Goal: Task Accomplishment & Management: Complete application form

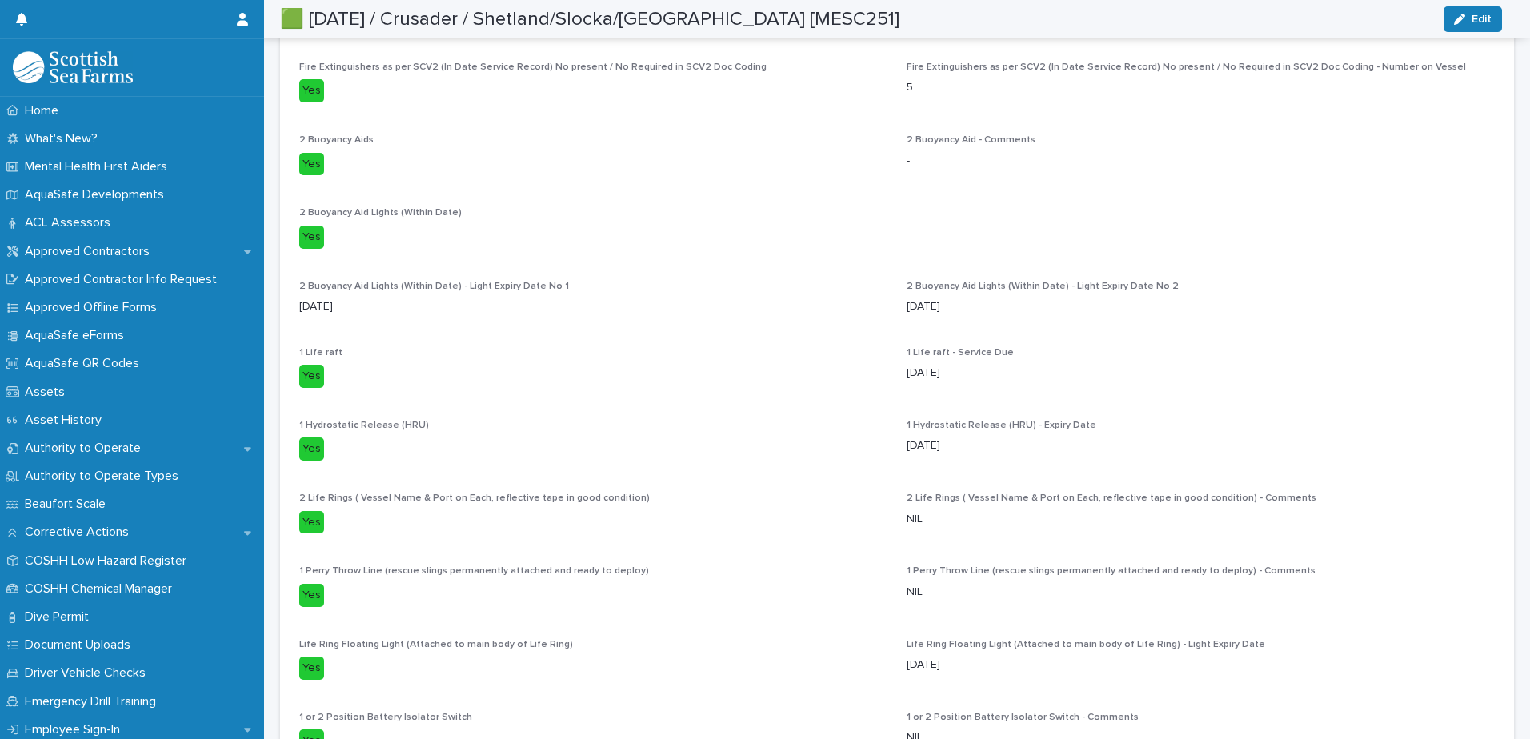
scroll to position [2960, 0]
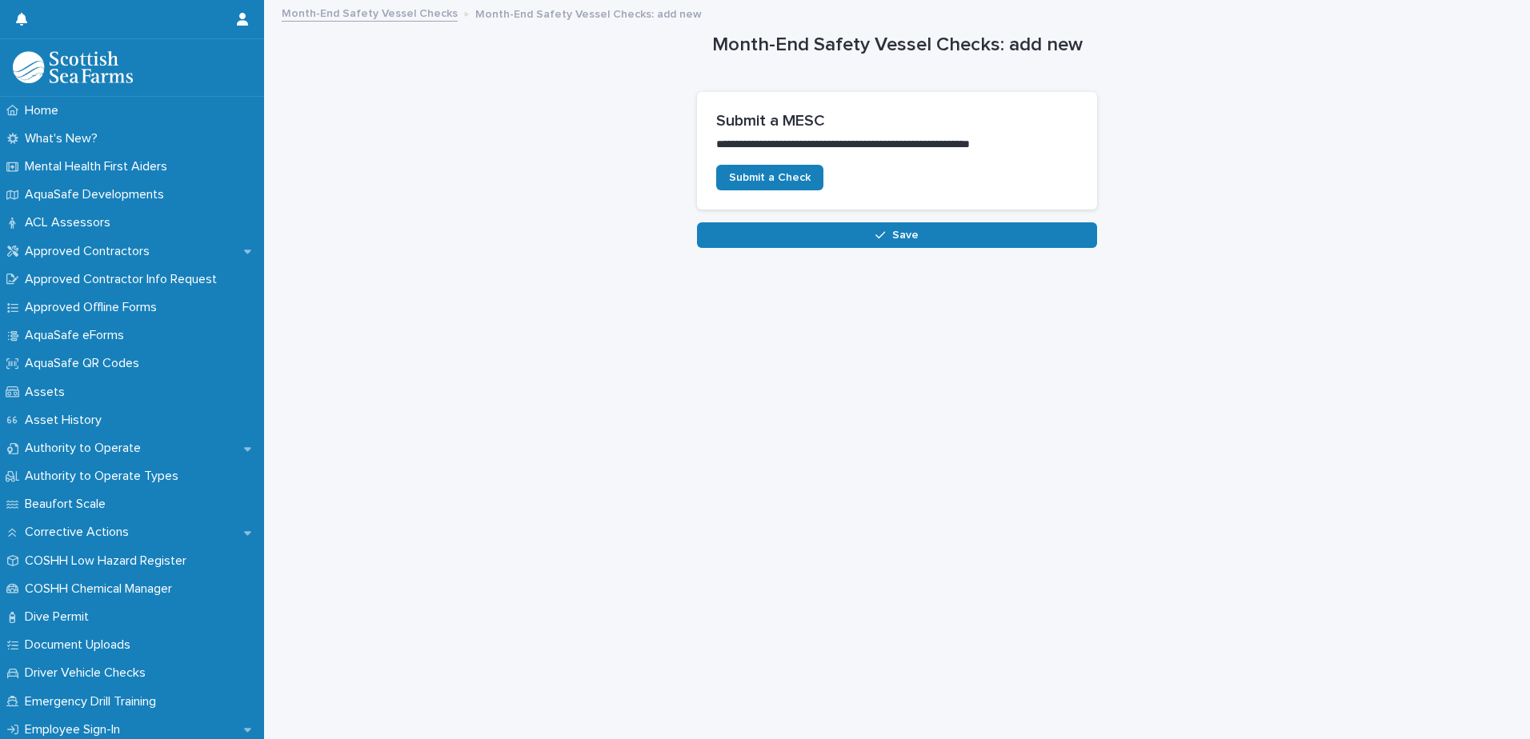
click at [482, 483] on div "**********" at bounding box center [897, 351] width 1250 height 698
click at [170, 449] on div "Authority to Operate" at bounding box center [132, 448] width 264 height 28
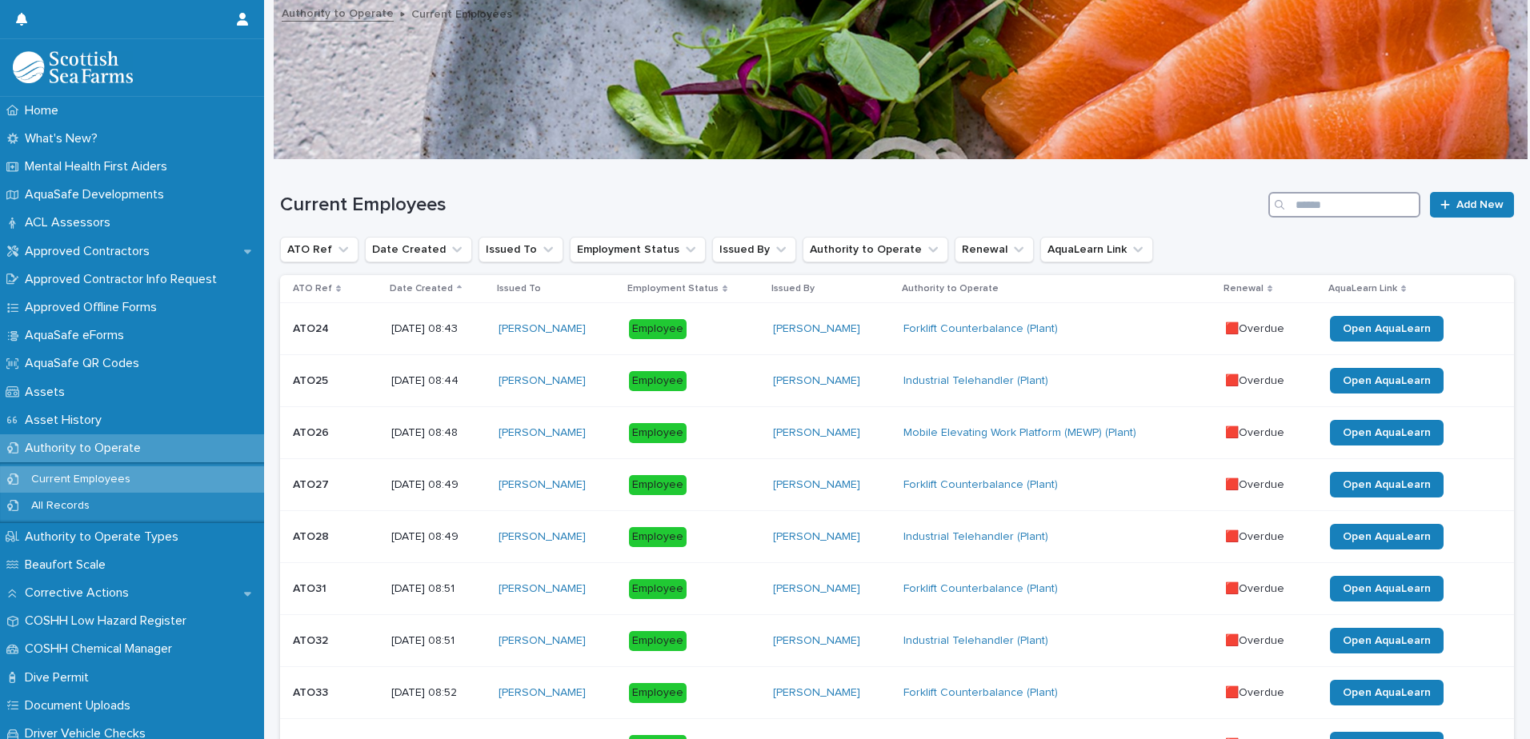
click at [1304, 205] on input "Search" at bounding box center [1344, 205] width 152 height 26
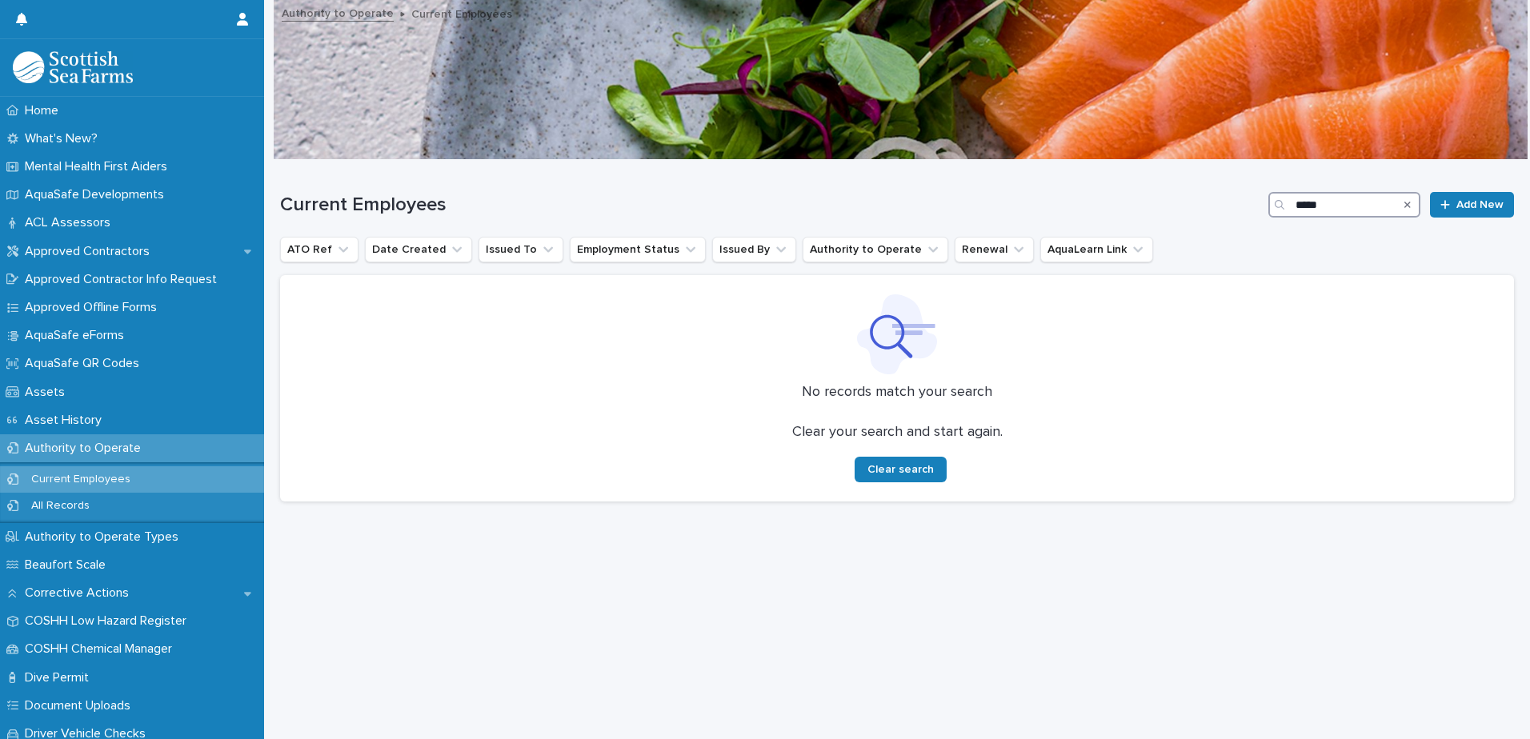
drag, startPoint x: 1317, startPoint y: 208, endPoint x: 1268, endPoint y: 204, distance: 49.0
click at [1268, 204] on div "*****" at bounding box center [1344, 205] width 152 height 26
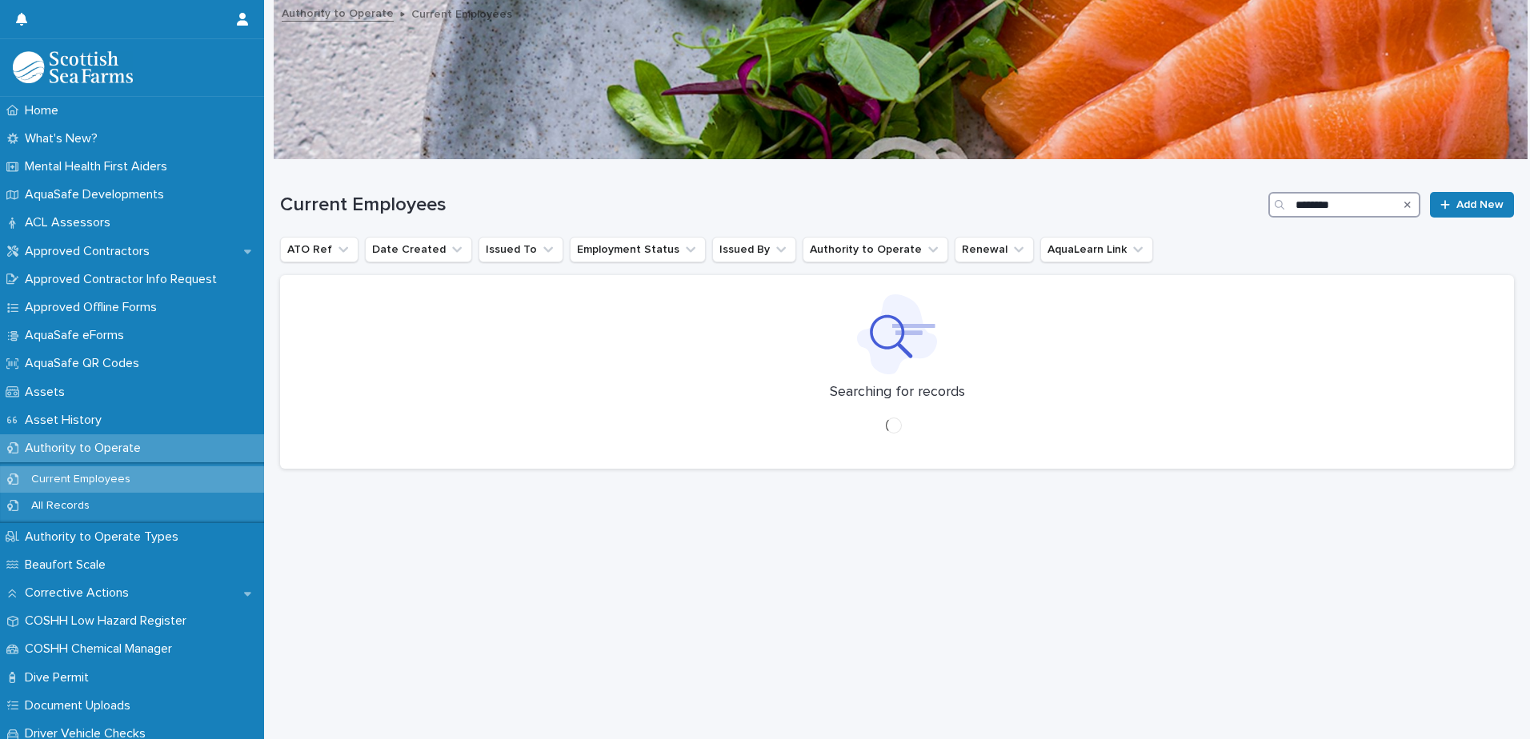
type input "*********"
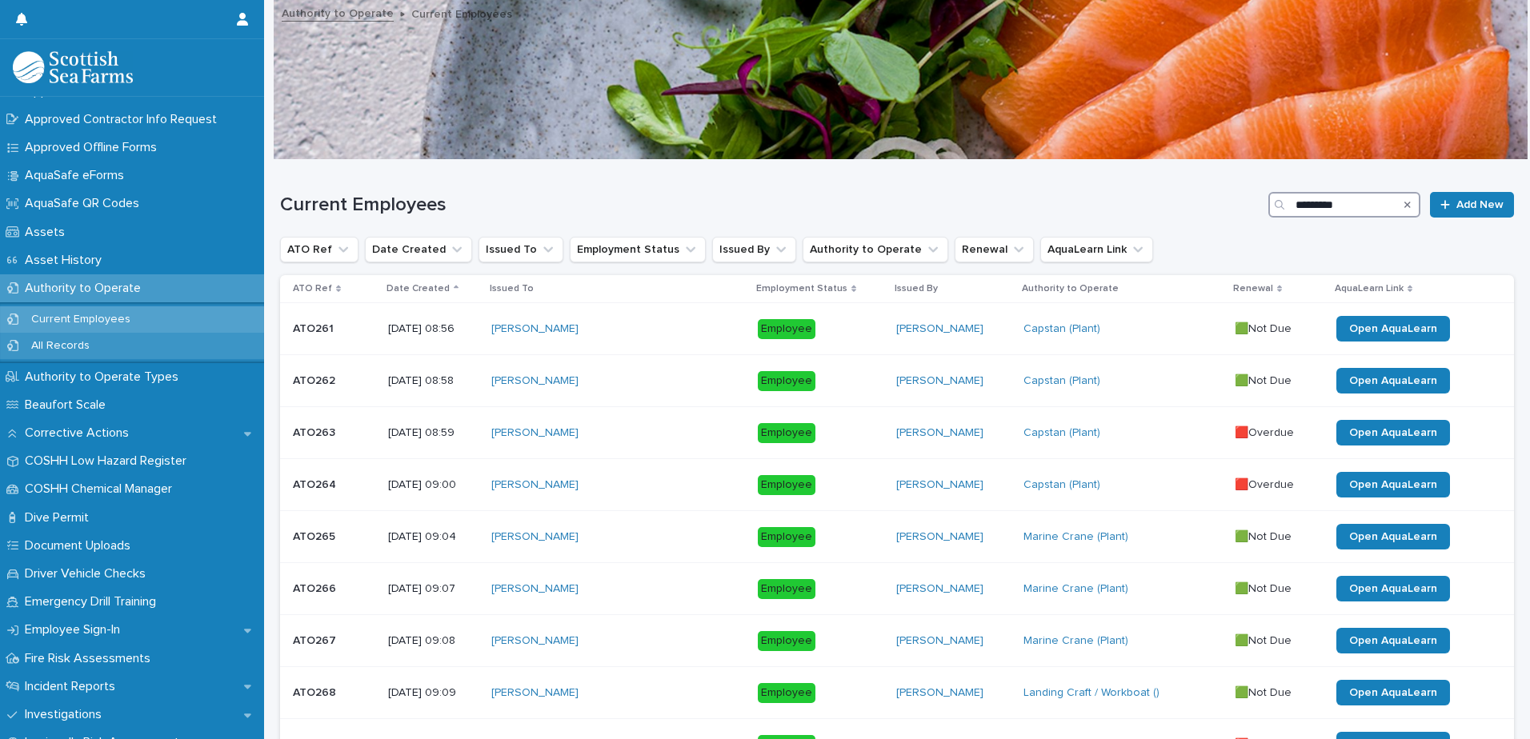
scroll to position [240, 0]
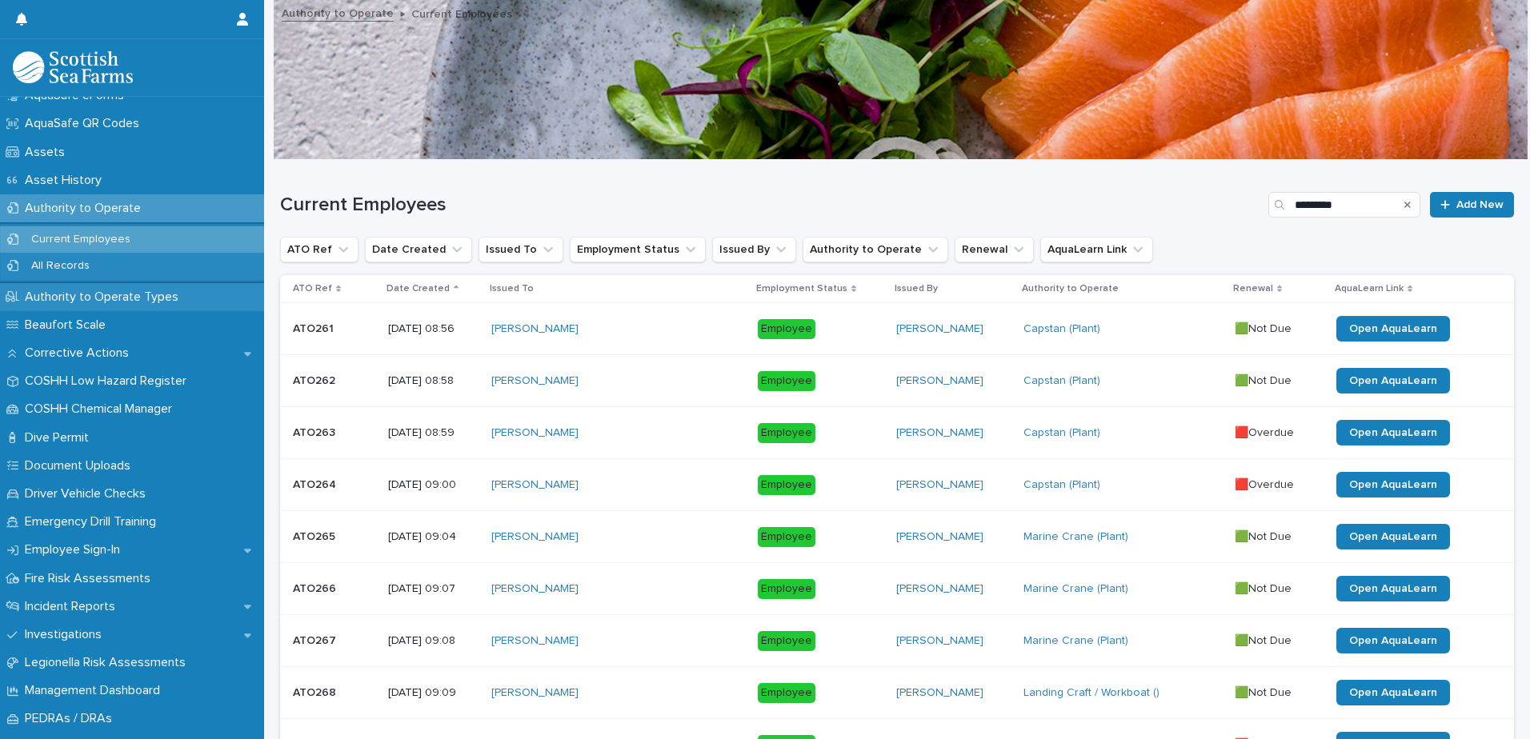
click at [155, 291] on p "Authority to Operate Types" at bounding box center [104, 297] width 173 height 15
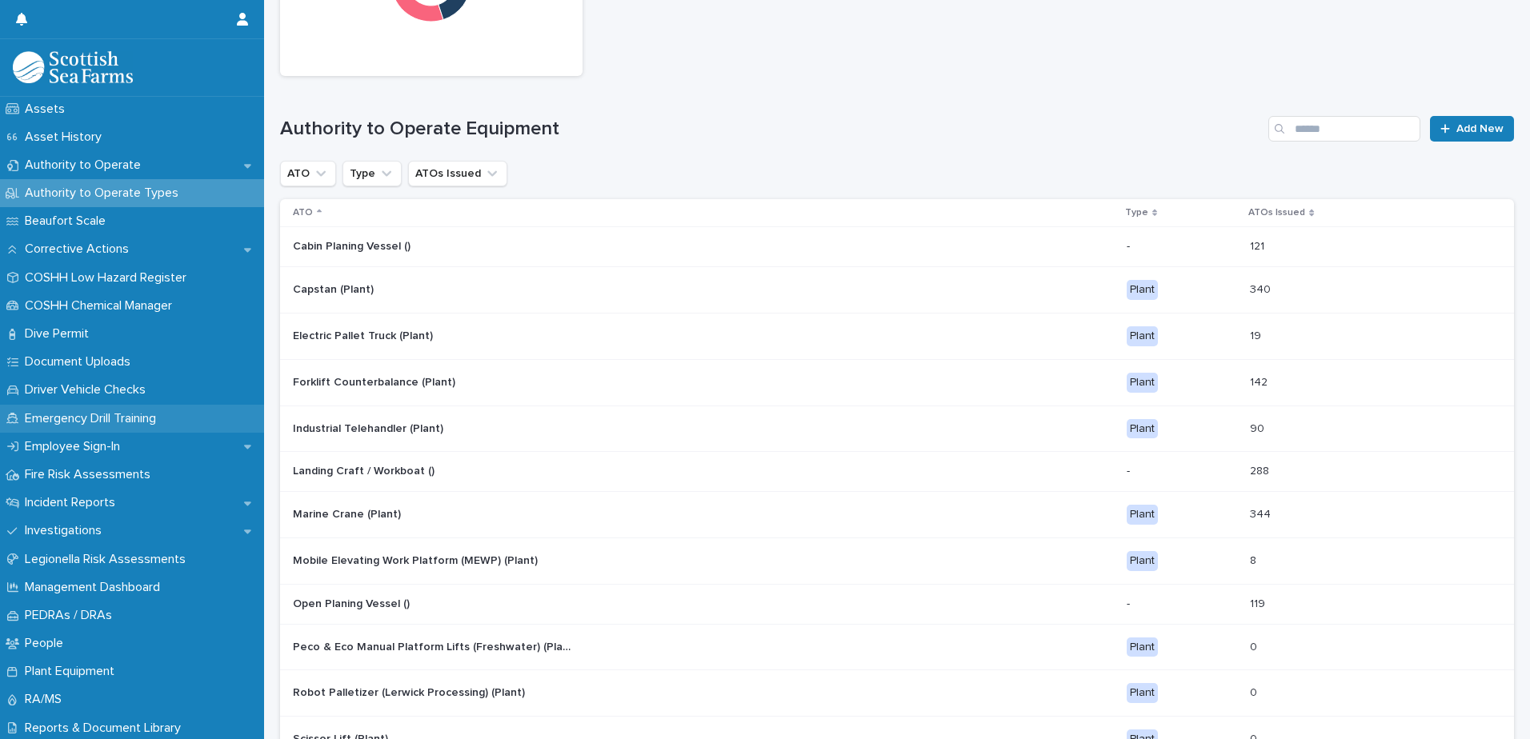
scroll to position [320, 0]
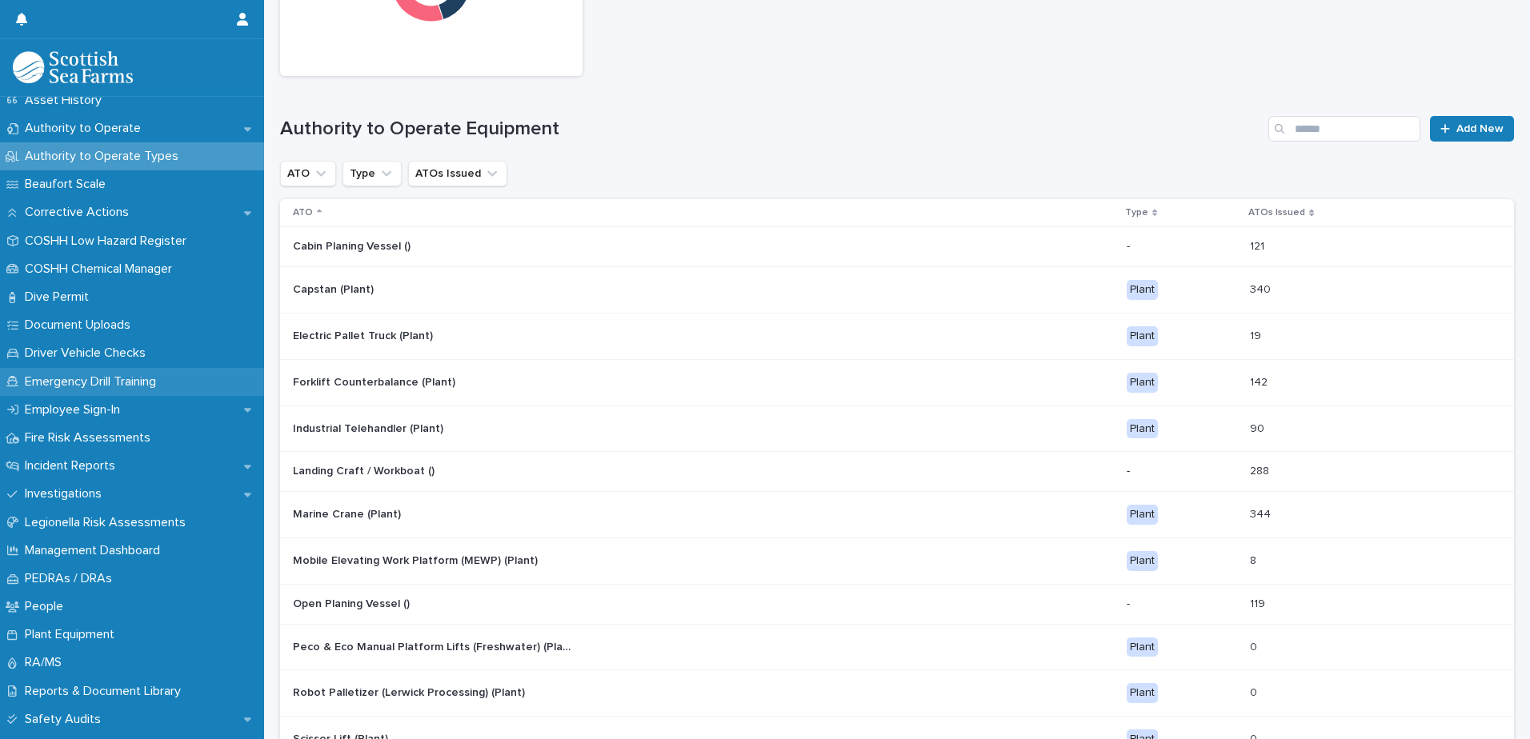
click at [169, 382] on p "Emergency Drill Training" at bounding box center [93, 381] width 150 height 15
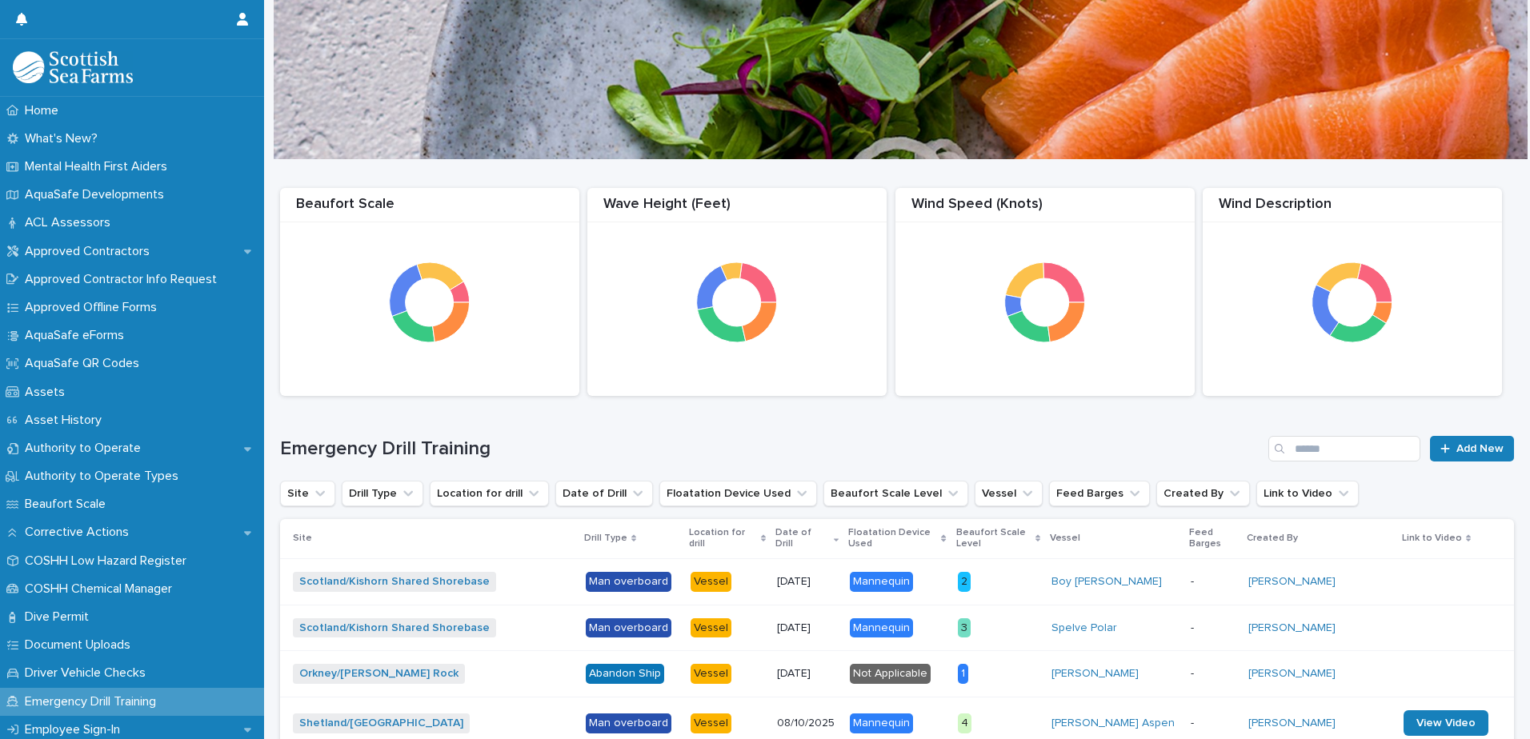
scroll to position [240, 0]
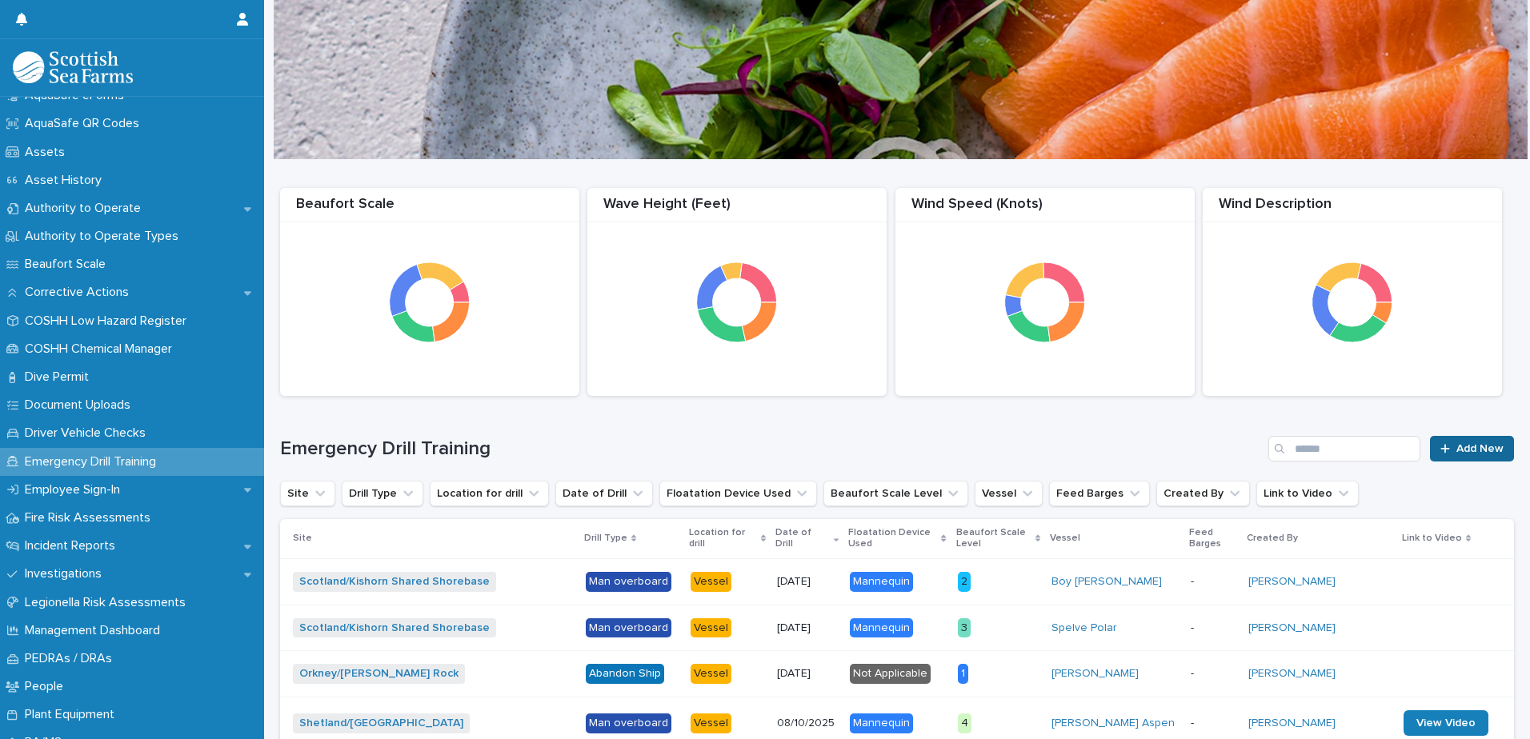
click at [1456, 450] on span "Add New" at bounding box center [1479, 448] width 47 height 11
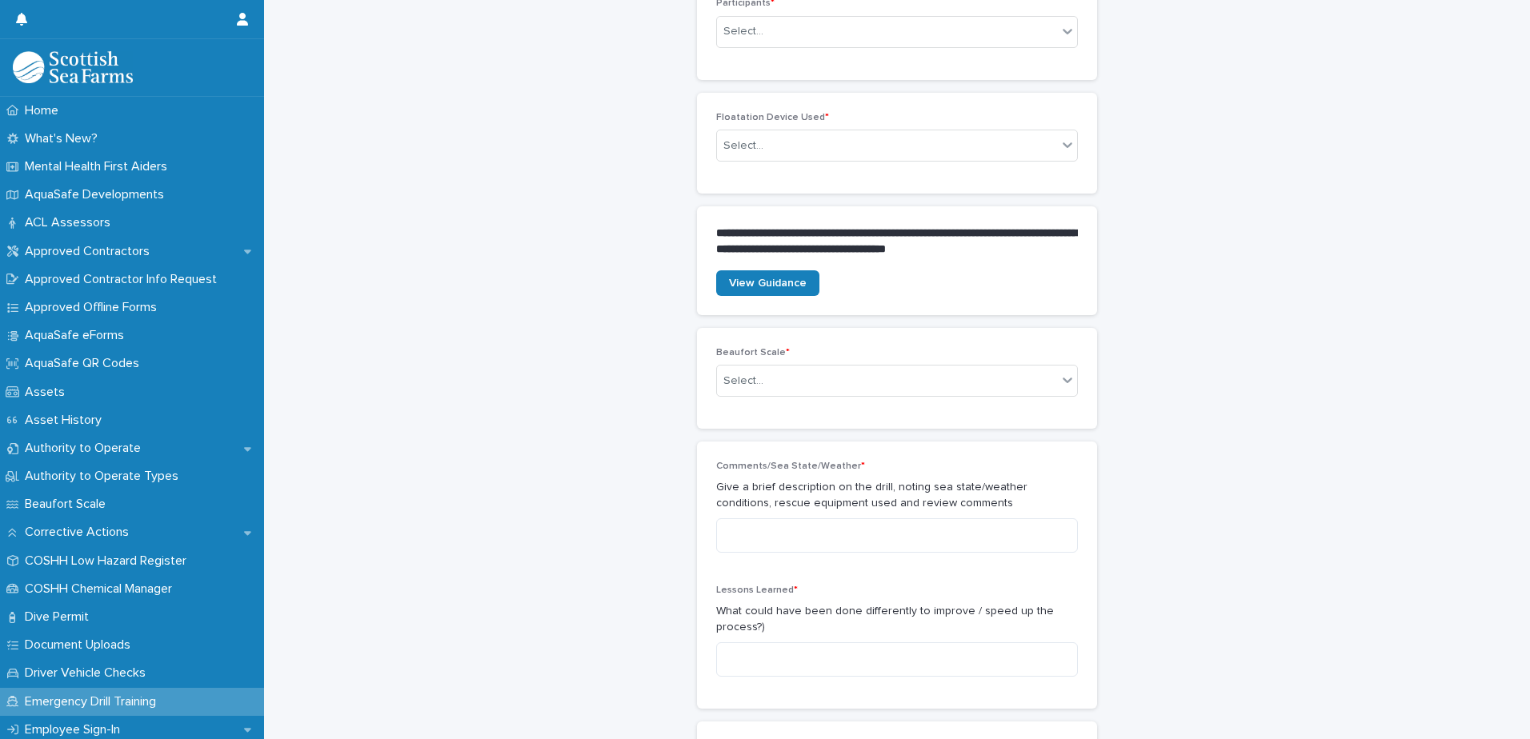
scroll to position [560, 0]
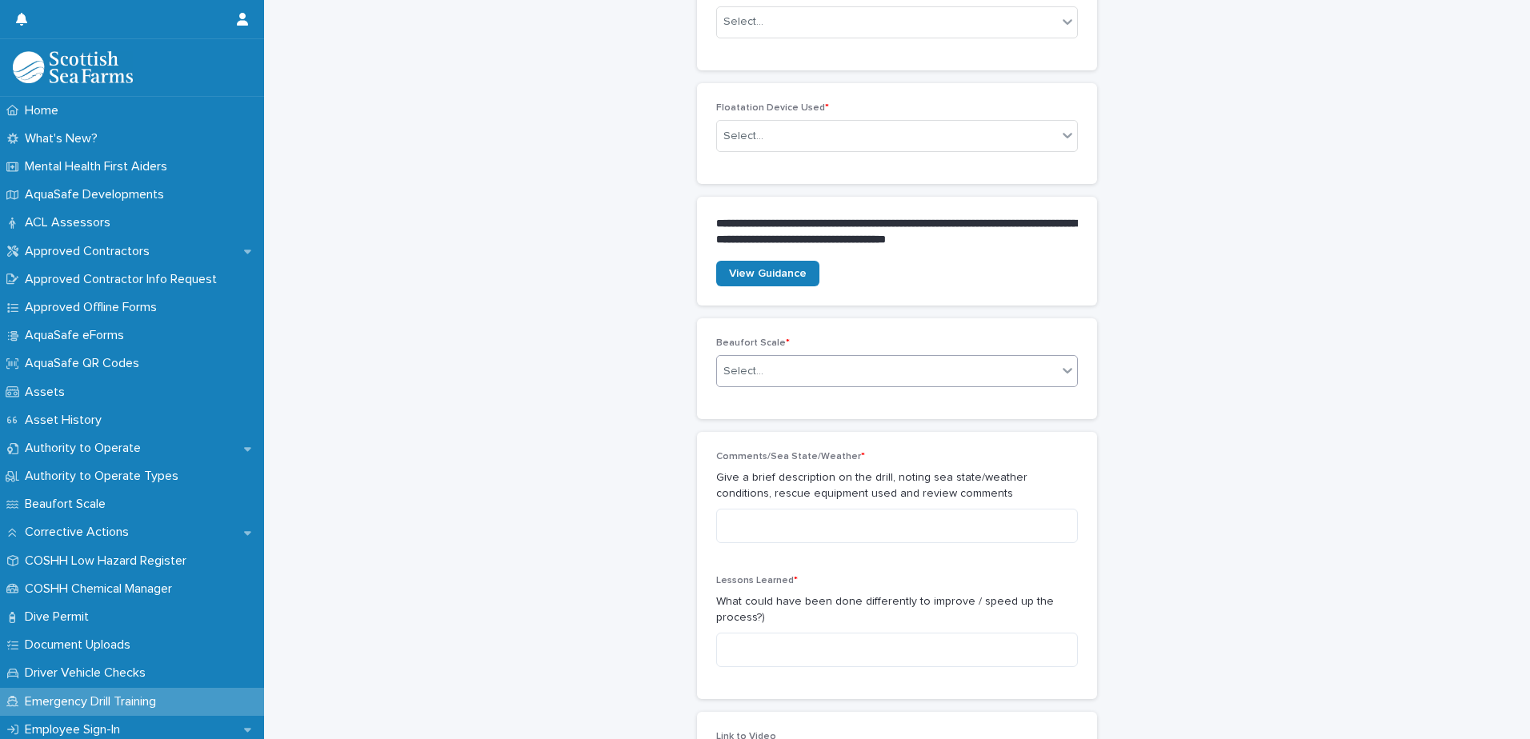
click at [1062, 369] on icon at bounding box center [1067, 370] width 16 height 16
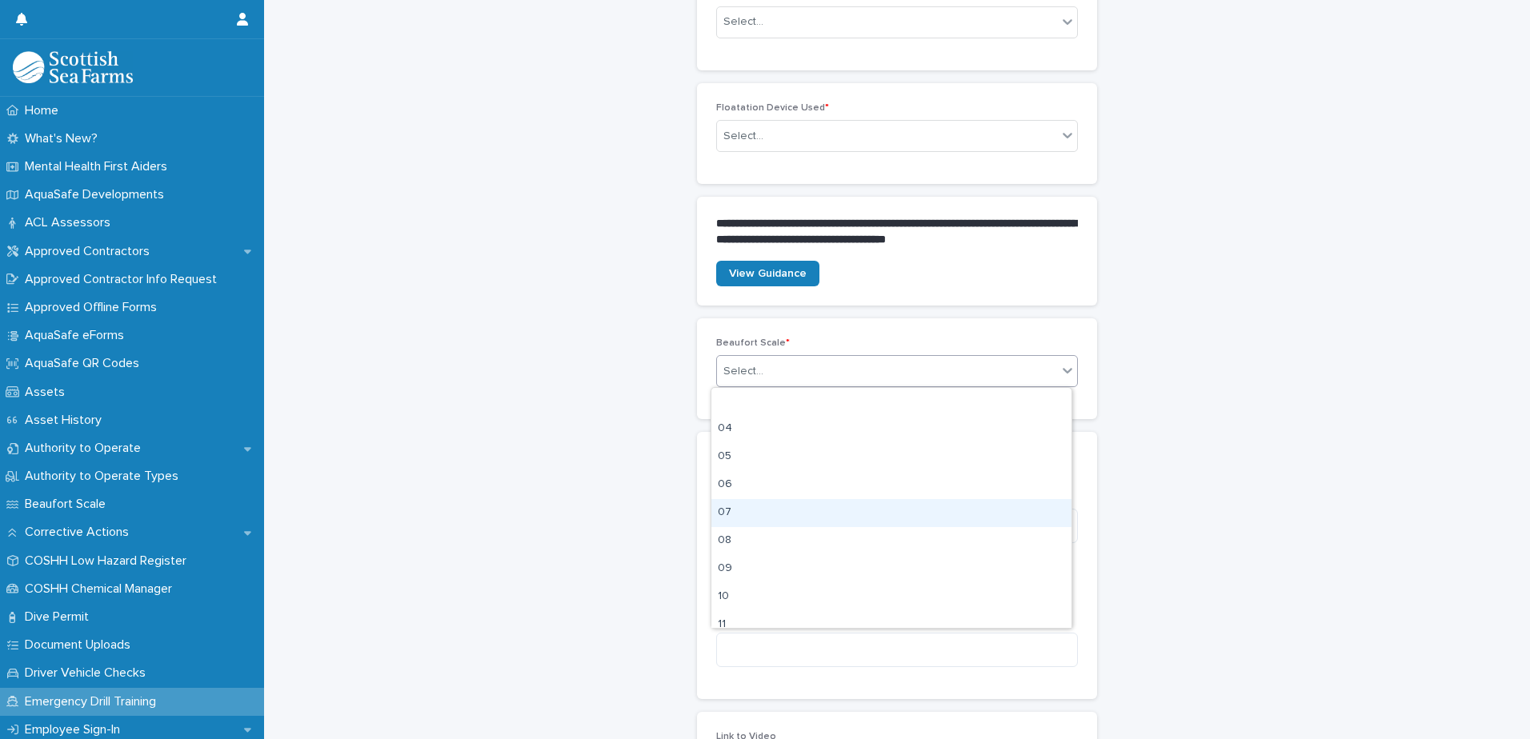
scroll to position [152, 0]
click at [1125, 495] on div "**********" at bounding box center [897, 188] width 1234 height 1492
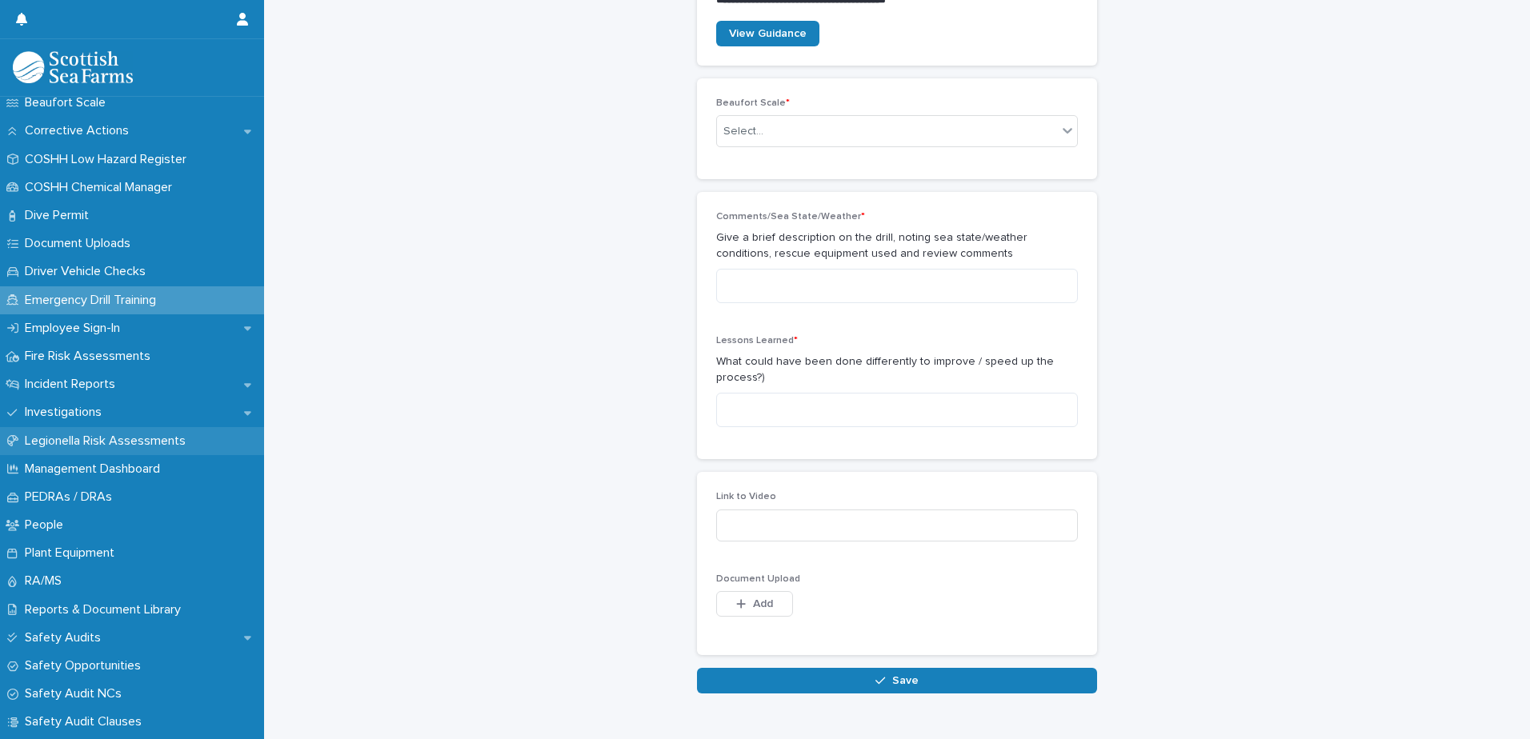
scroll to position [480, 0]
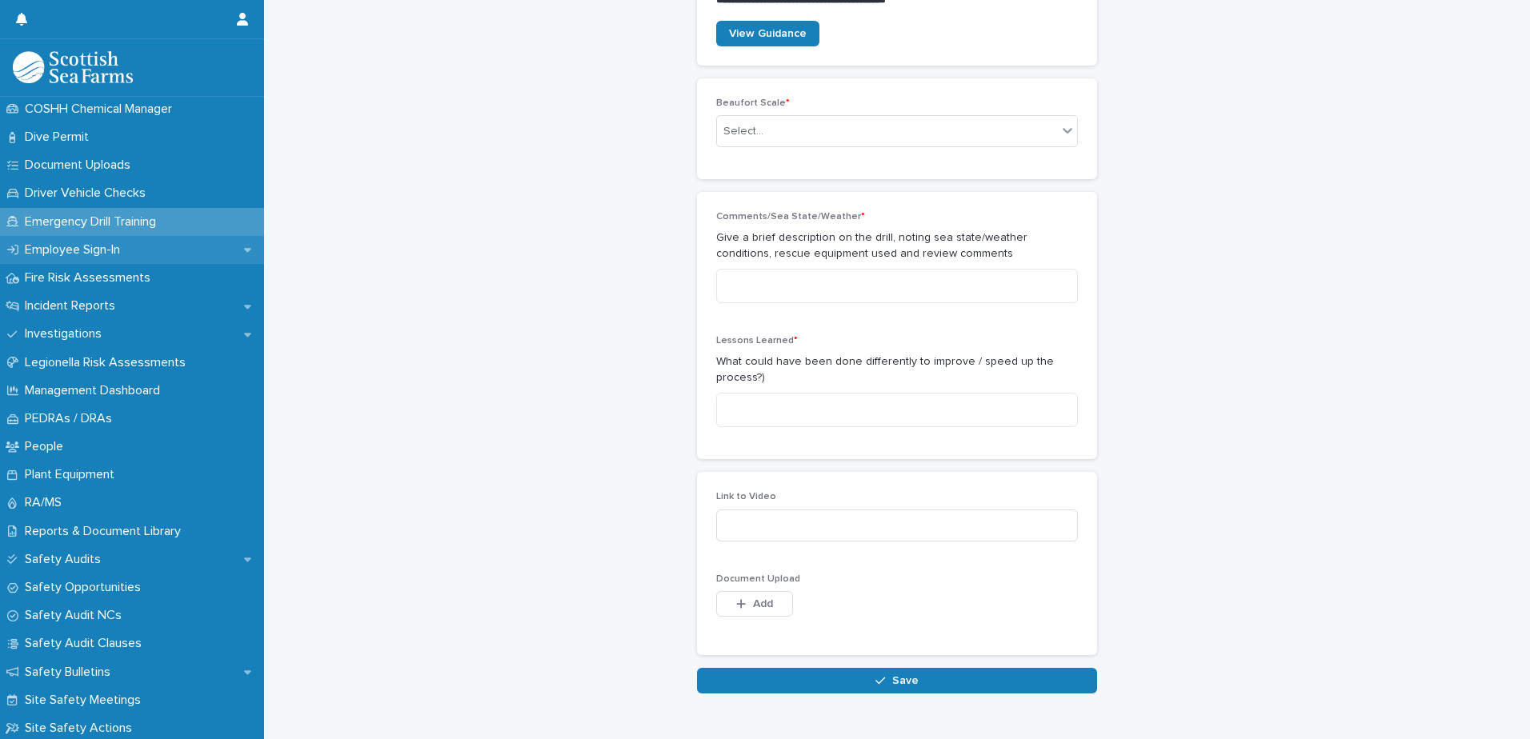
click at [102, 246] on p "Employee Sign-In" at bounding box center [75, 249] width 114 height 15
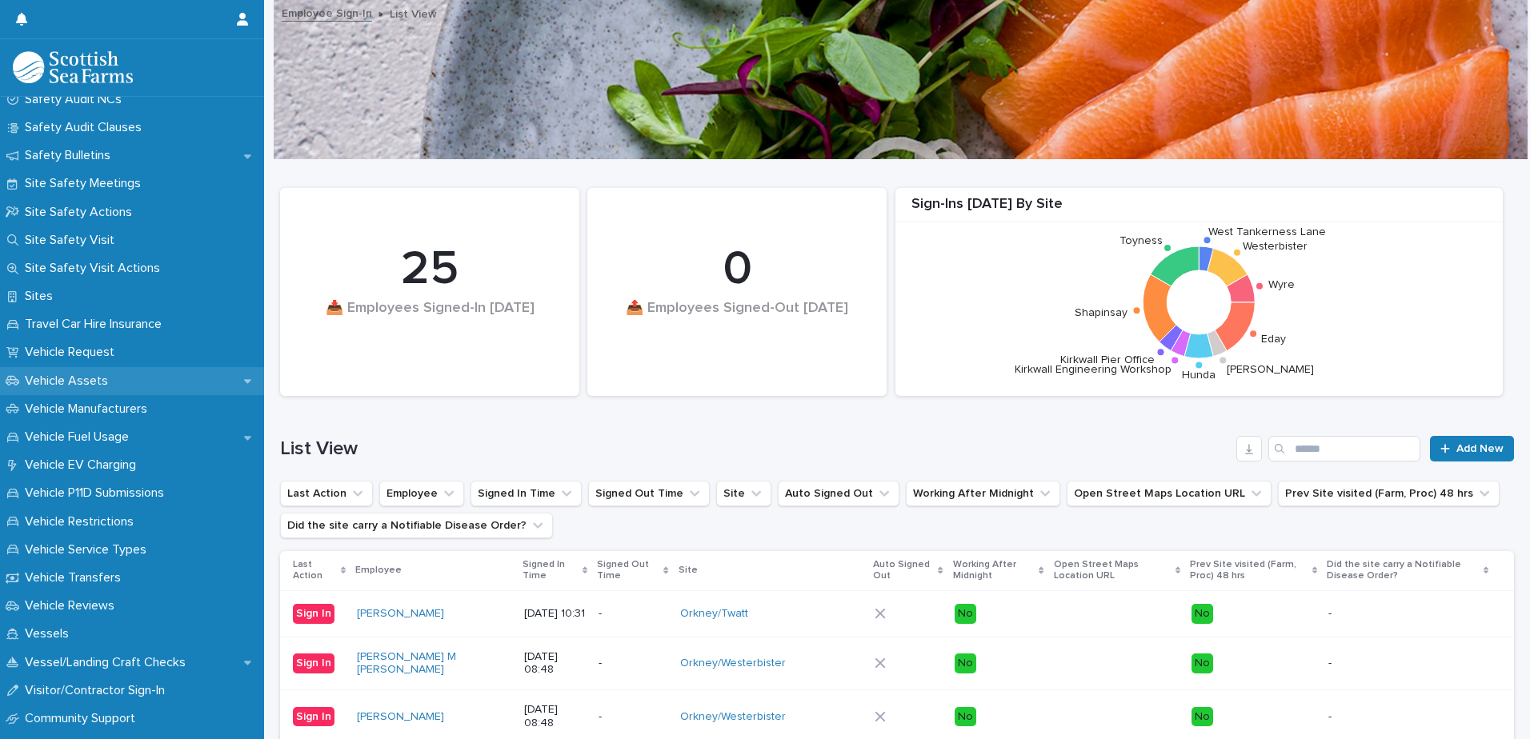
scroll to position [1055, 0]
click at [62, 294] on p "Sites" at bounding box center [41, 297] width 47 height 15
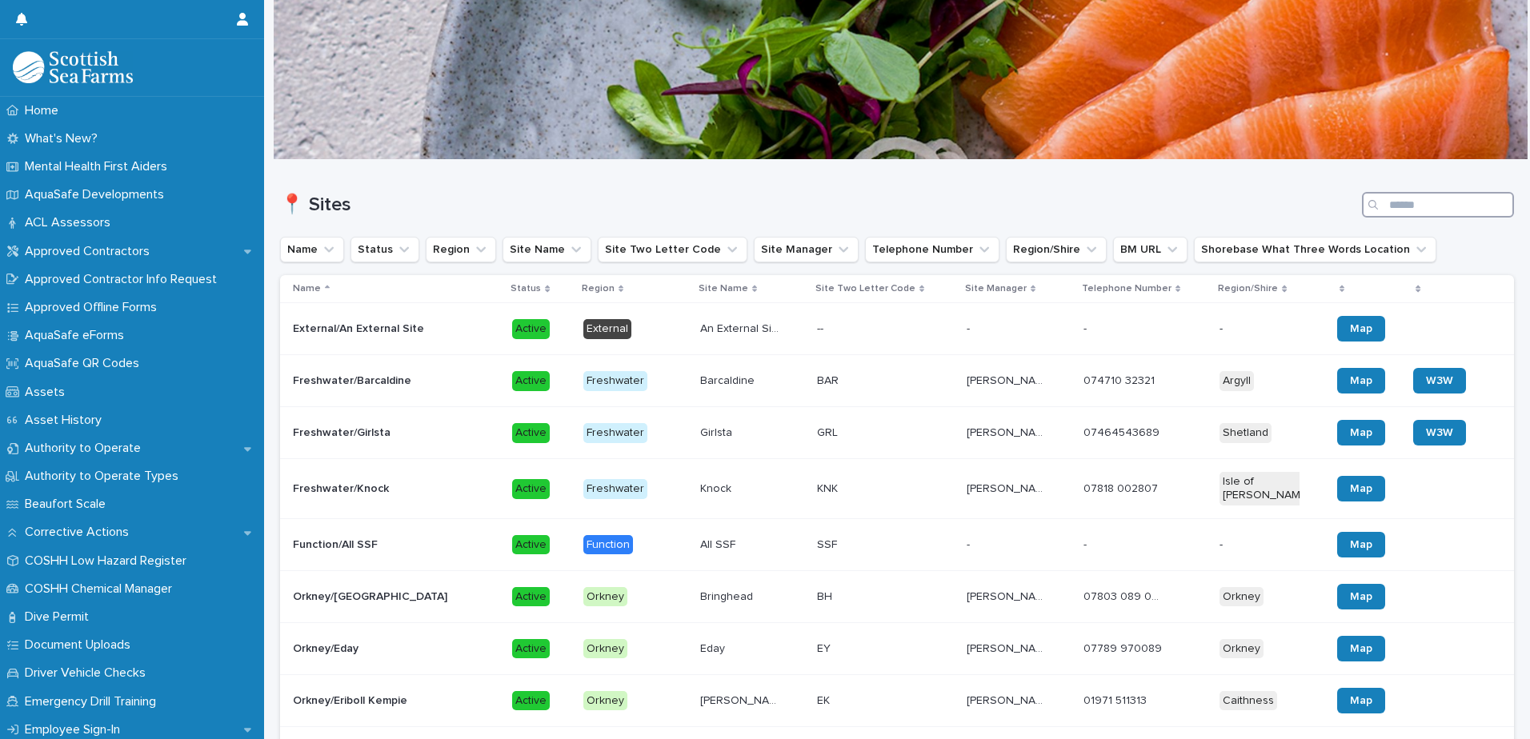
click at [1418, 201] on input "Search" at bounding box center [1438, 205] width 152 height 26
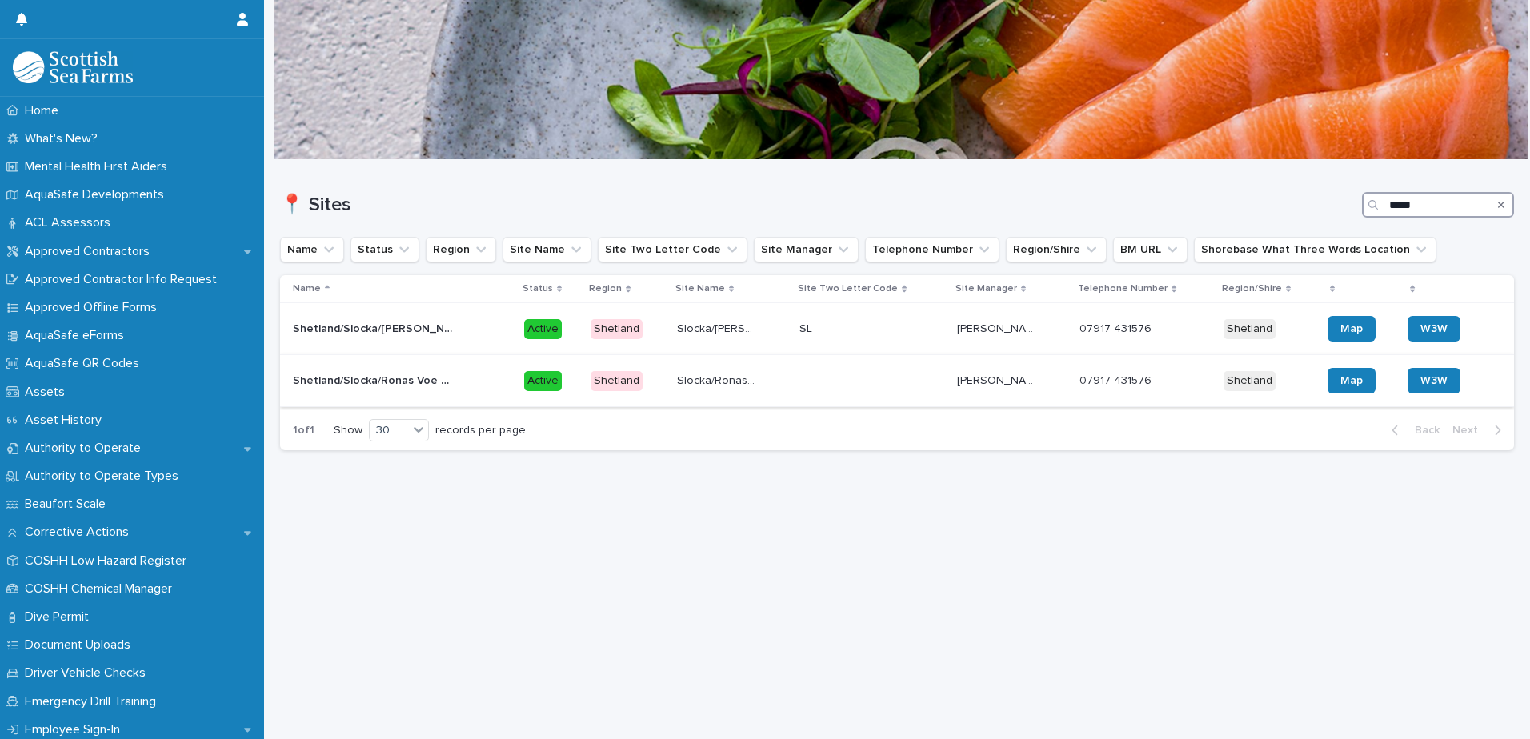
type input "*****"
click at [854, 382] on p at bounding box center [839, 381] width 80 height 14
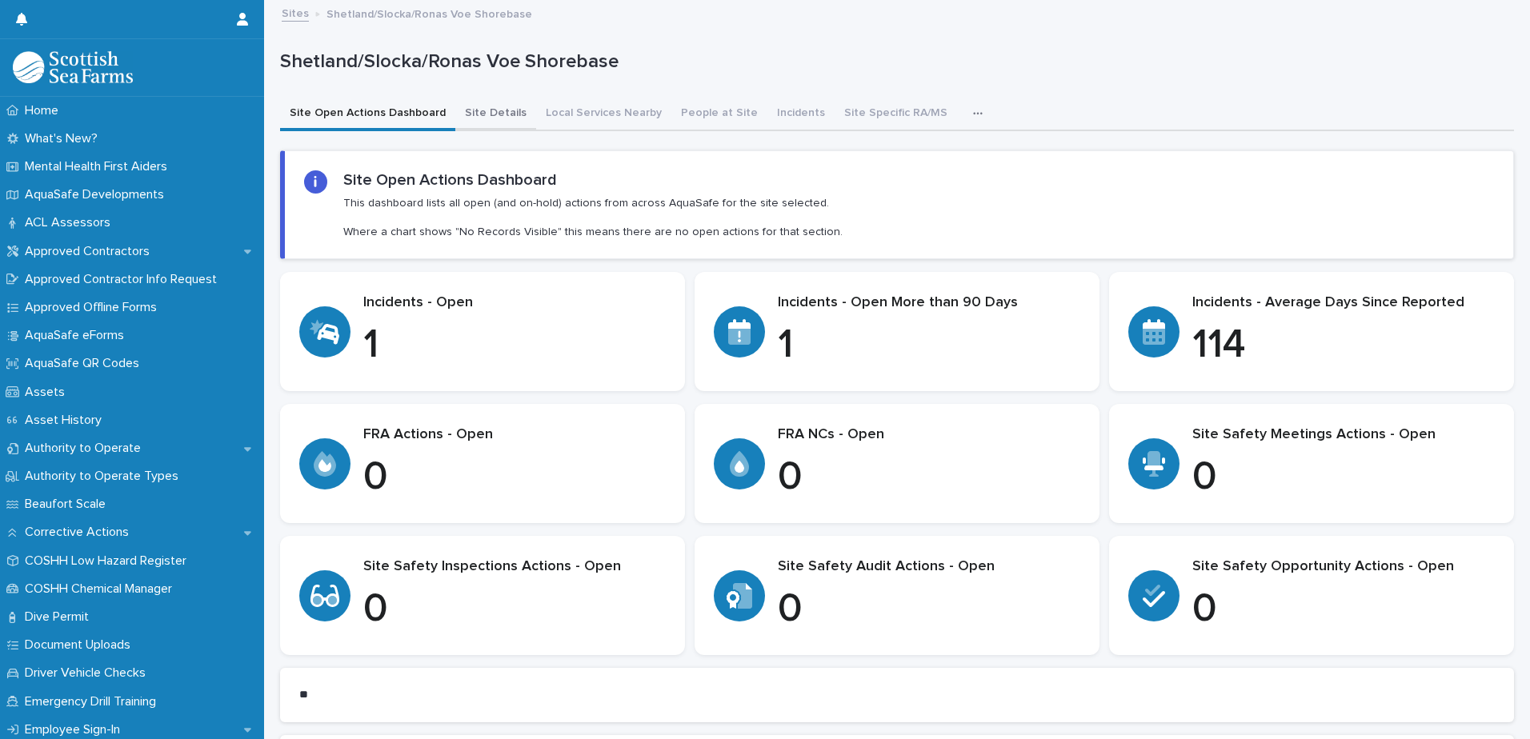
click at [494, 111] on button "Site Details" at bounding box center [495, 115] width 81 height 34
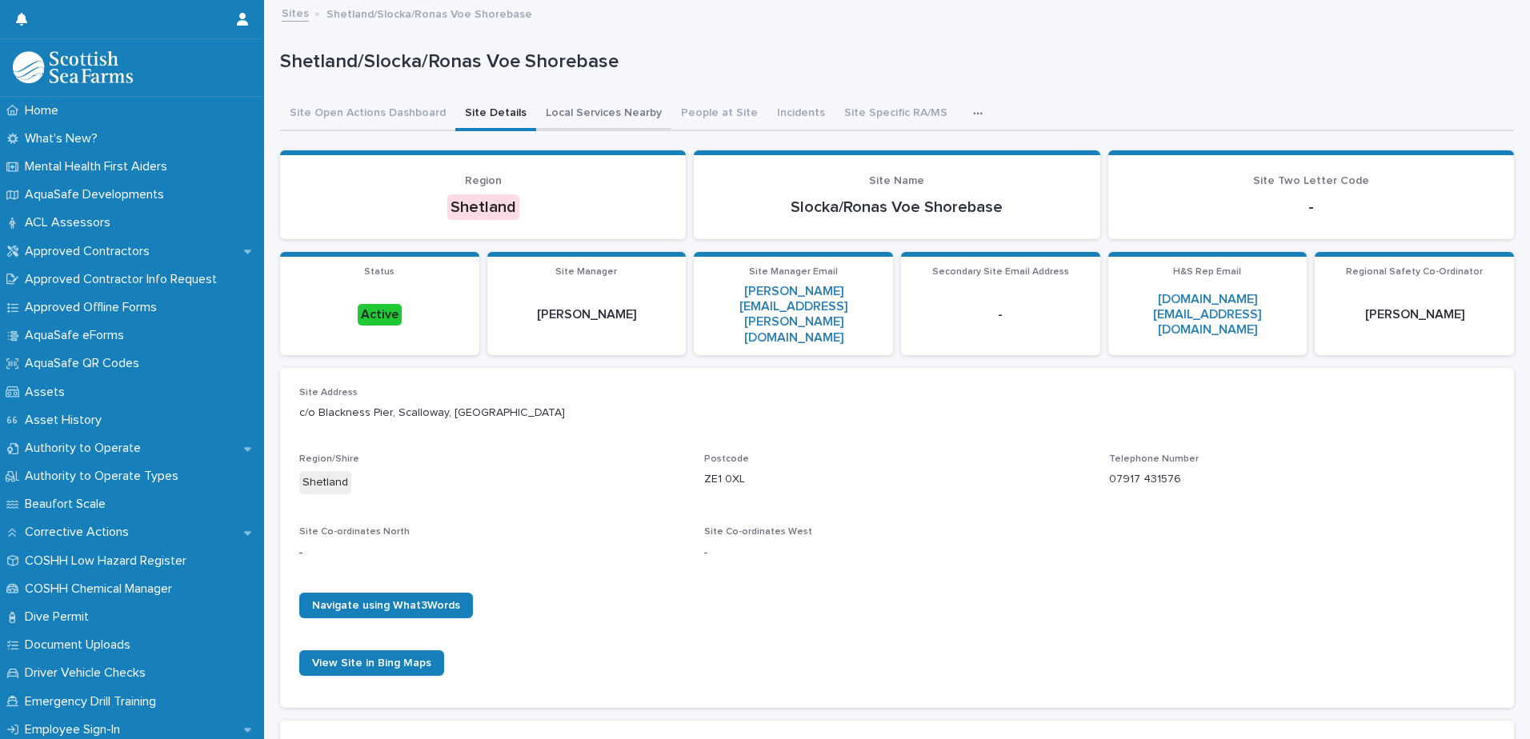
click at [575, 114] on button "Local Services Nearby" at bounding box center [603, 115] width 135 height 34
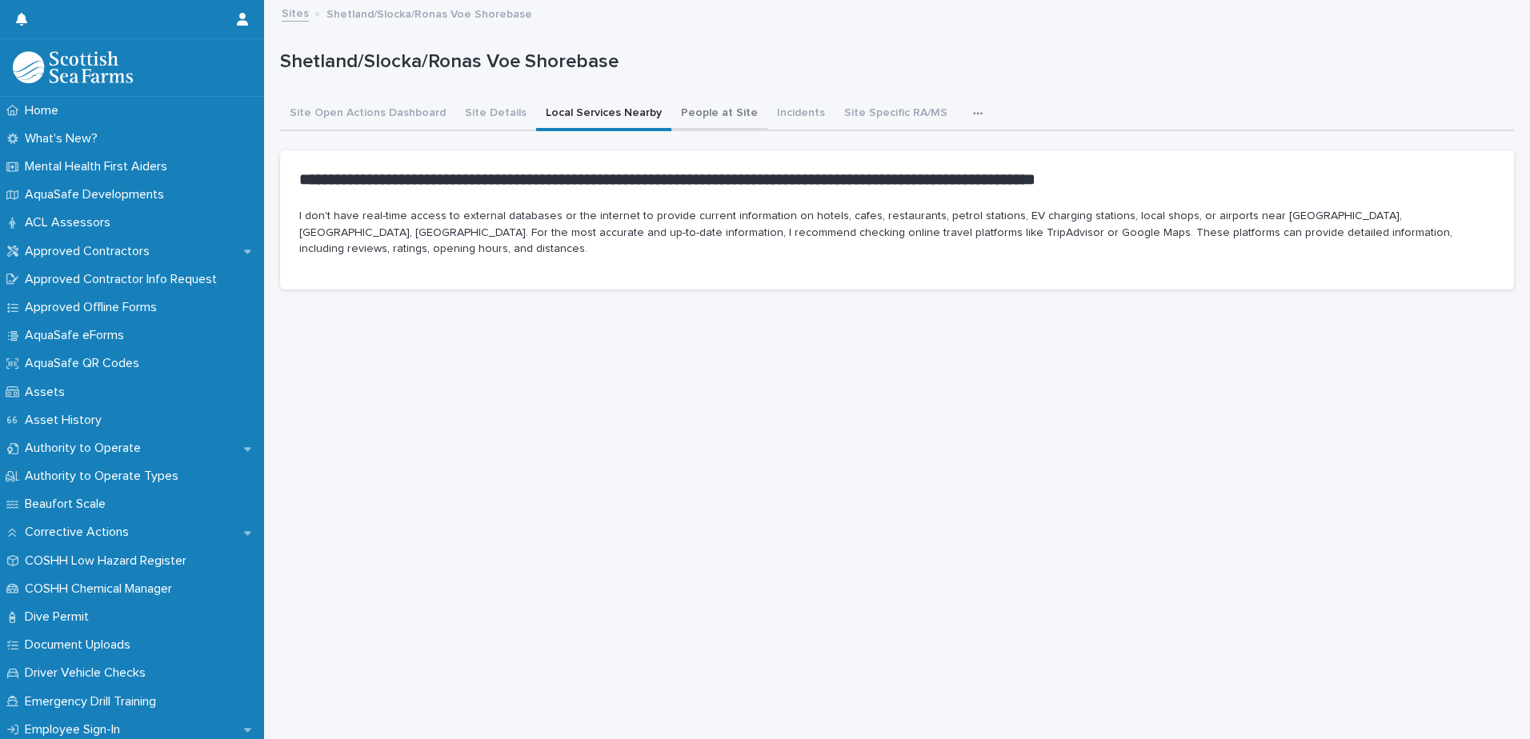
click at [700, 110] on button "People at Site" at bounding box center [719, 115] width 96 height 34
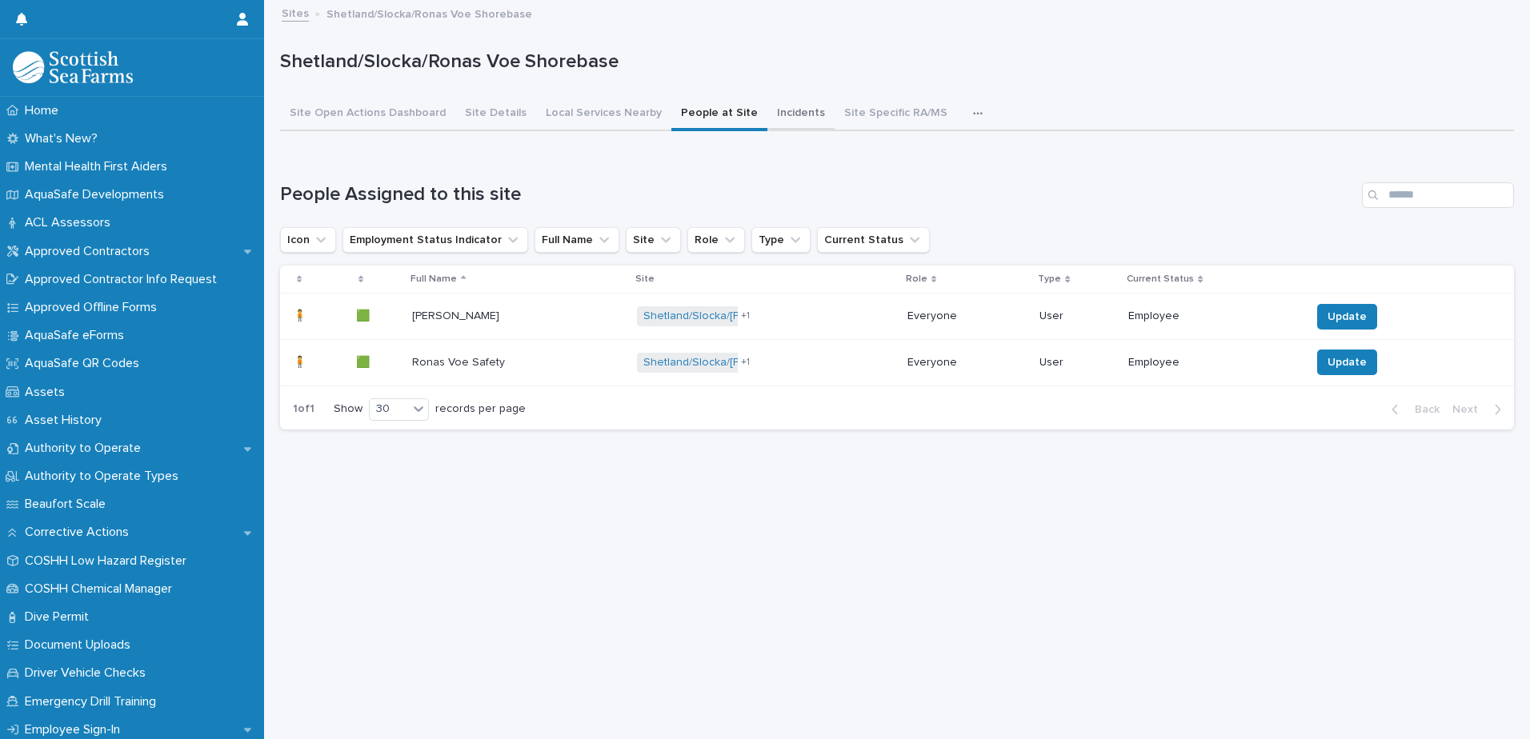
drag, startPoint x: 778, startPoint y: 113, endPoint x: 766, endPoint y: 122, distance: 15.5
click at [778, 113] on button "Incidents" at bounding box center [800, 115] width 67 height 34
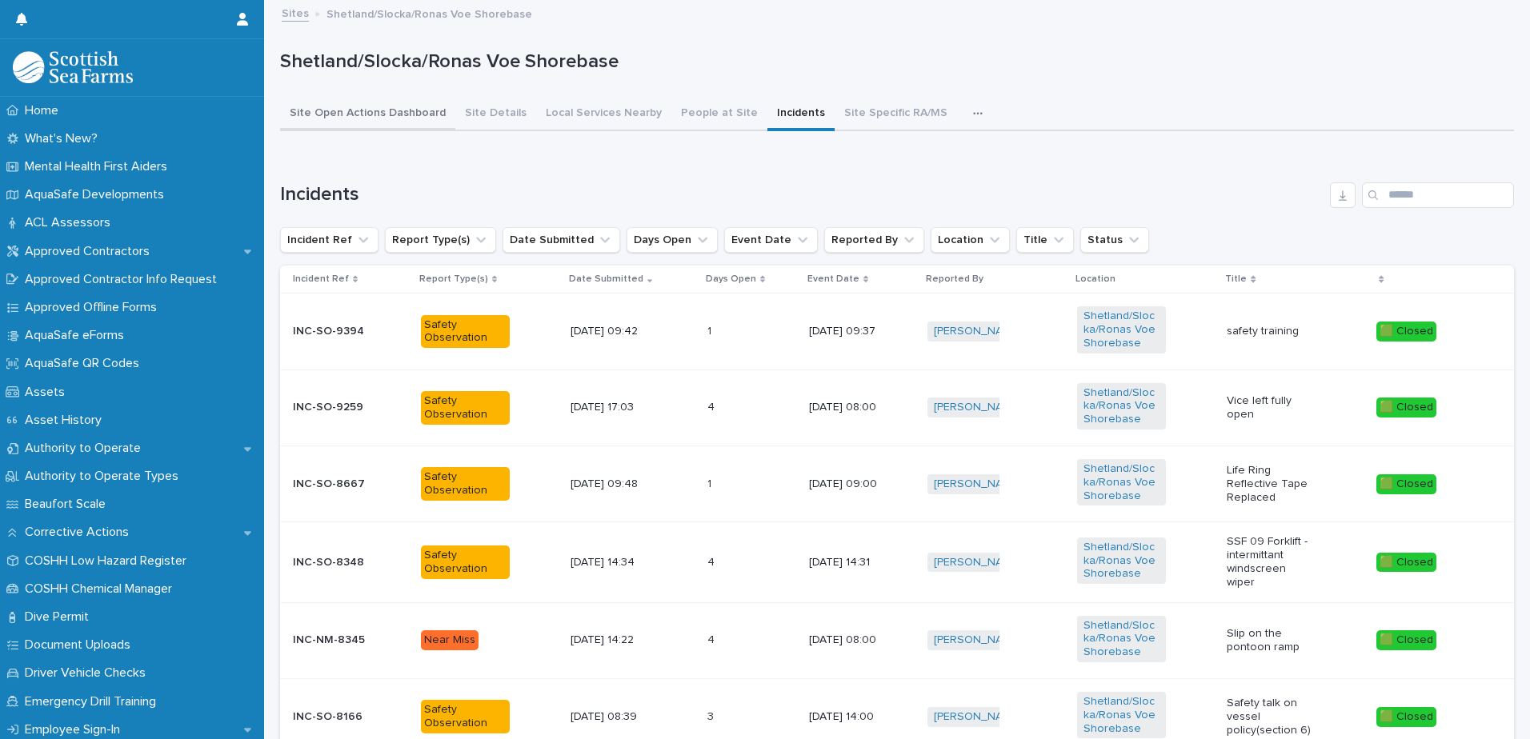
click at [340, 120] on button "Site Open Actions Dashboard" at bounding box center [367, 115] width 175 height 34
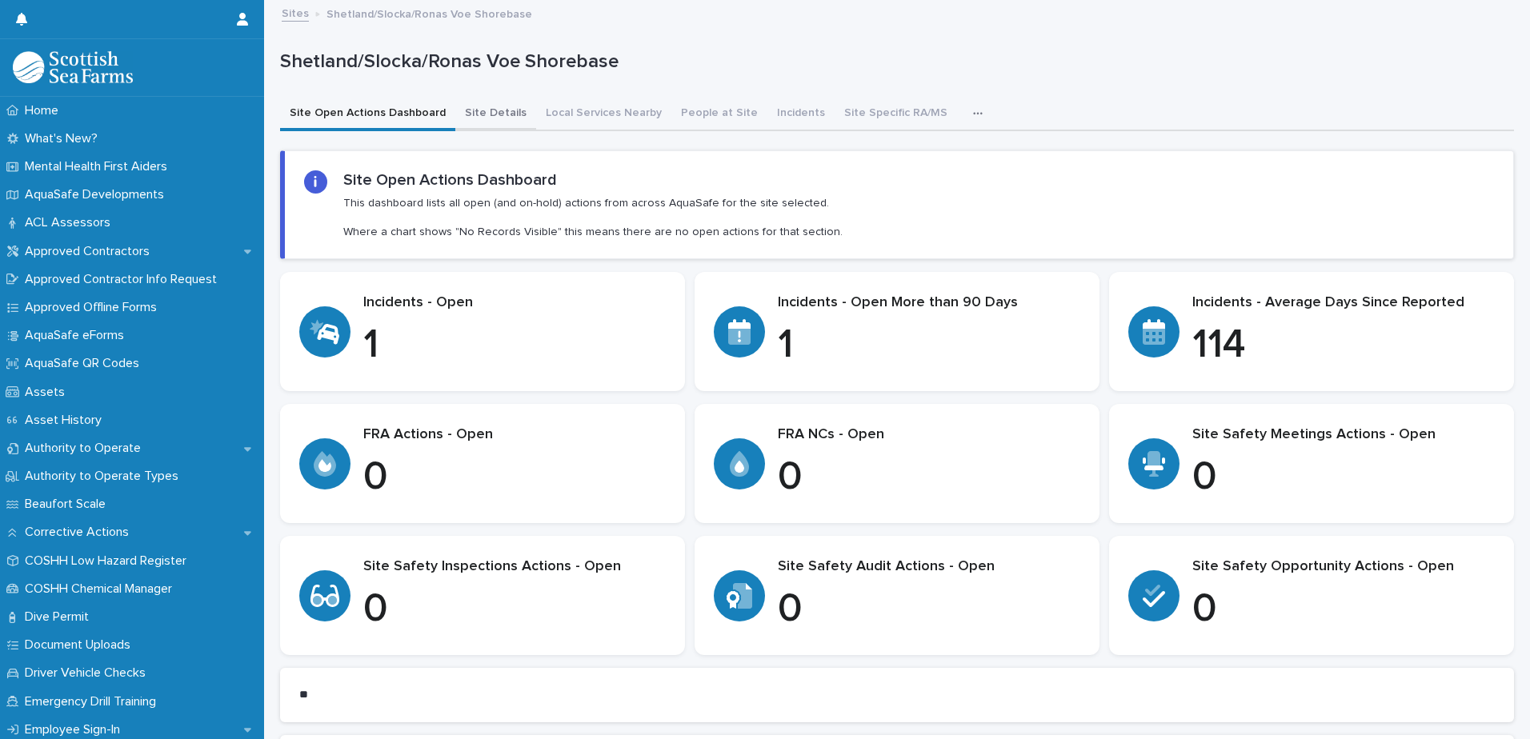
click at [492, 118] on button "Site Details" at bounding box center [495, 115] width 81 height 34
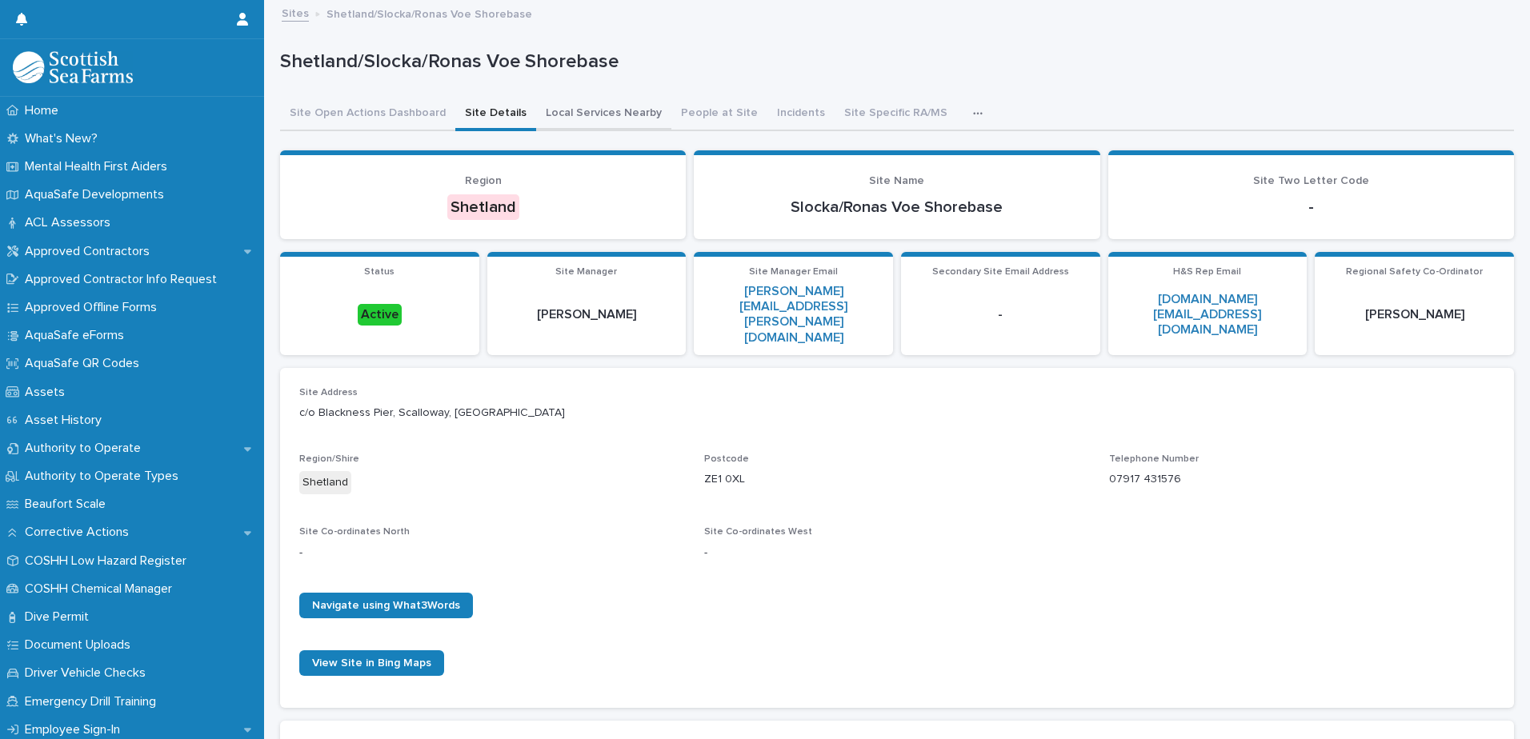
click at [591, 106] on button "Local Services Nearby" at bounding box center [603, 115] width 135 height 34
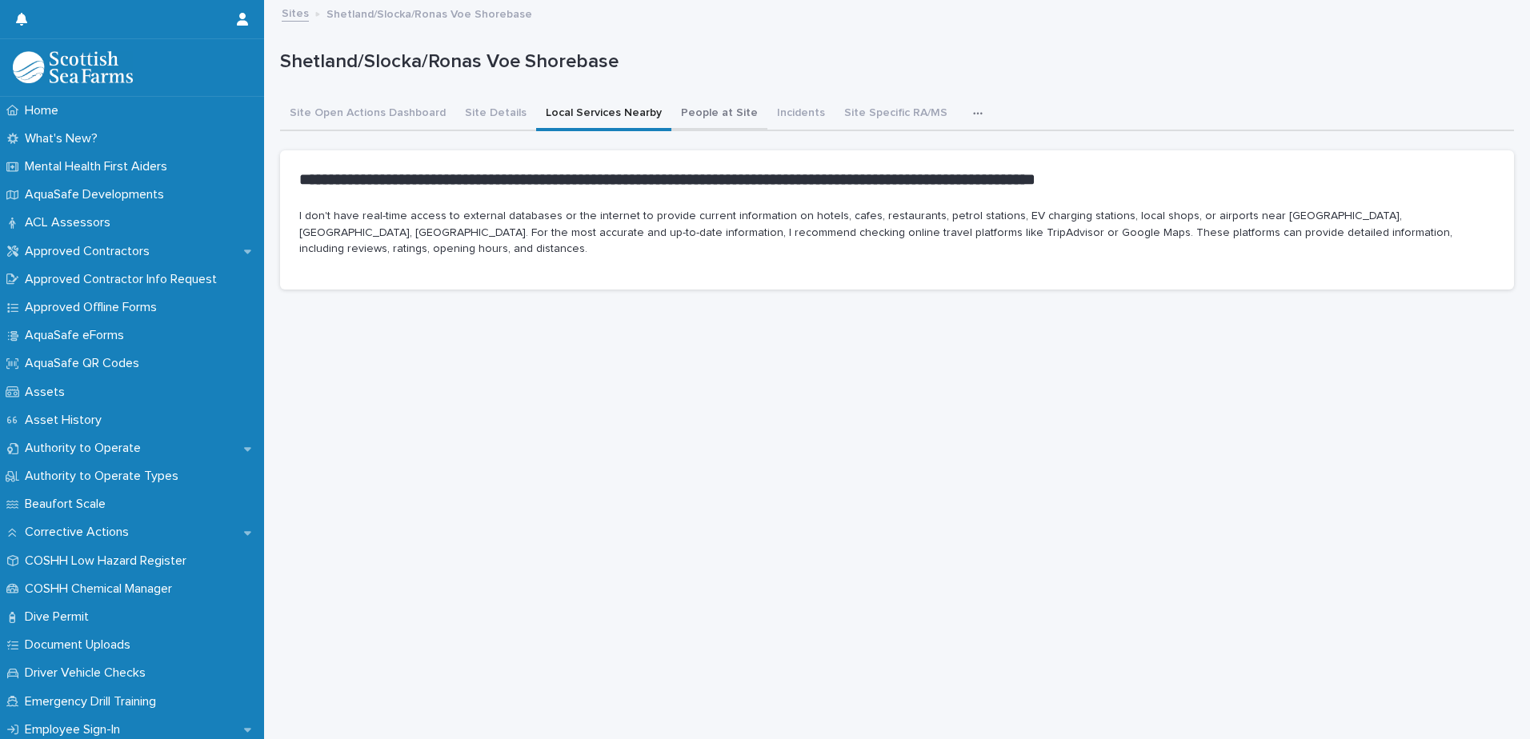
click at [688, 114] on button "People at Site" at bounding box center [719, 115] width 96 height 34
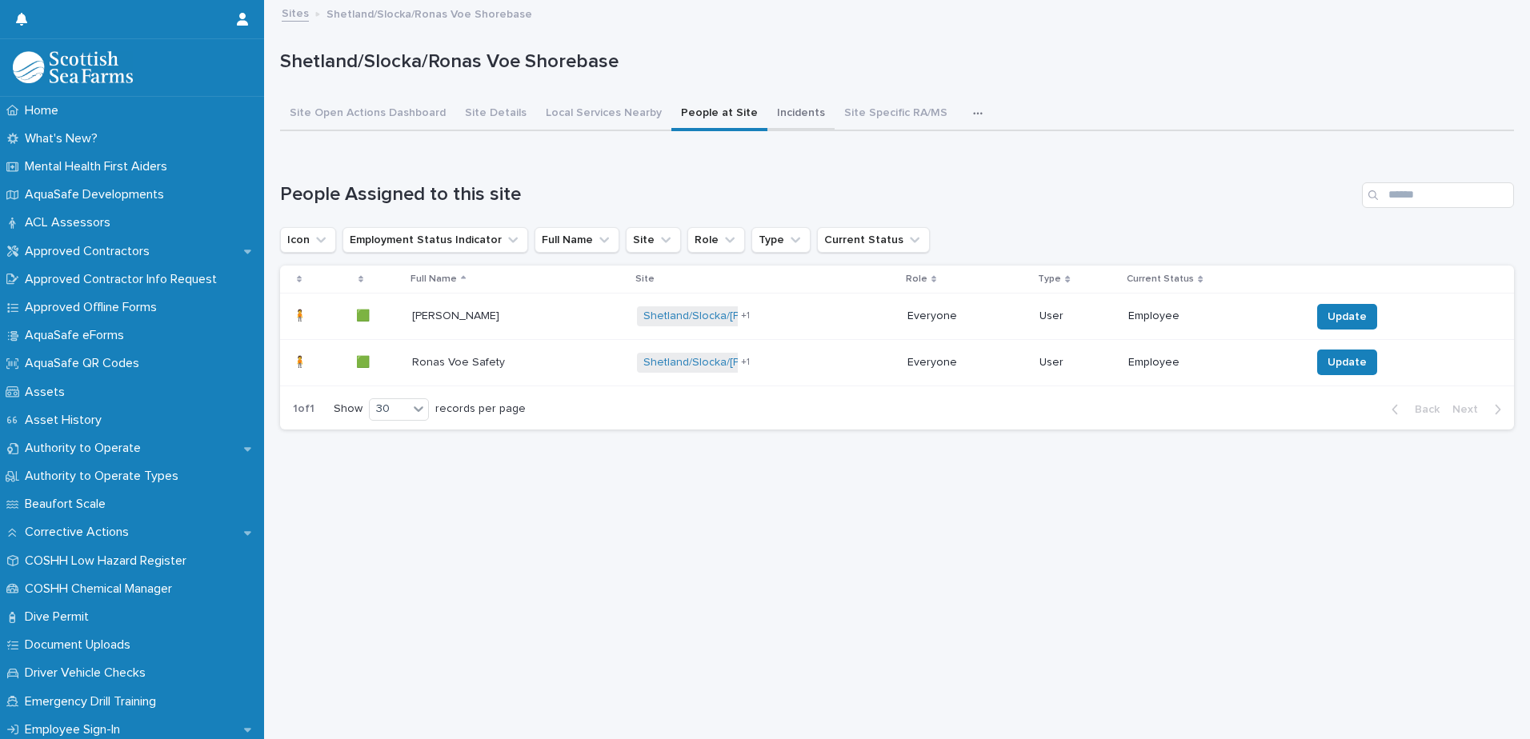
click at [774, 111] on button "Incidents" at bounding box center [800, 115] width 67 height 34
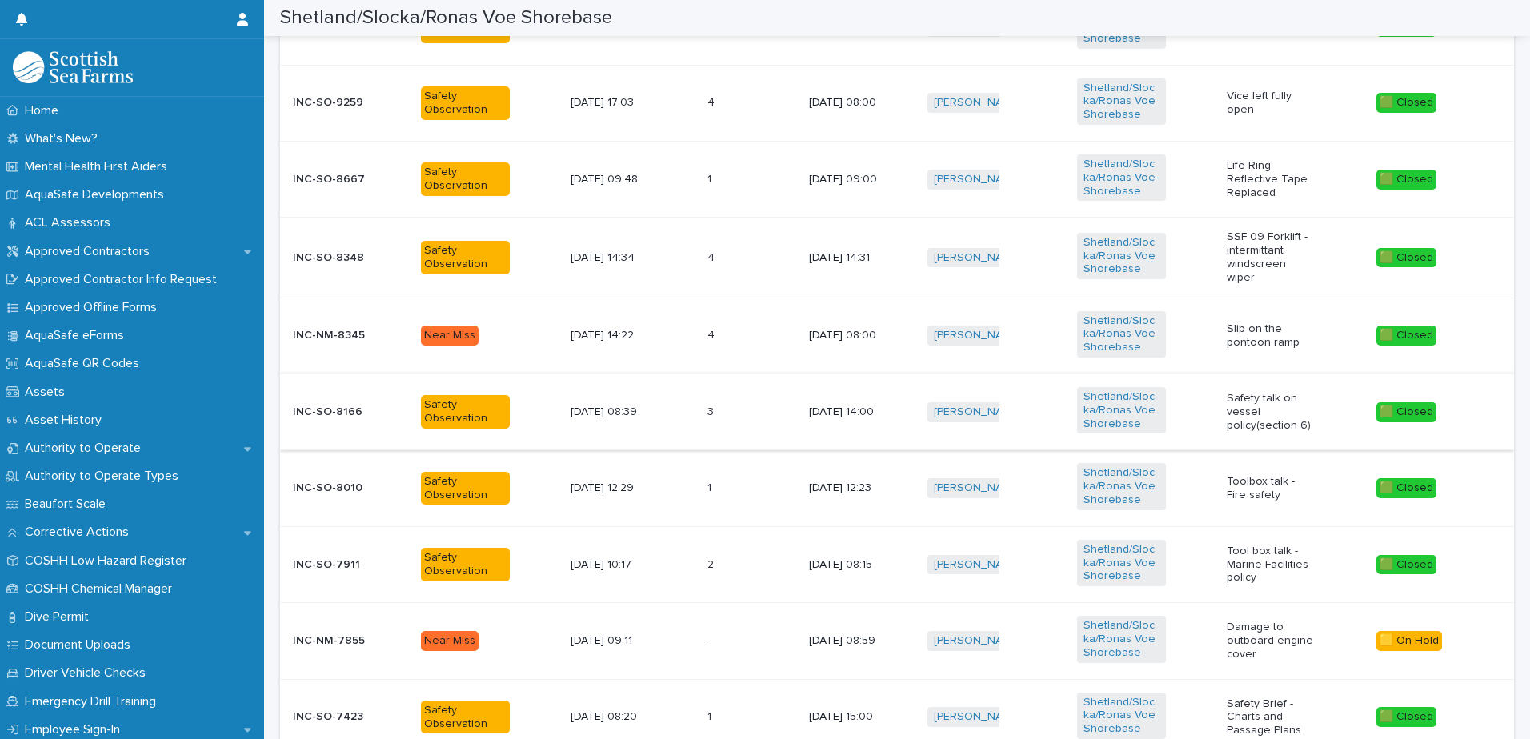
scroll to position [400, 0]
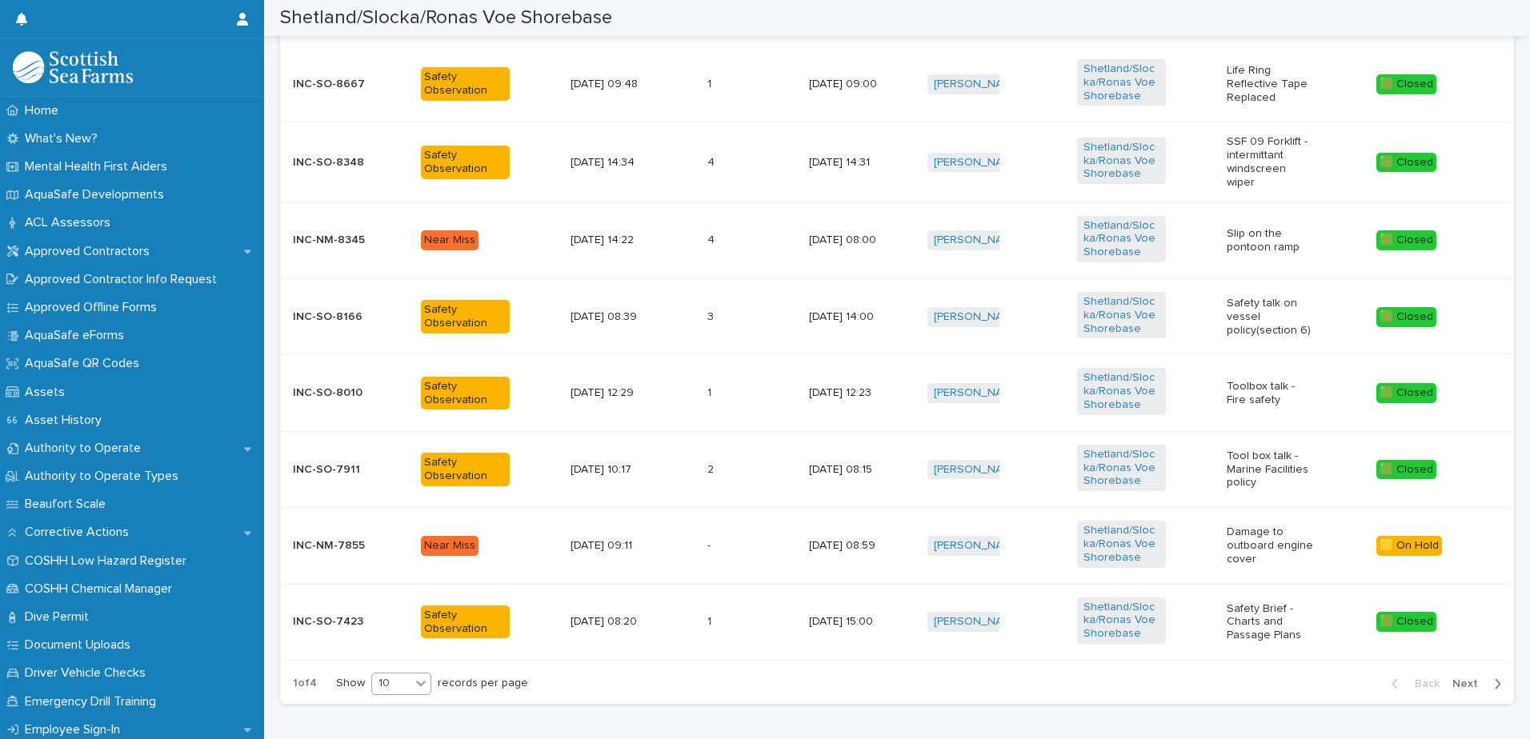
click at [426, 676] on icon at bounding box center [421, 683] width 16 height 16
drag, startPoint x: 391, startPoint y: 668, endPoint x: 389, endPoint y: 658, distance: 9.9
click at [389, 658] on div "30" at bounding box center [402, 658] width 58 height 19
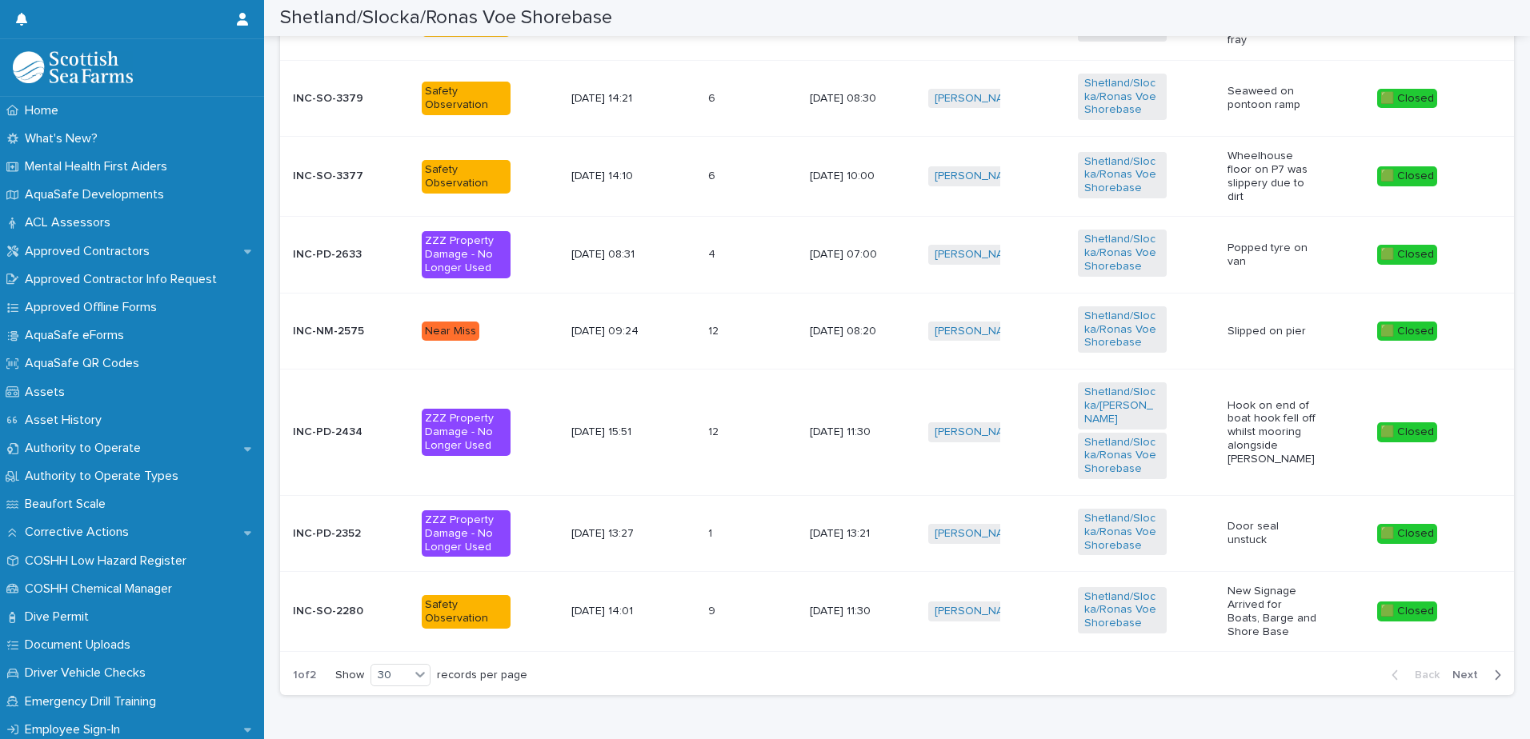
scroll to position [2036, 0]
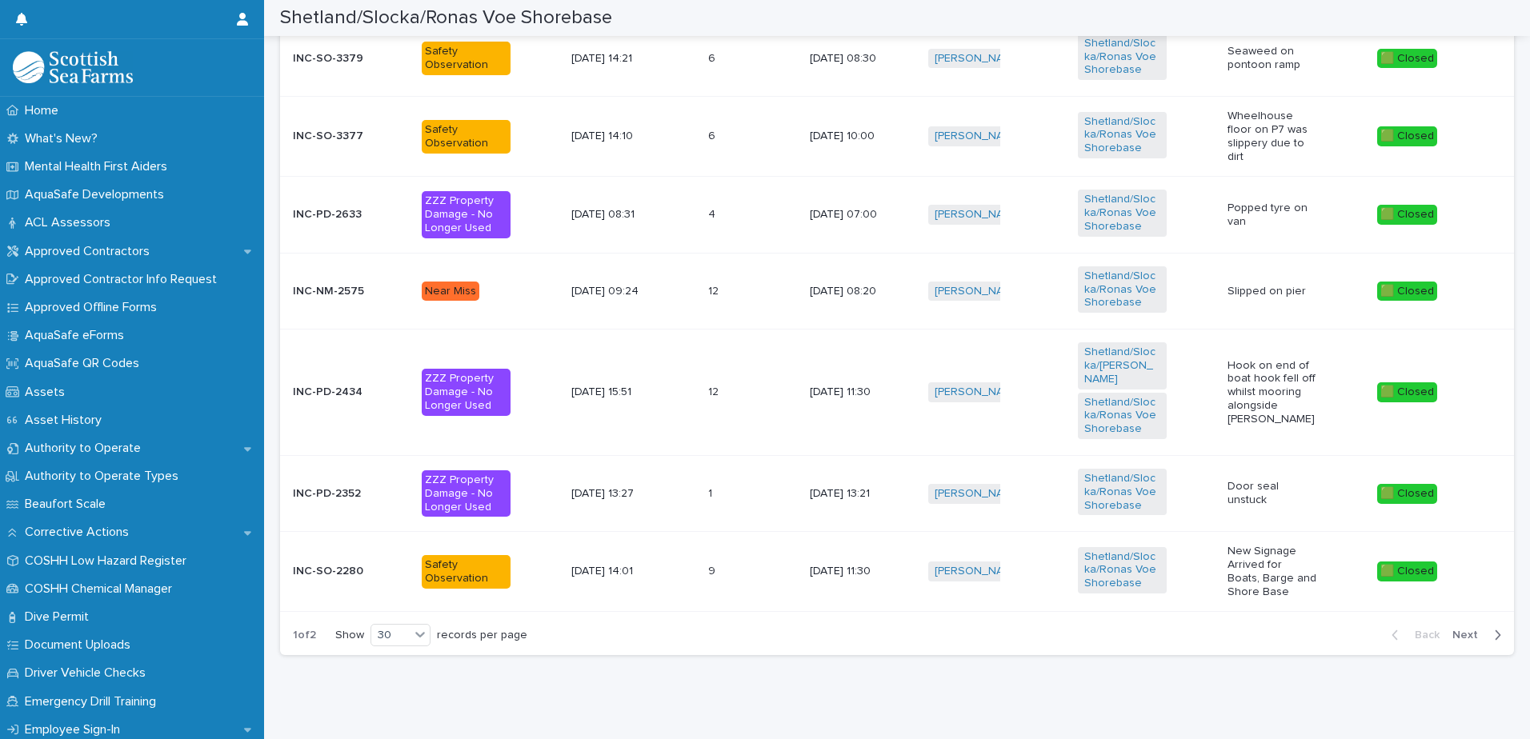
click at [1455, 630] on span "Next" at bounding box center [1469, 635] width 35 height 11
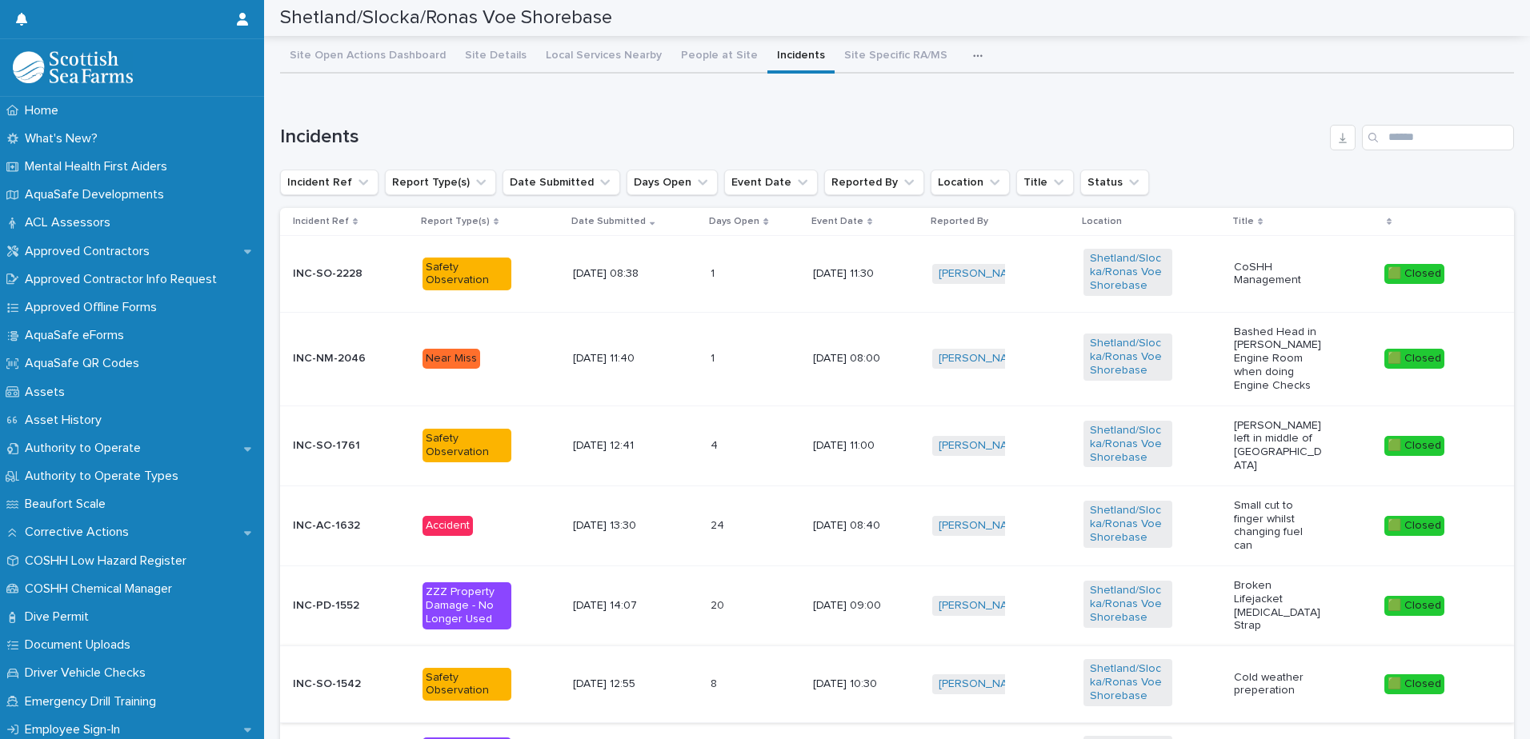
scroll to position [0, 0]
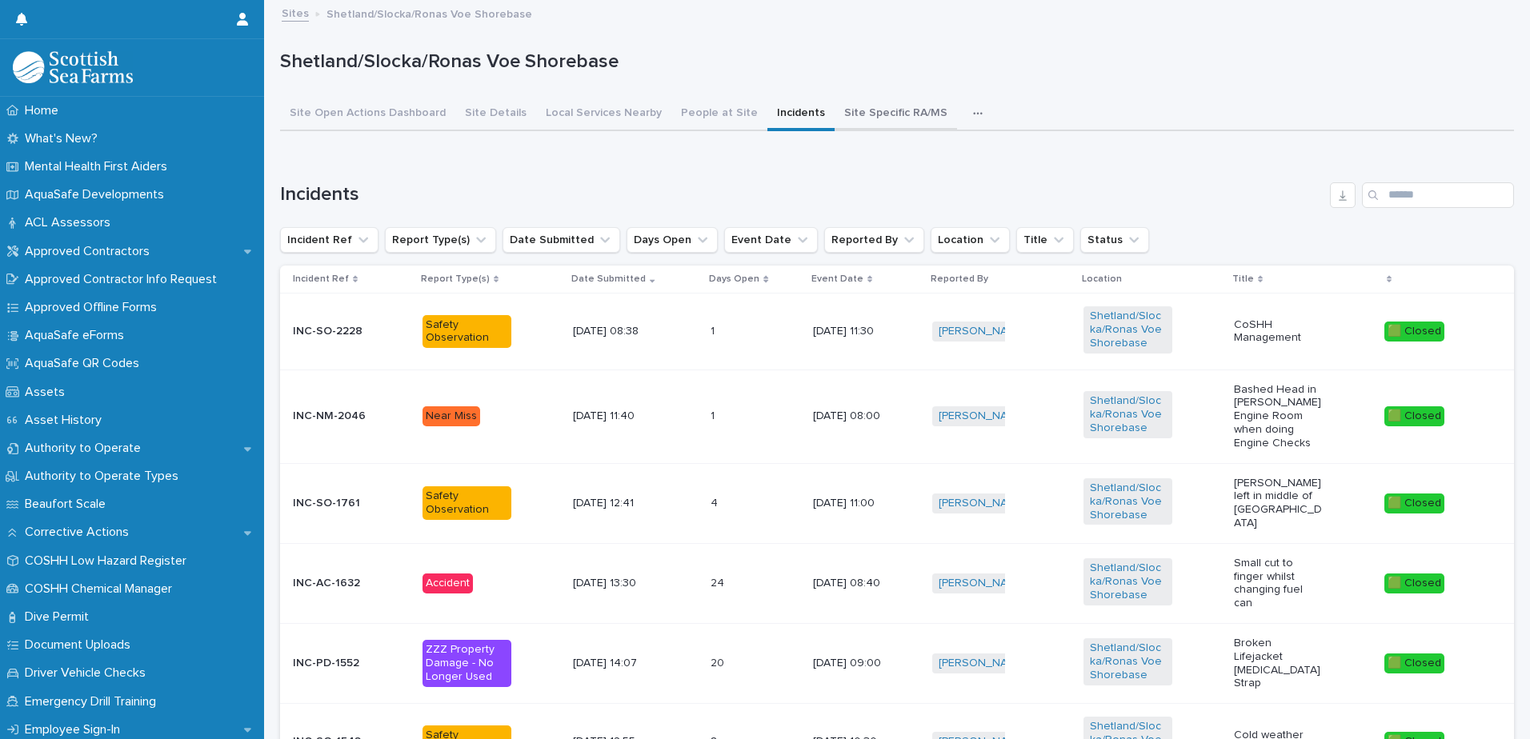
click at [866, 112] on button "Site Specific RA/MS" at bounding box center [895, 115] width 122 height 34
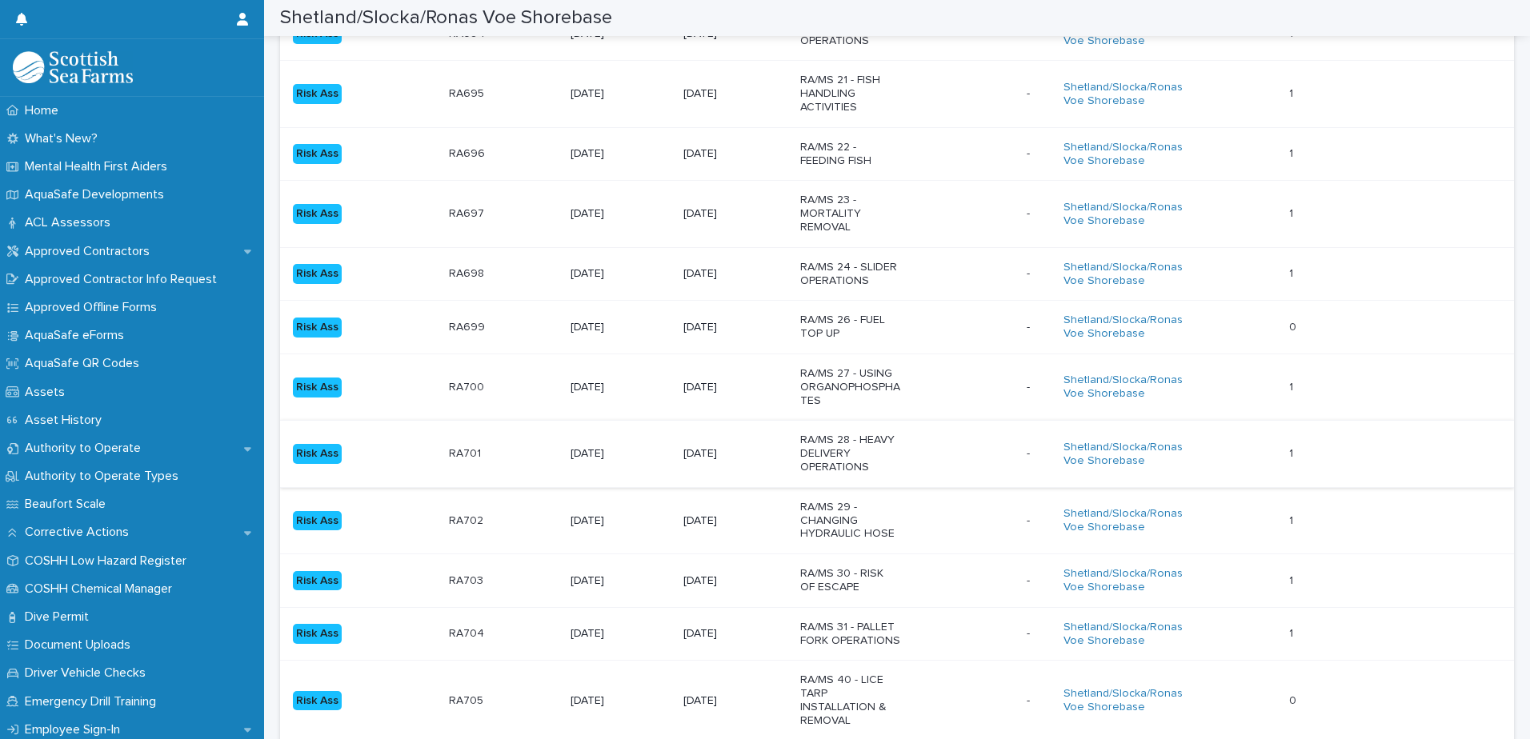
scroll to position [1650, 0]
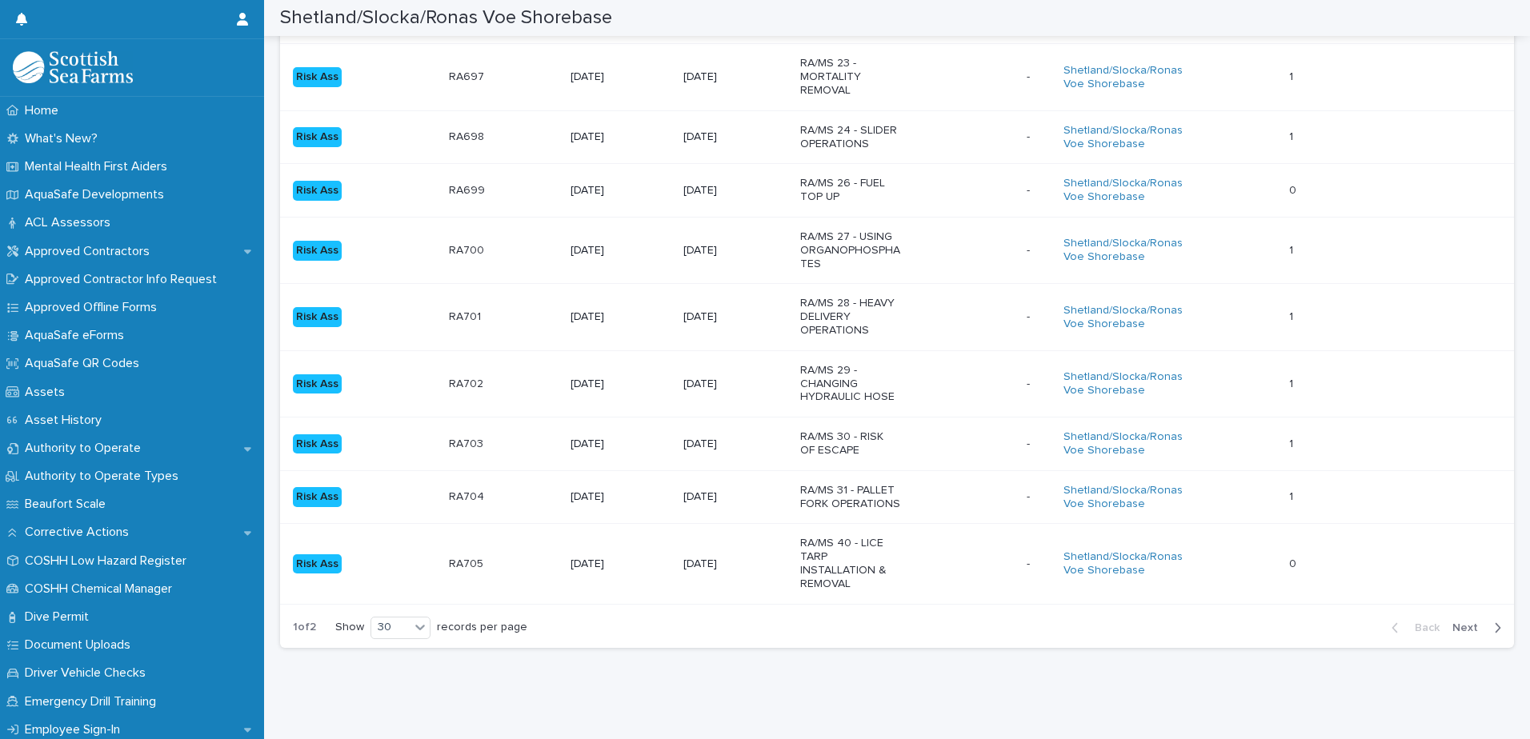
click at [1459, 622] on span "Next" at bounding box center [1469, 627] width 35 height 11
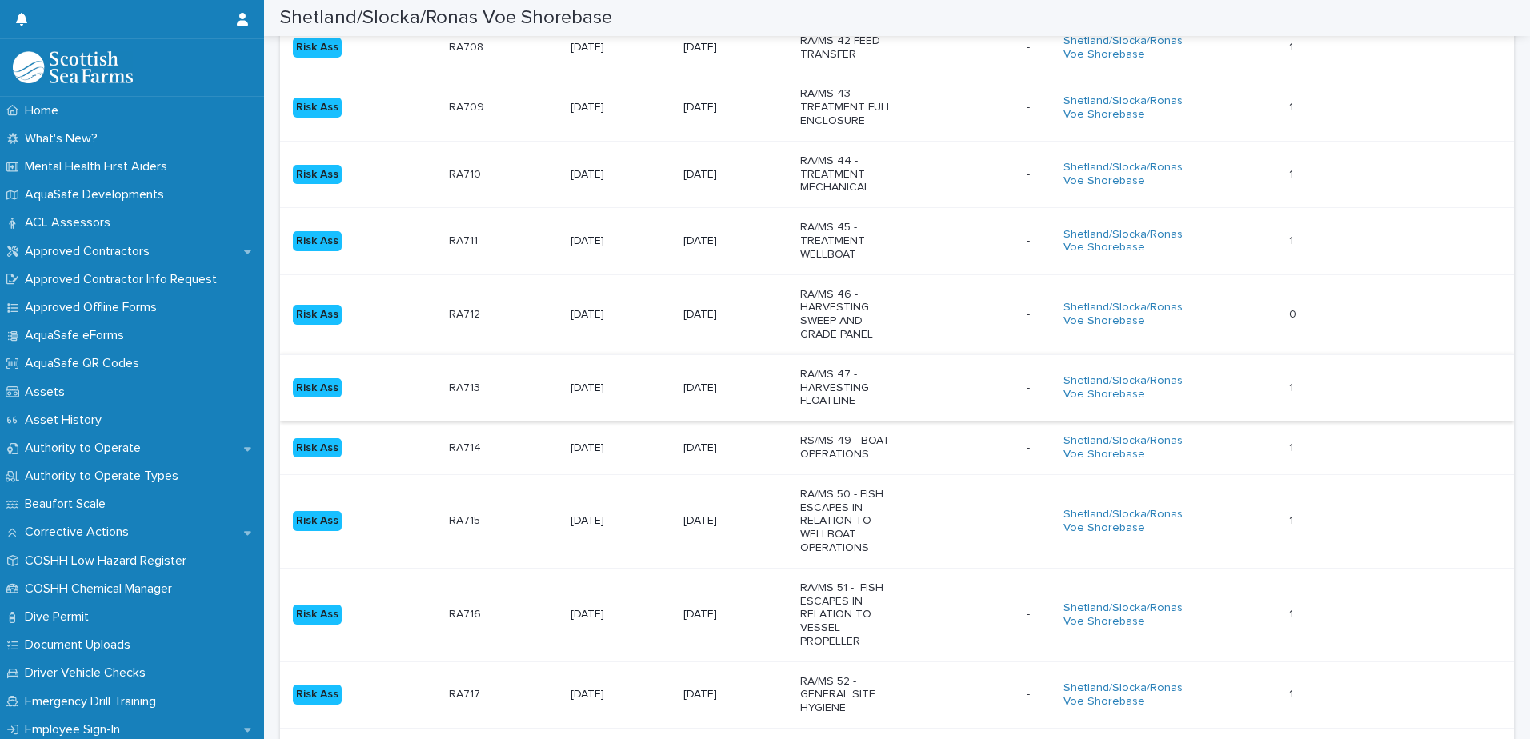
scroll to position [317, 0]
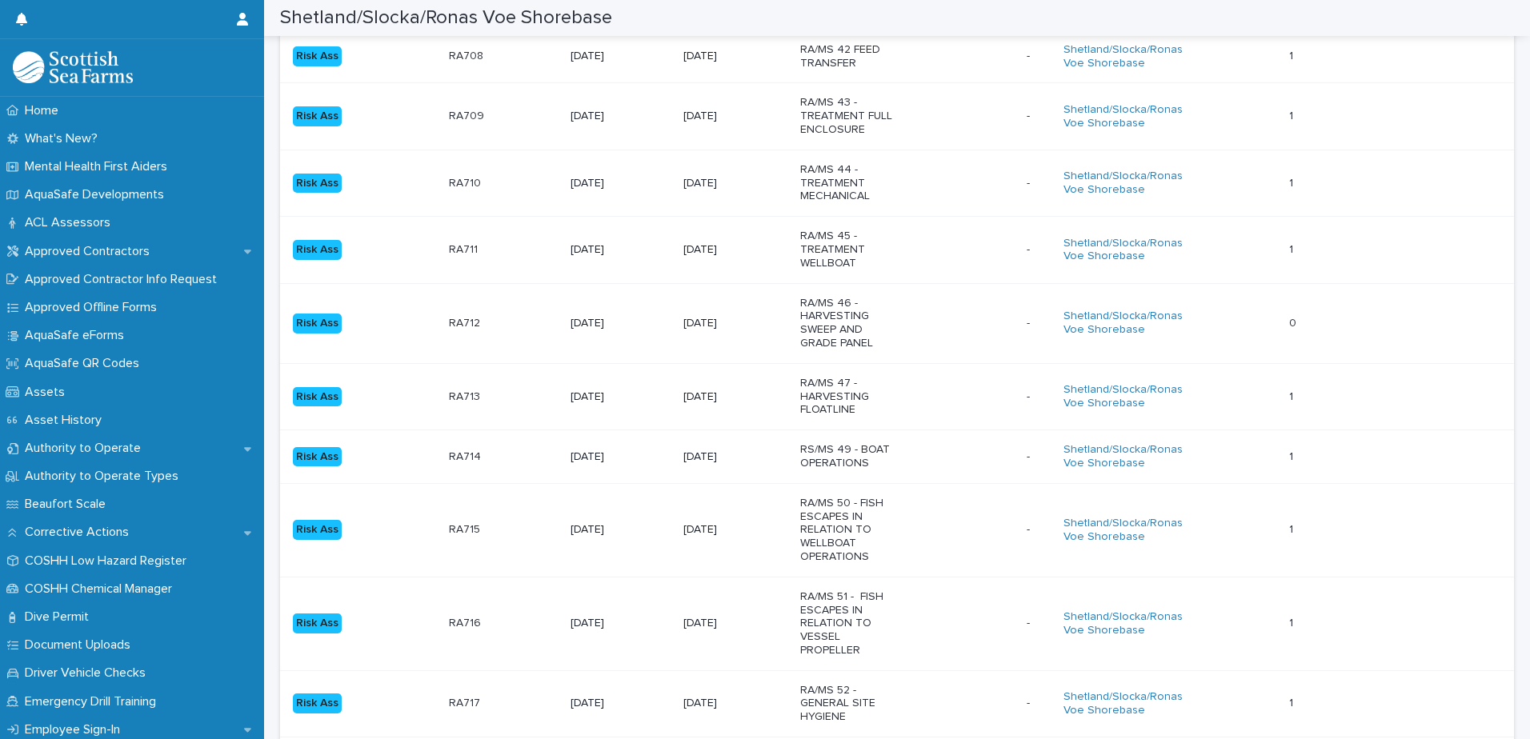
click at [914, 454] on div "RS/MS 49 - BOAT OPERATIONS" at bounding box center [906, 457] width 213 height 40
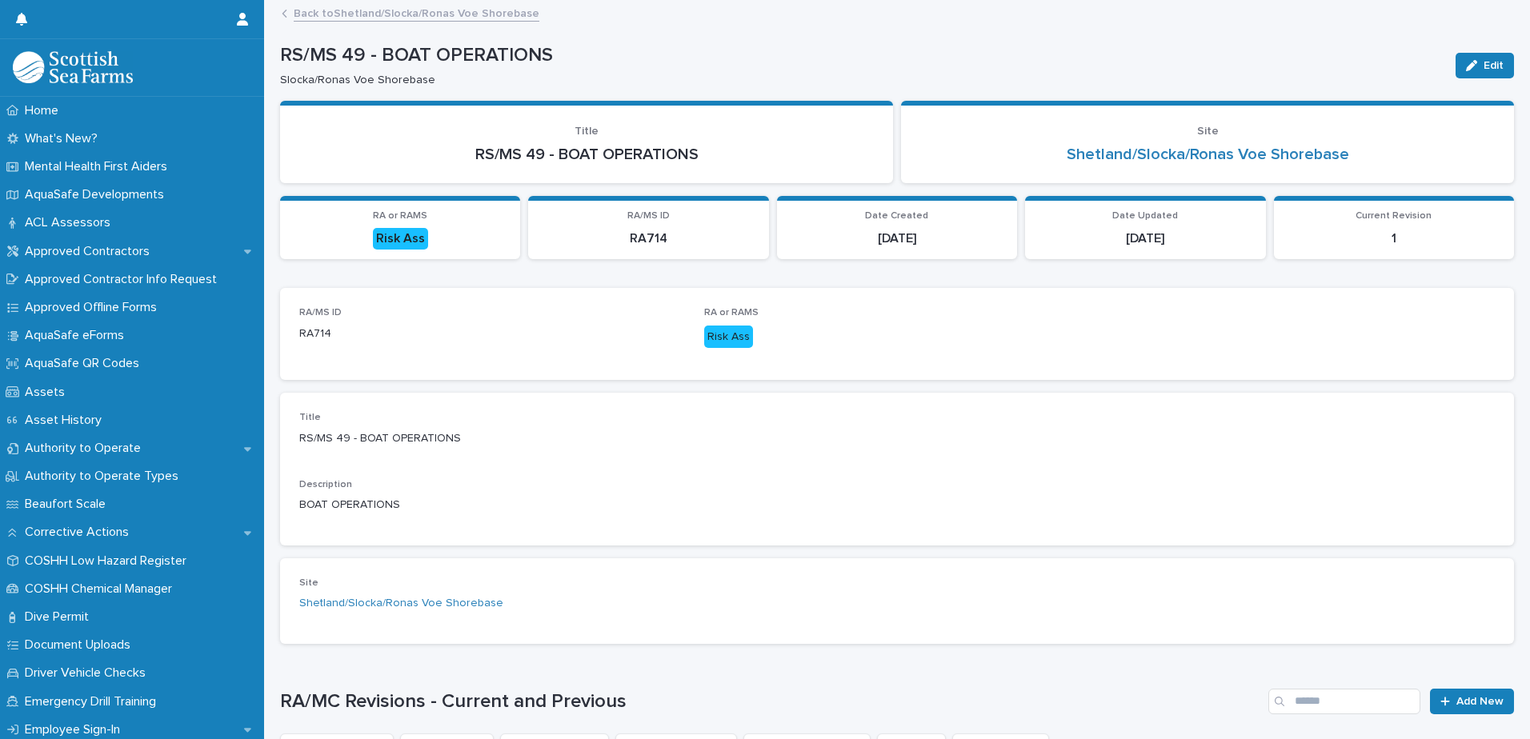
scroll to position [255, 0]
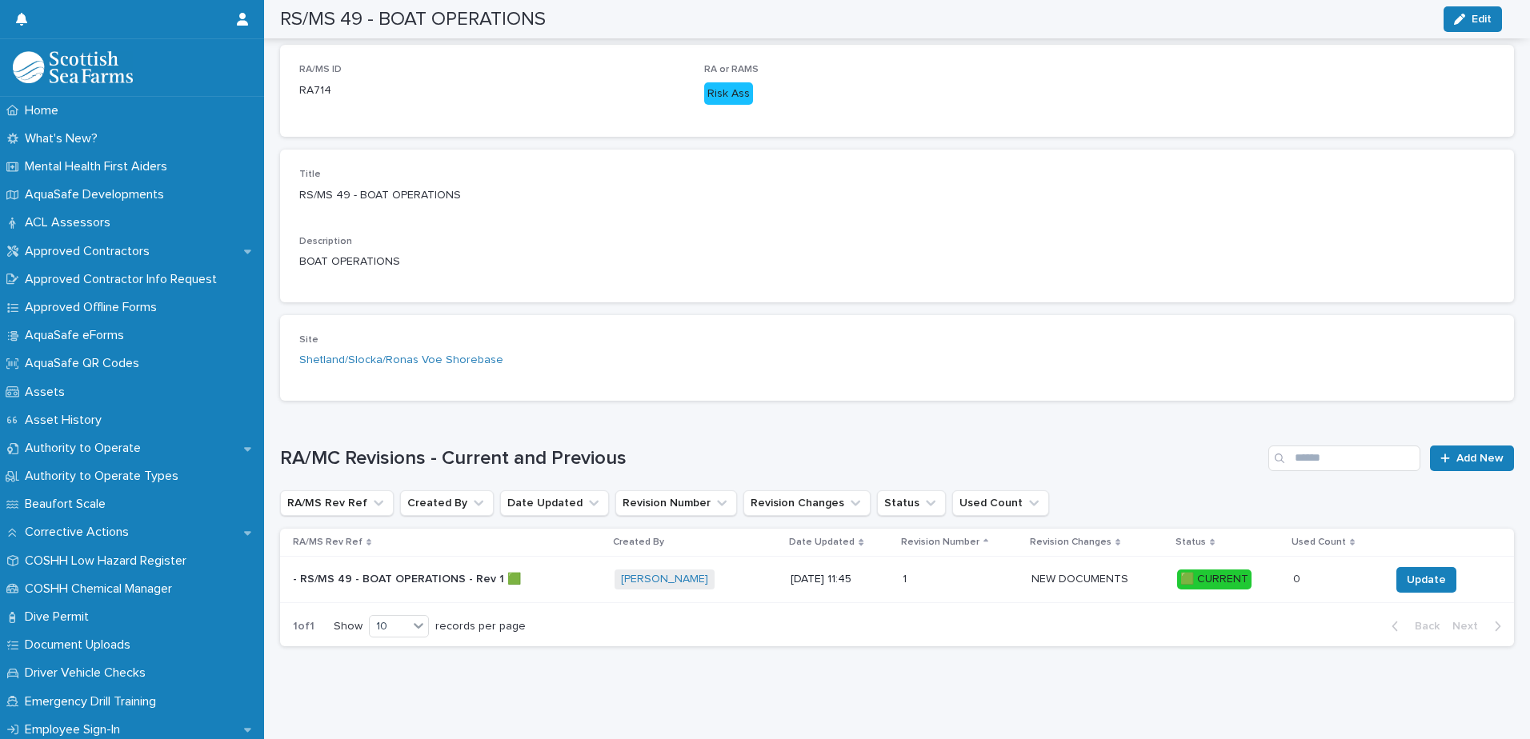
click at [946, 573] on p at bounding box center [960, 580] width 116 height 14
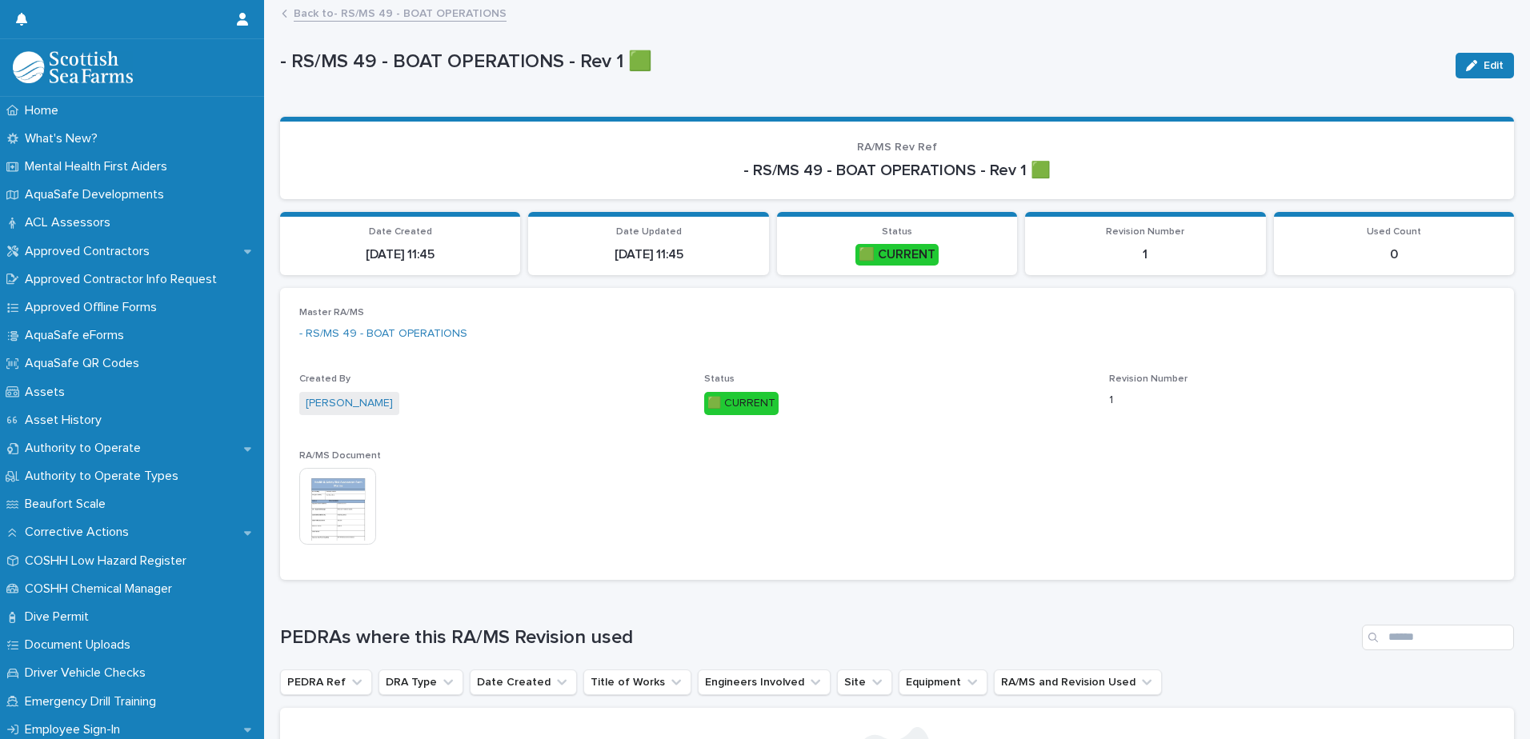
click at [330, 496] on img at bounding box center [337, 506] width 77 height 77
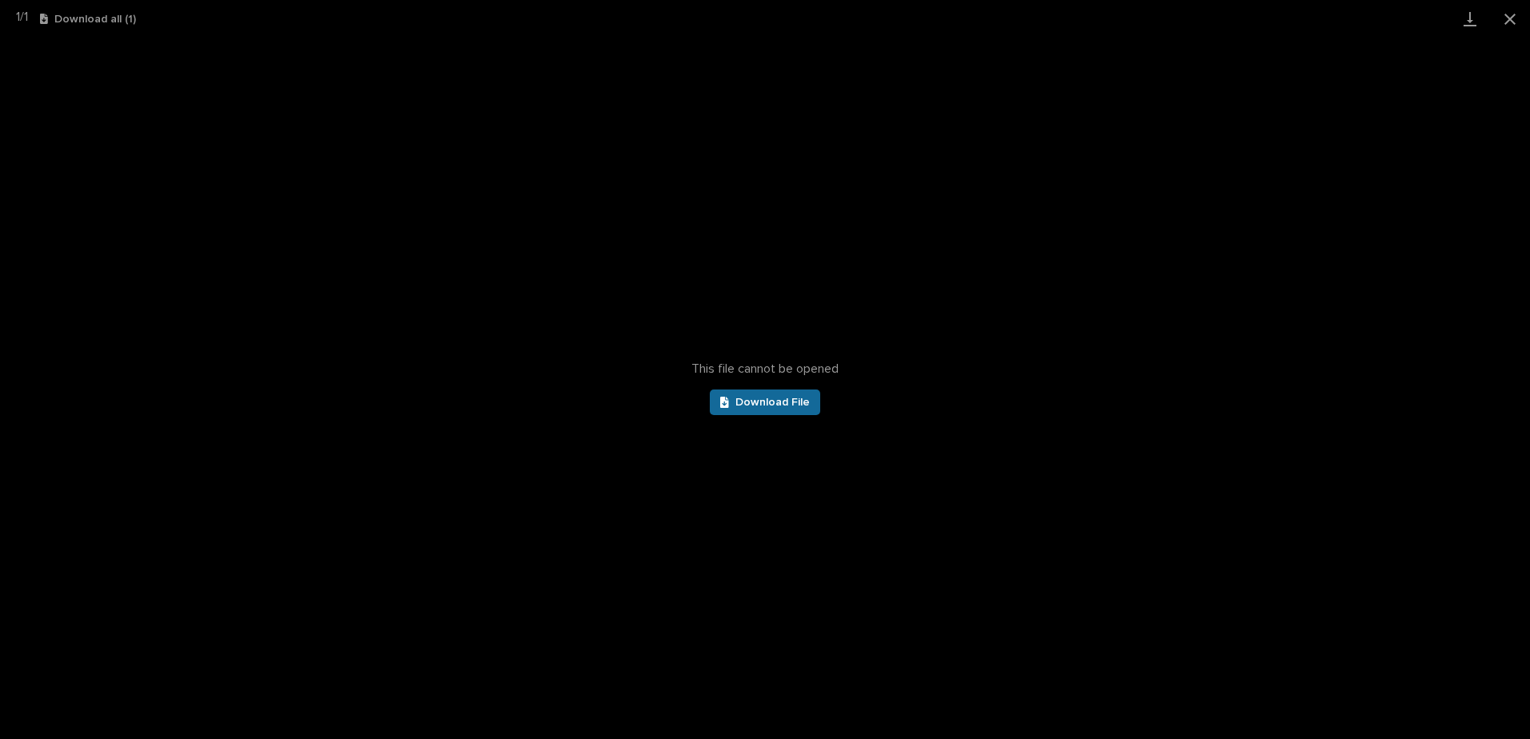
click at [783, 394] on link "Download File" at bounding box center [765, 403] width 110 height 26
click at [1514, 14] on button "Close gallery" at bounding box center [1510, 19] width 40 height 38
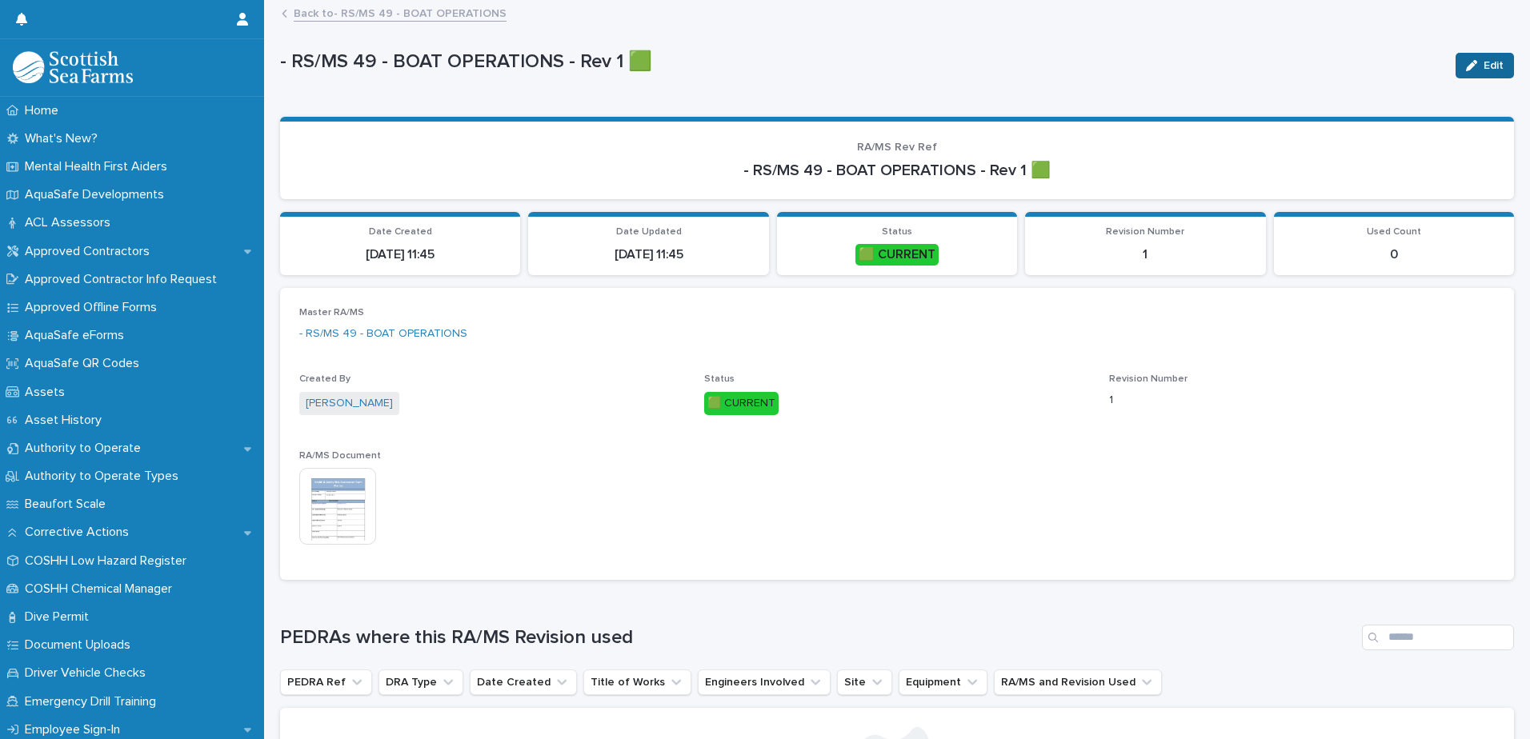
click at [1486, 60] on span "Edit" at bounding box center [1493, 65] width 20 height 11
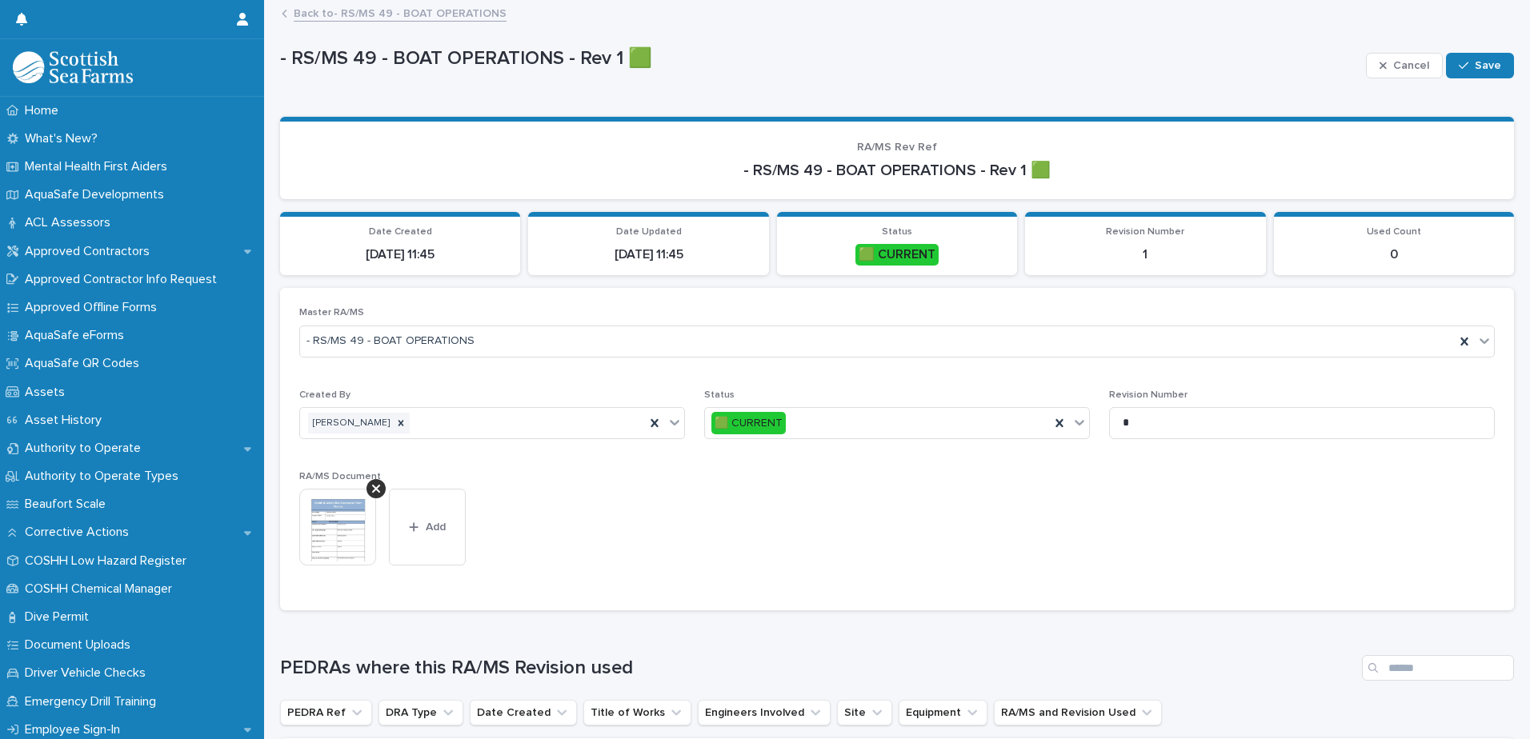
click at [326, 14] on link "Back to - RS/MS 49 - BOAT OPERATIONS" at bounding box center [400, 12] width 213 height 18
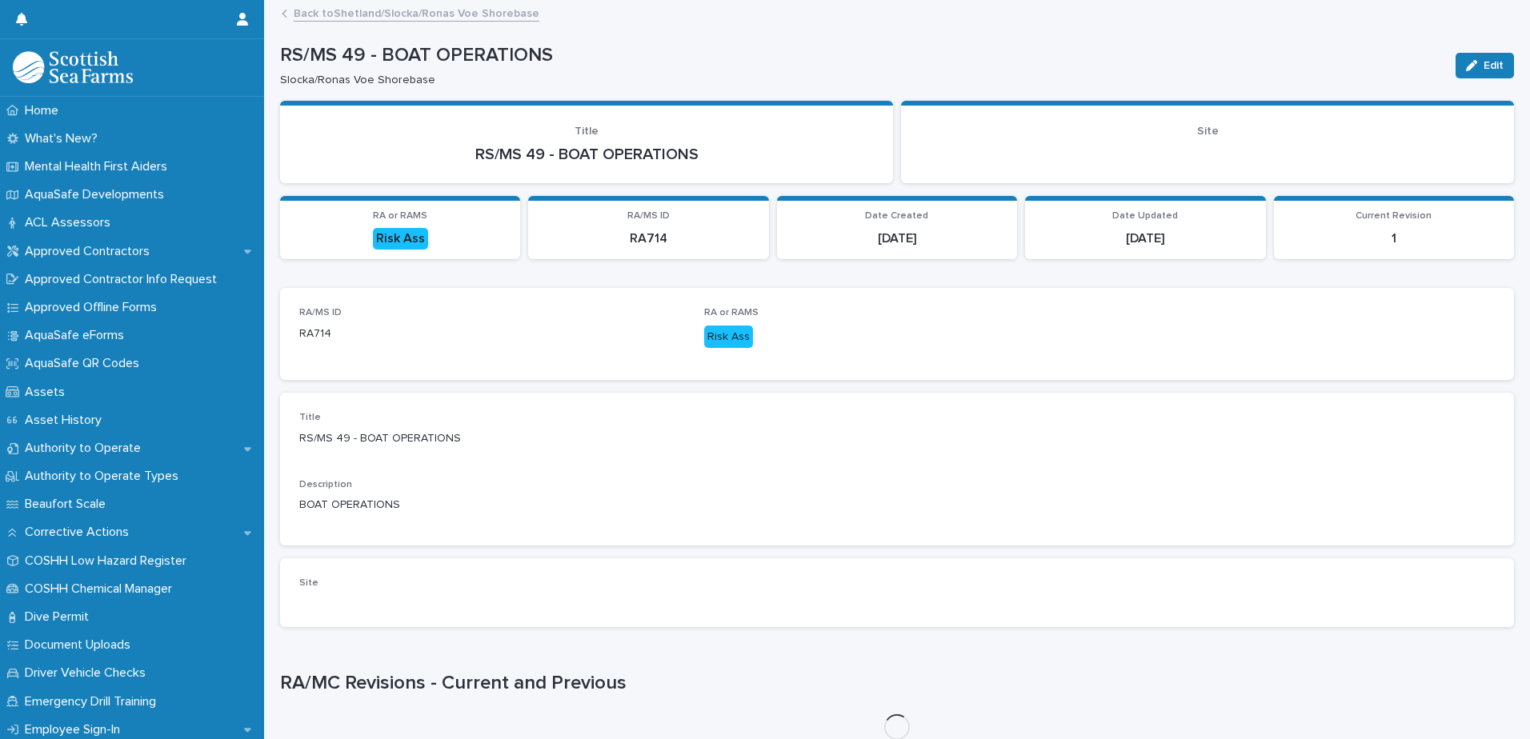
click at [358, 15] on link "Back to Shetland/Slocka/Ronas Voe Shorebase" at bounding box center [417, 12] width 246 height 18
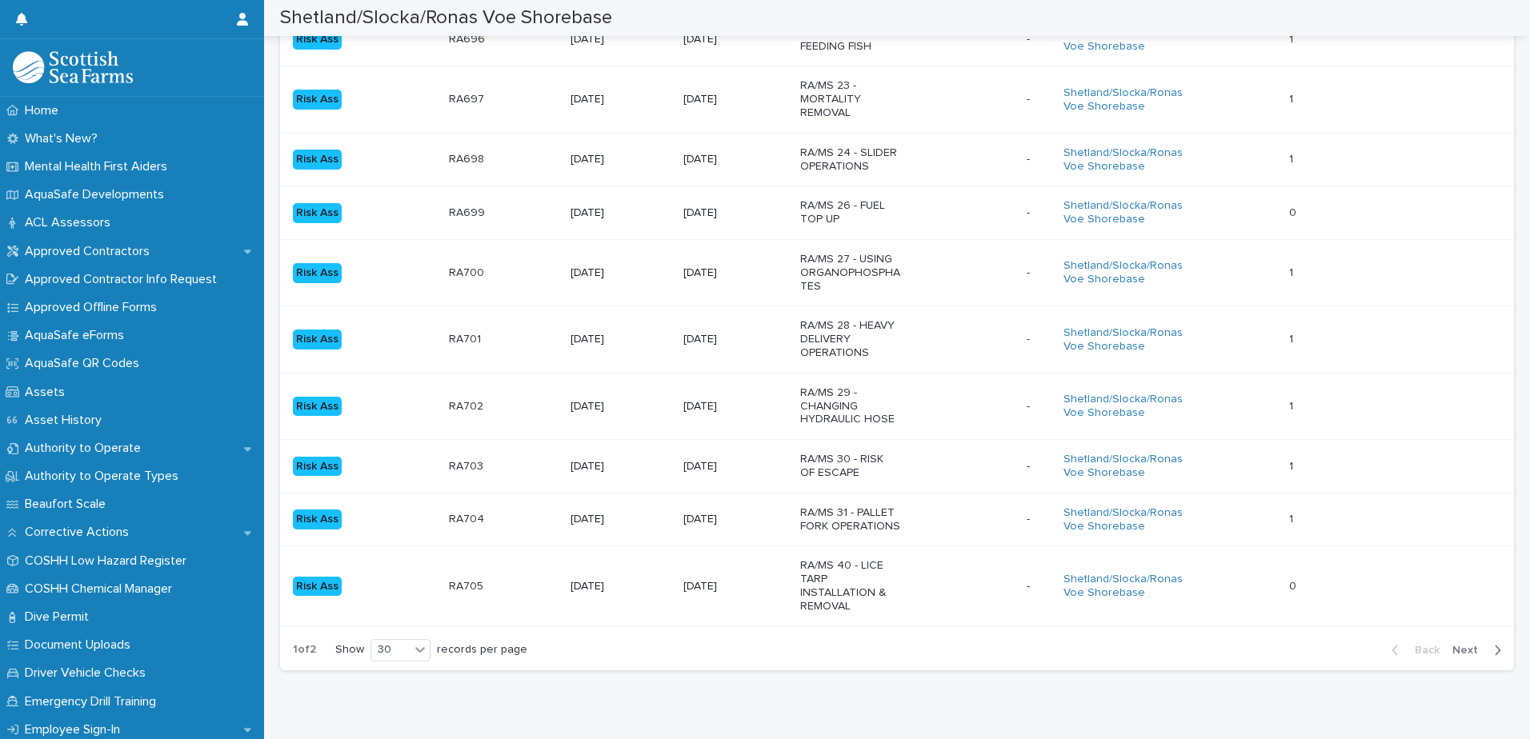
scroll to position [1650, 0]
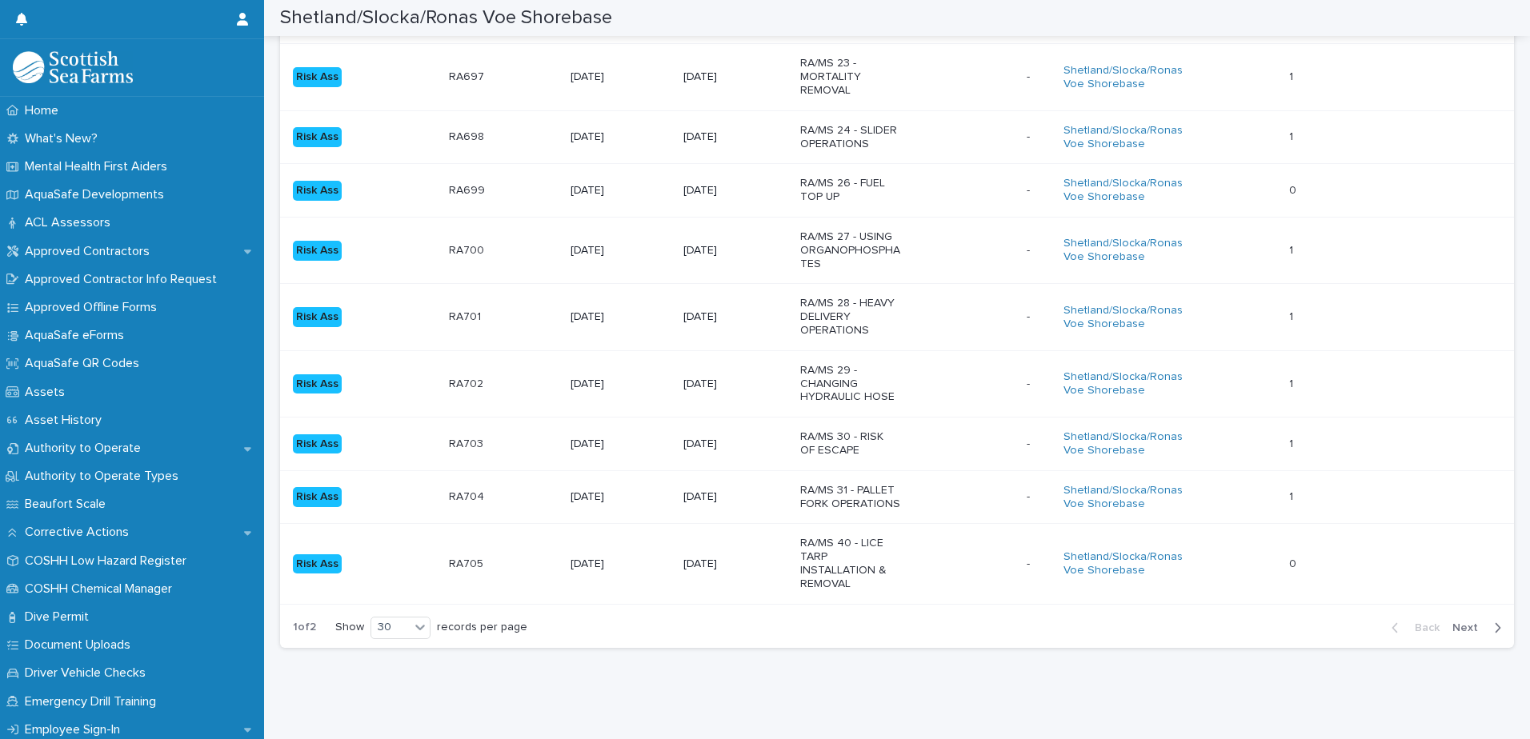
click at [1460, 622] on span "Next" at bounding box center [1469, 627] width 35 height 11
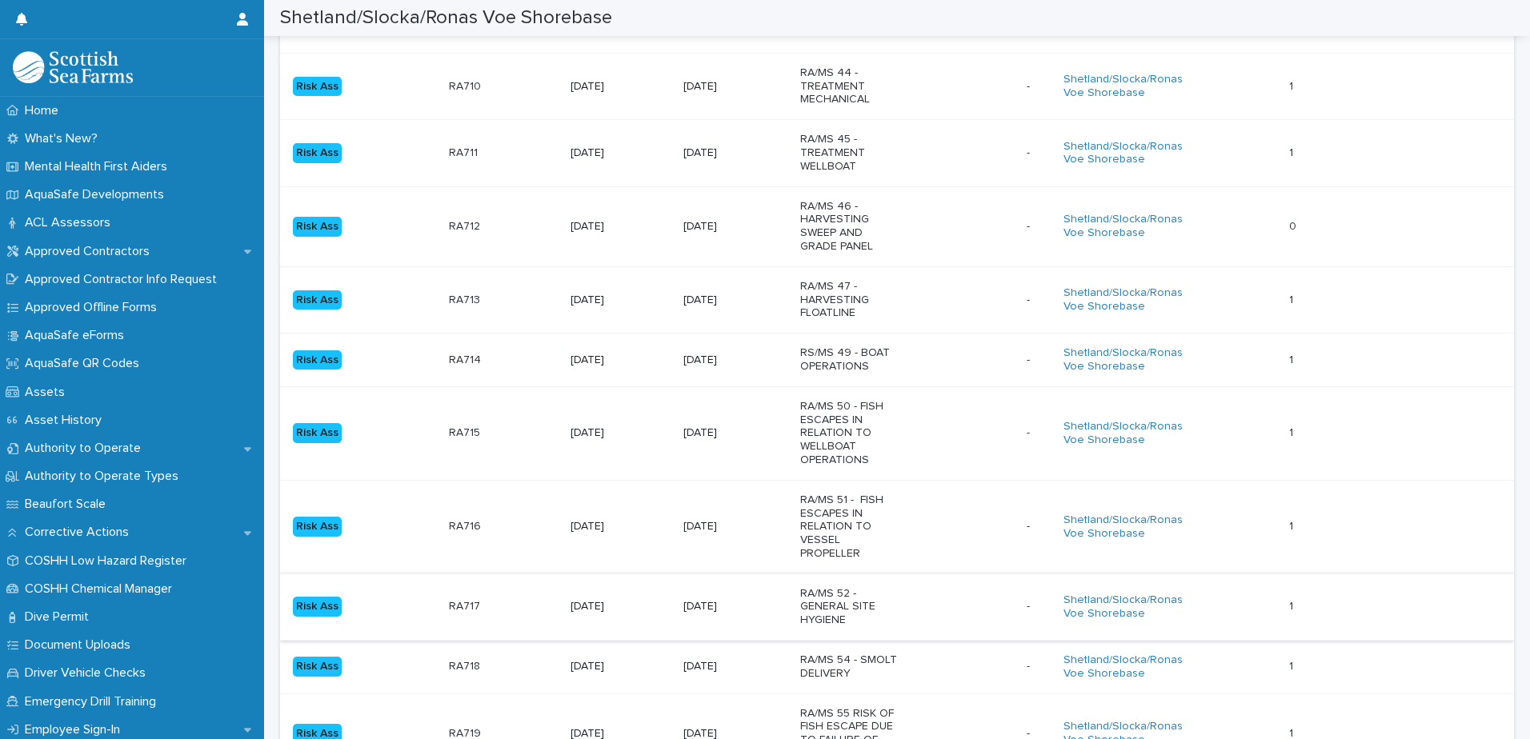
scroll to position [397, 0]
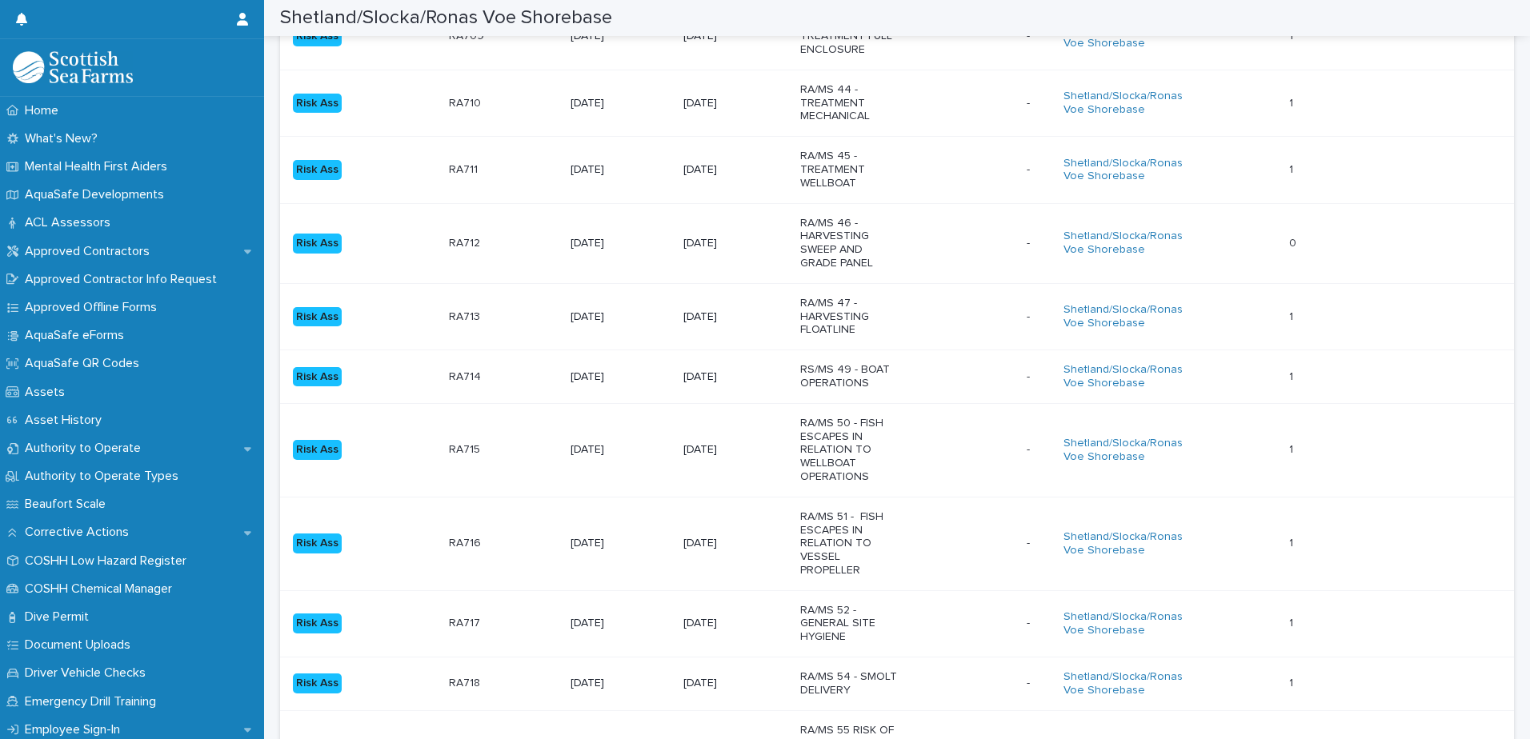
click at [934, 378] on div "RS/MS 49 - BOAT OPERATIONS" at bounding box center [906, 377] width 213 height 40
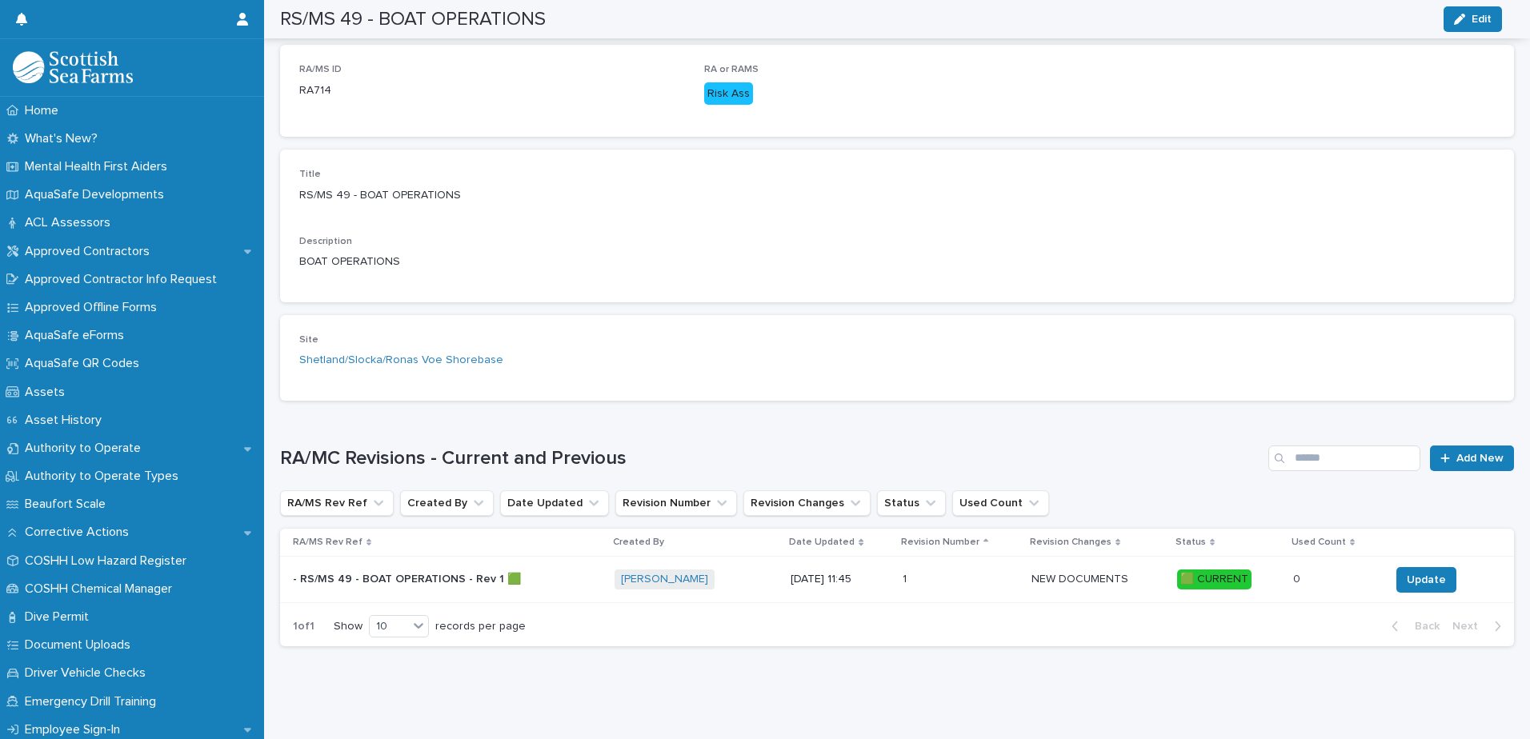
scroll to position [210, 0]
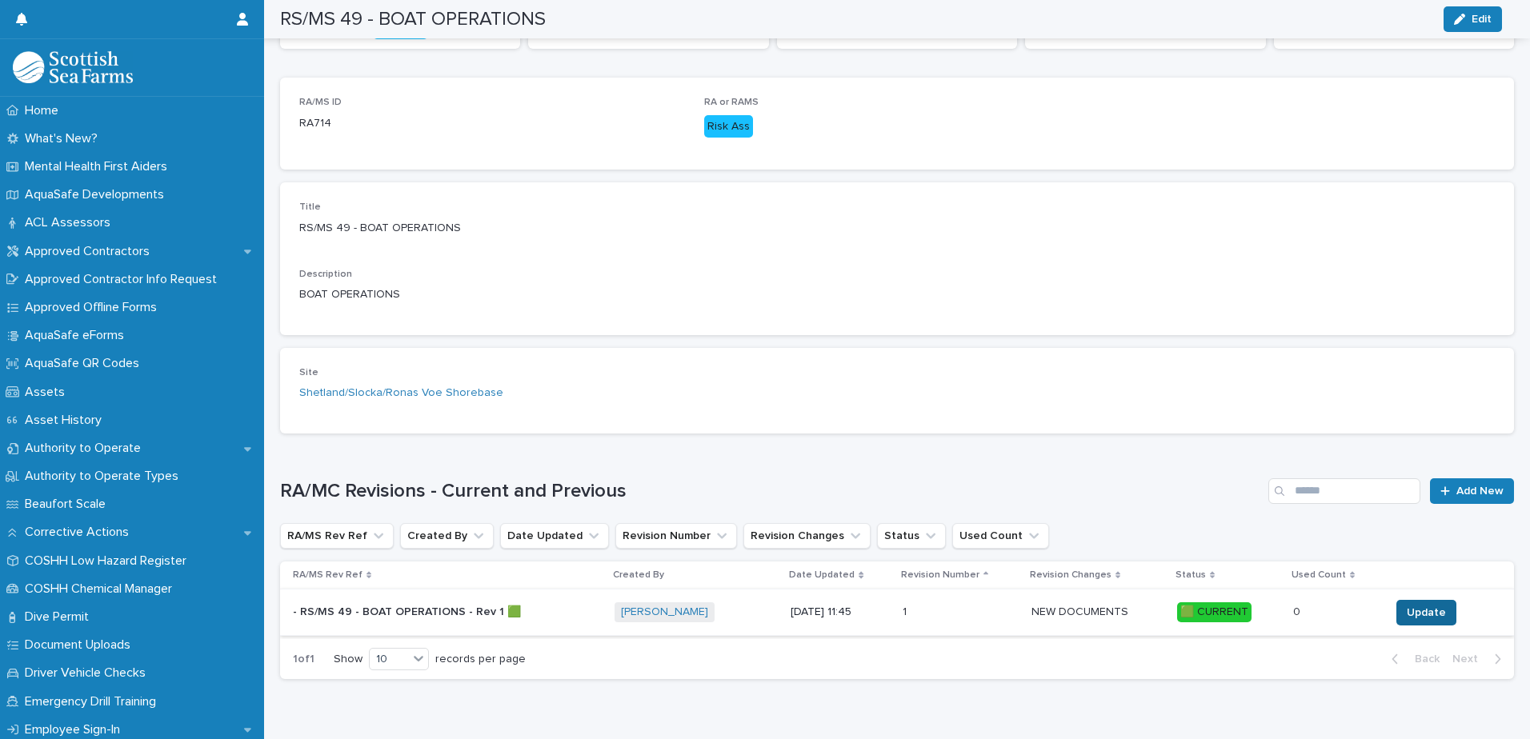
click at [1419, 614] on span "Update" at bounding box center [1425, 613] width 39 height 16
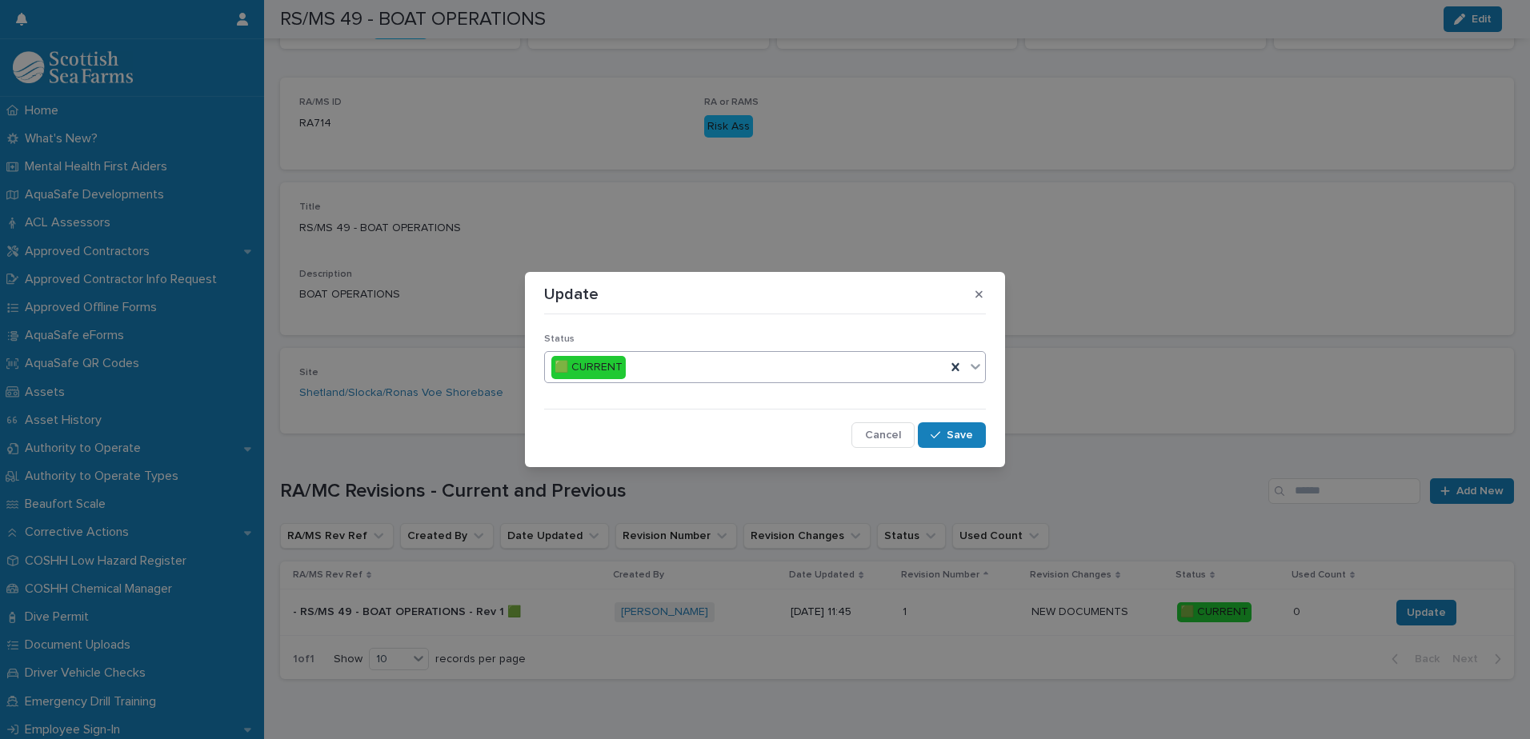
click at [691, 366] on div "🟩 CURRENT" at bounding box center [745, 367] width 401 height 26
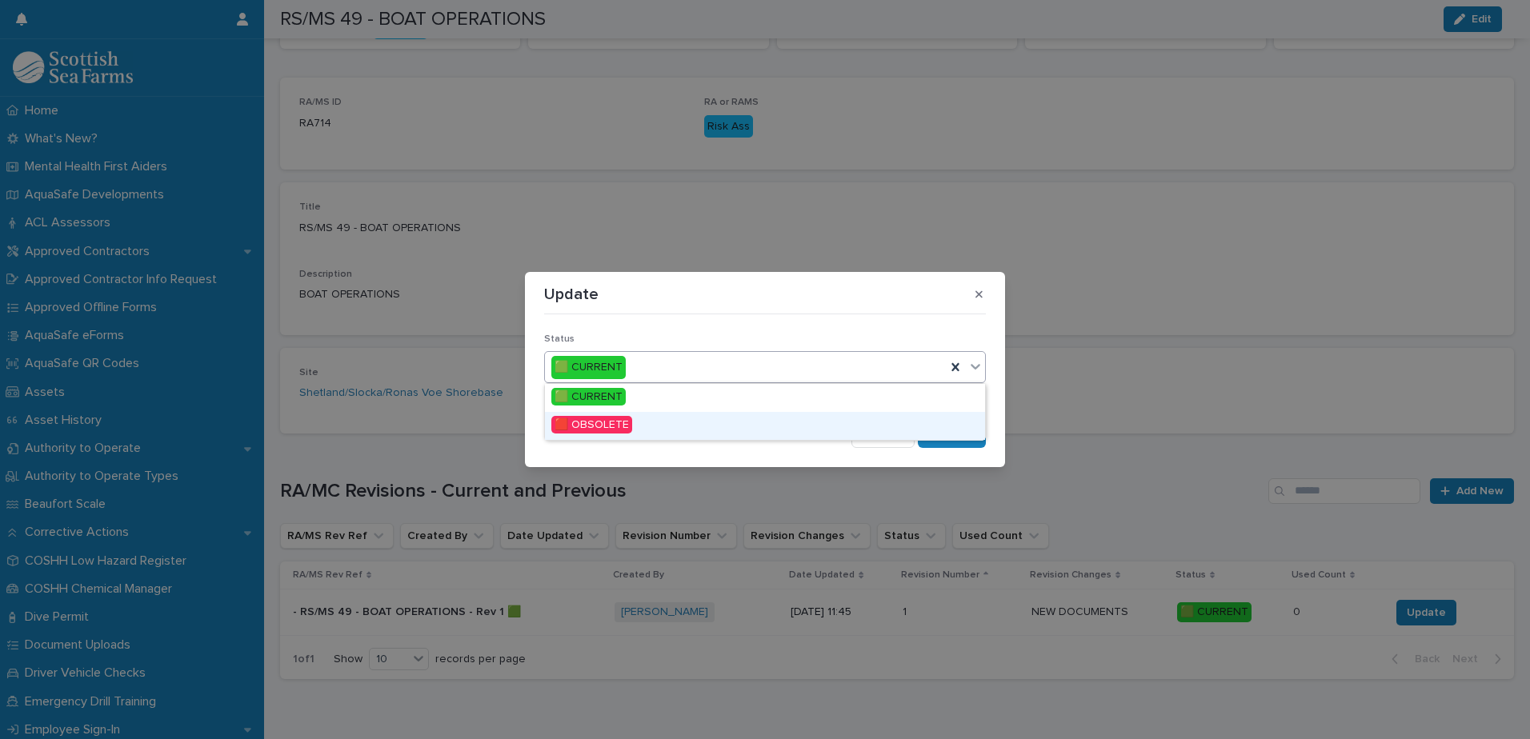
click at [608, 422] on span "🟥 OBSOLETE" at bounding box center [591, 425] width 81 height 18
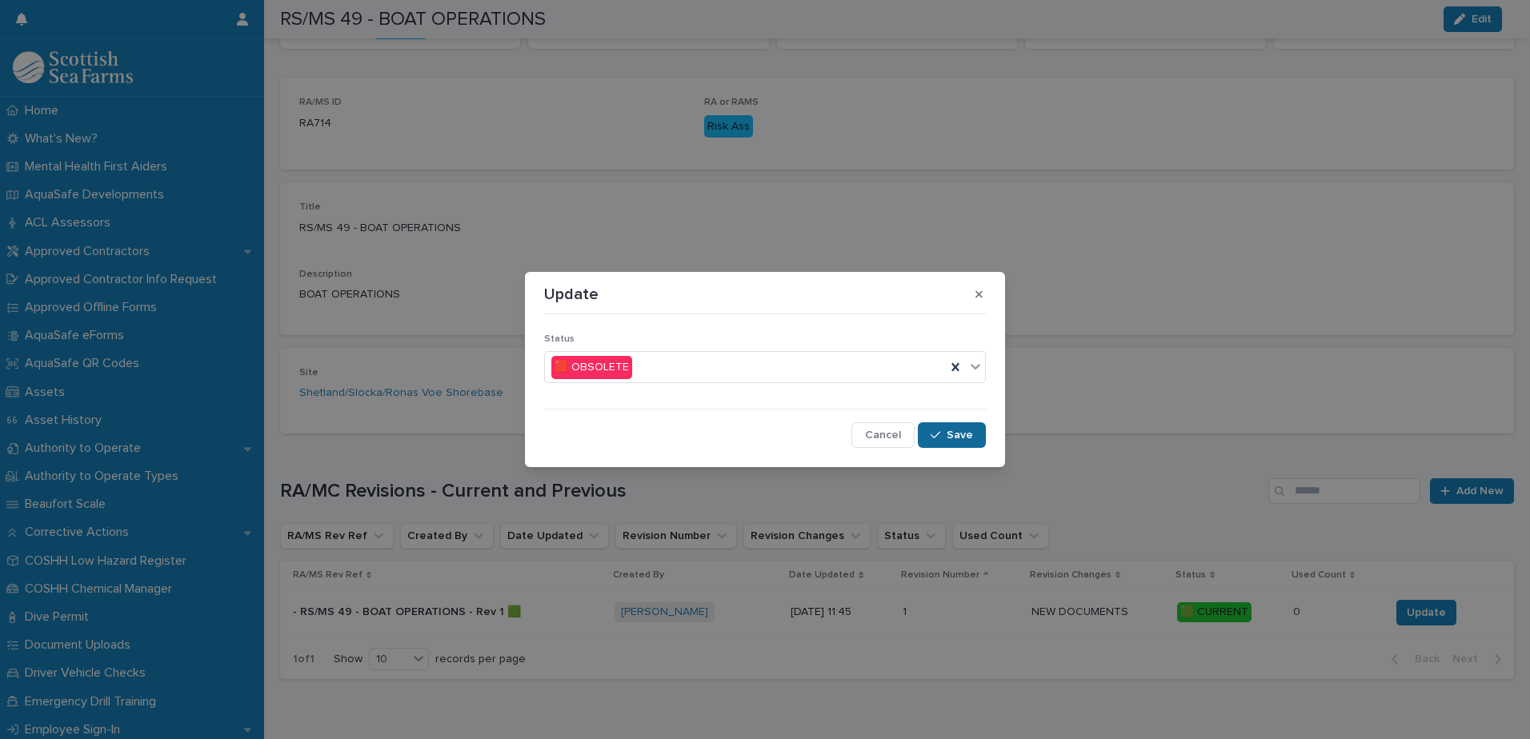
click at [958, 435] on span "Save" at bounding box center [959, 435] width 26 height 11
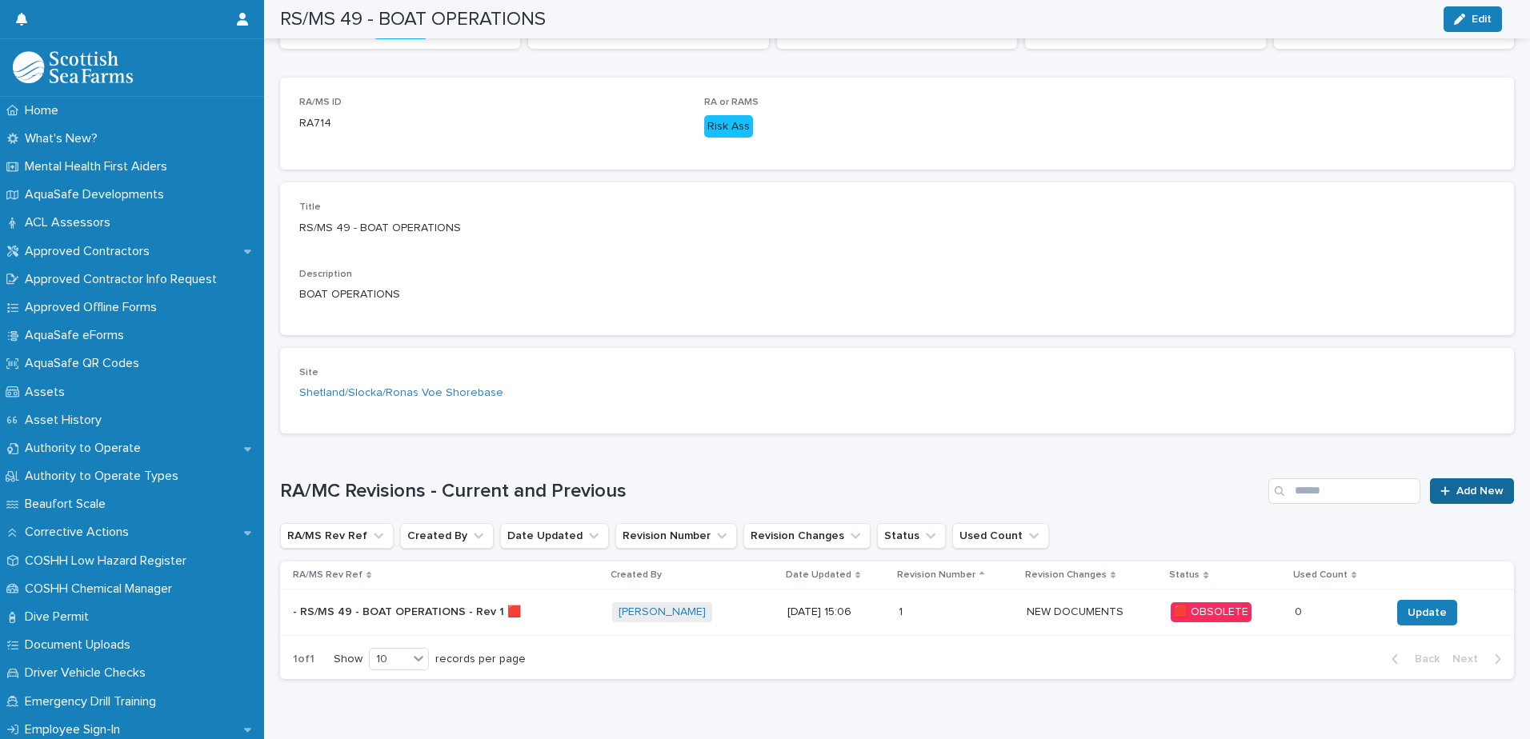
click at [1468, 489] on span "Add New" at bounding box center [1479, 491] width 47 height 11
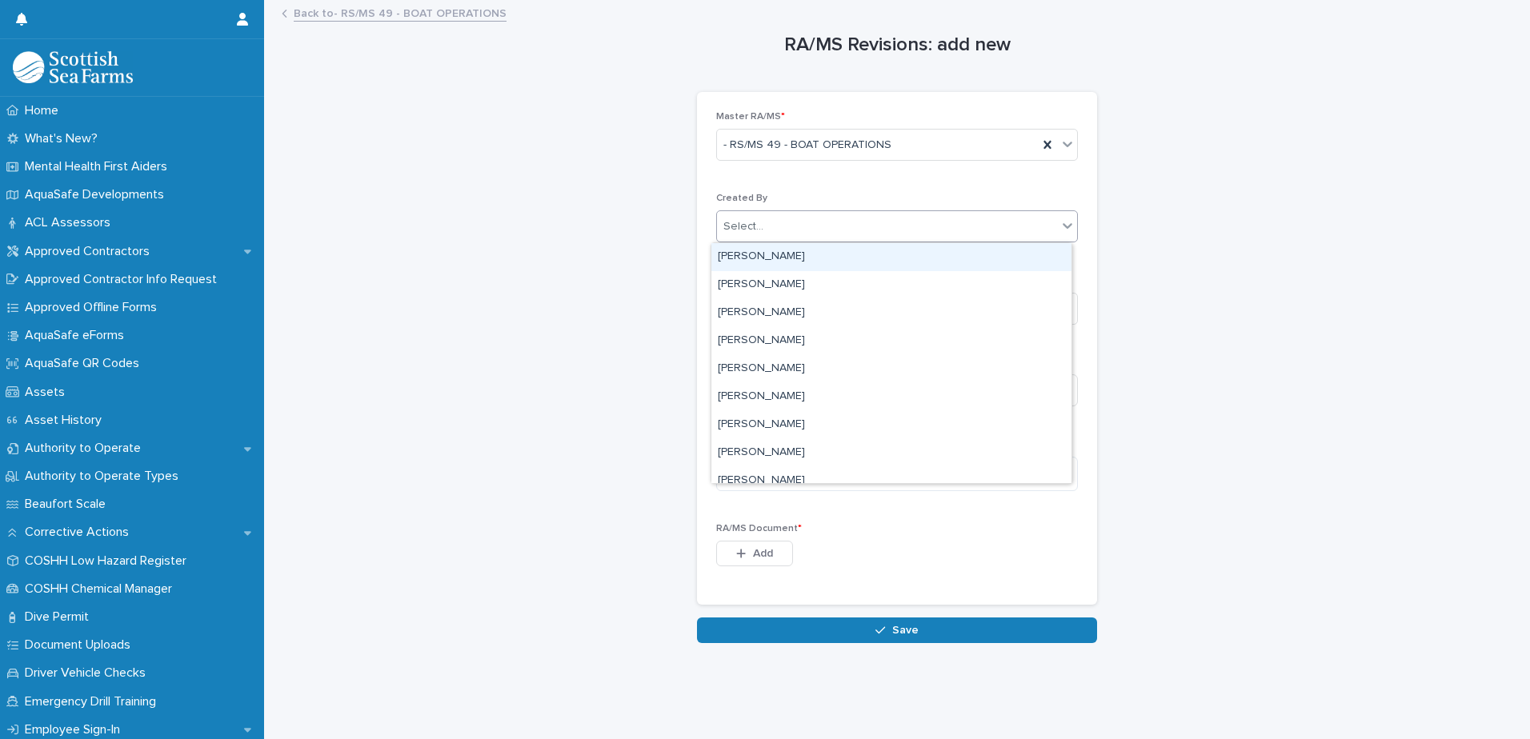
click at [817, 217] on div "Select..." at bounding box center [887, 227] width 340 height 26
type input "********"
click at [777, 249] on div "[PERSON_NAME]" at bounding box center [891, 257] width 360 height 28
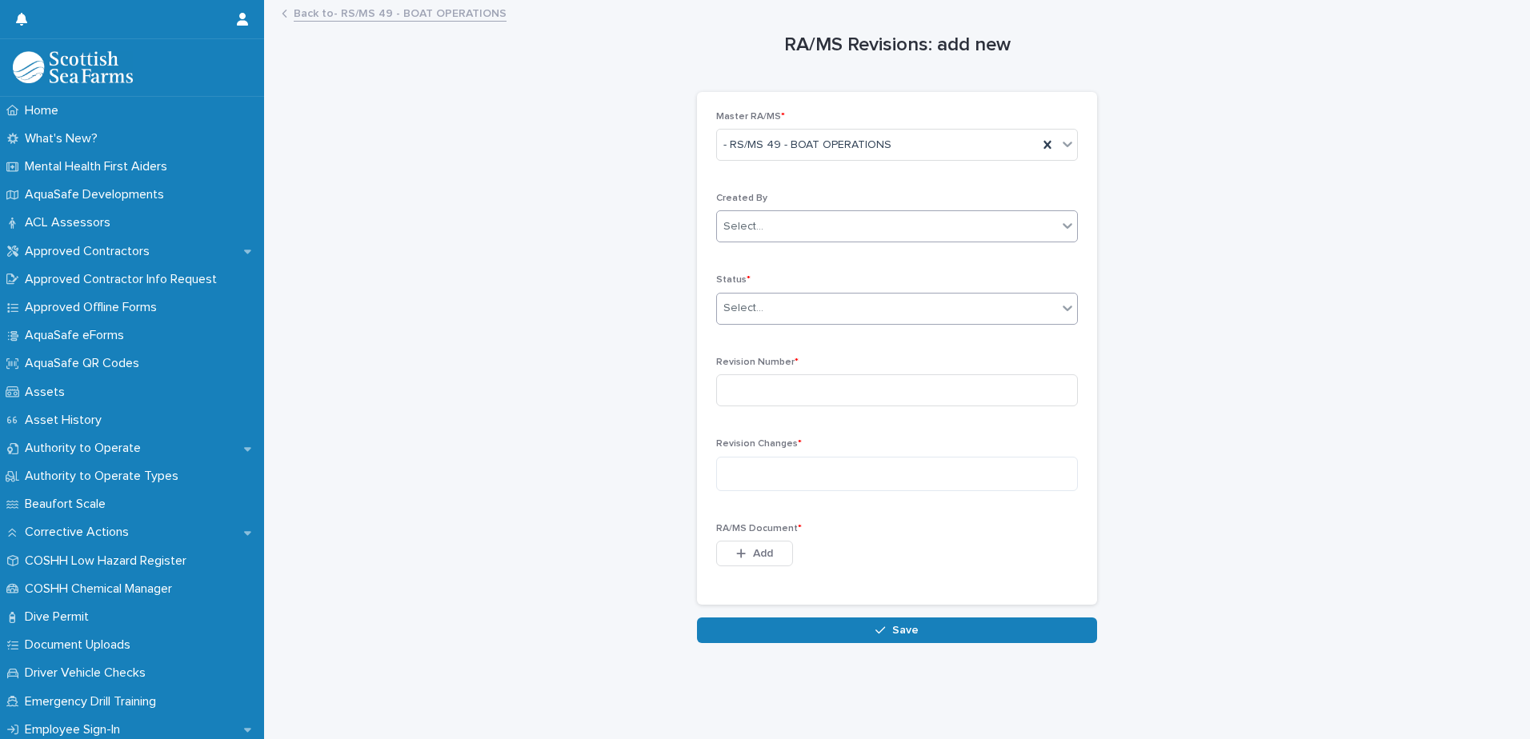
click at [762, 299] on div "Select..." at bounding box center [887, 308] width 340 height 26
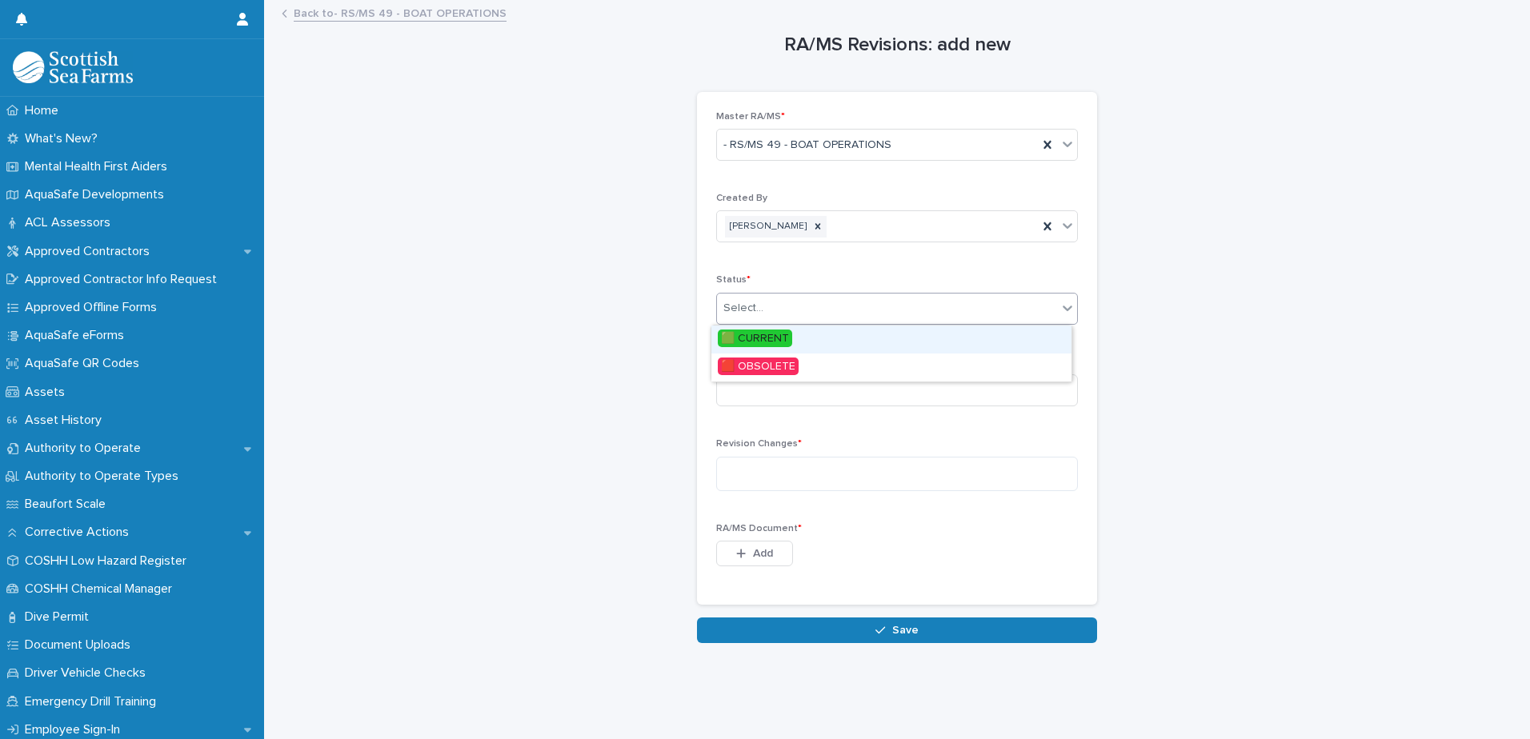
click at [771, 332] on span "🟩 CURRENT" at bounding box center [755, 339] width 74 height 18
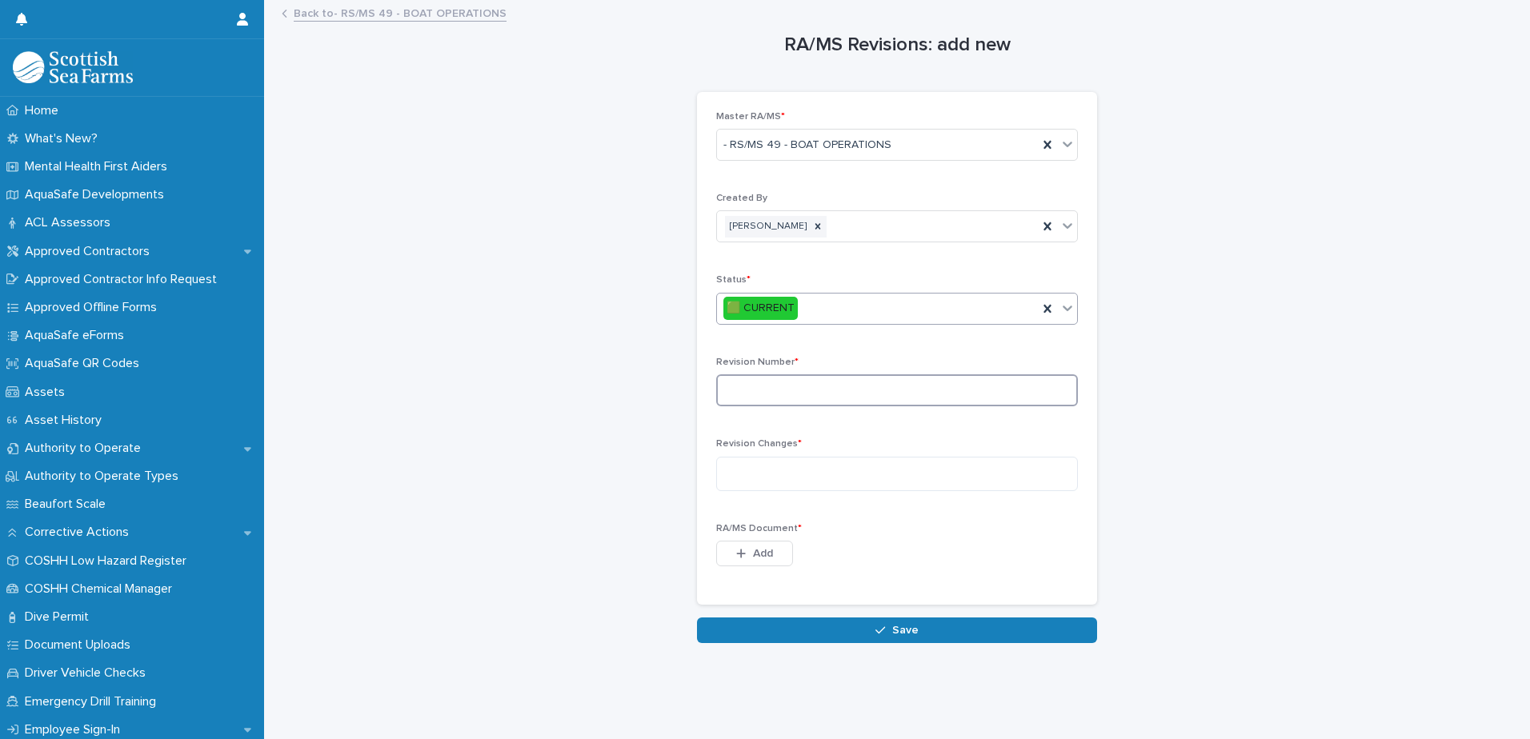
click at [782, 387] on input at bounding box center [897, 390] width 362 height 32
type input "*"
click at [767, 467] on textarea at bounding box center [897, 474] width 362 height 34
type textarea "**********"
click at [758, 549] on span "Add" at bounding box center [763, 553] width 20 height 11
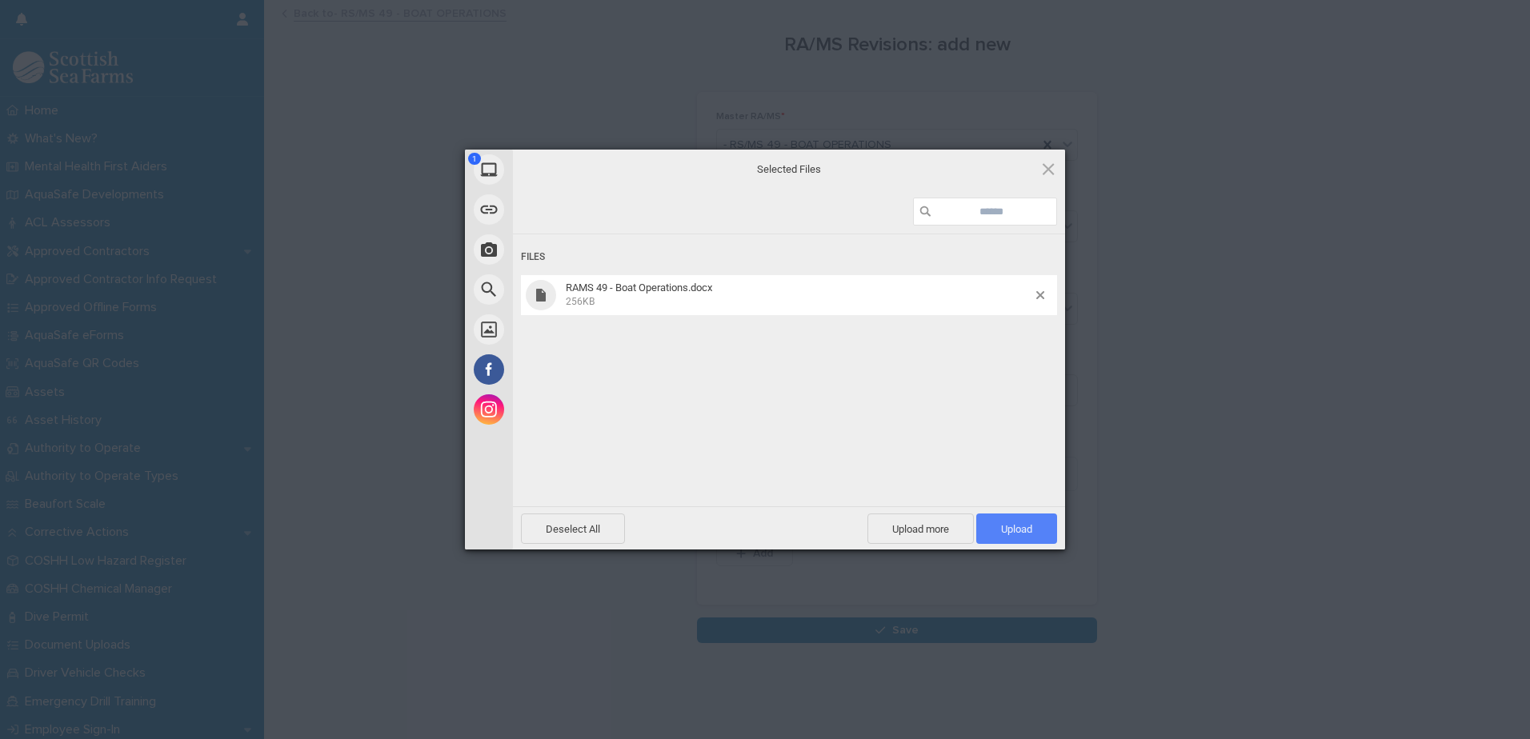
click at [1016, 519] on span "Upload 1" at bounding box center [1016, 529] width 81 height 30
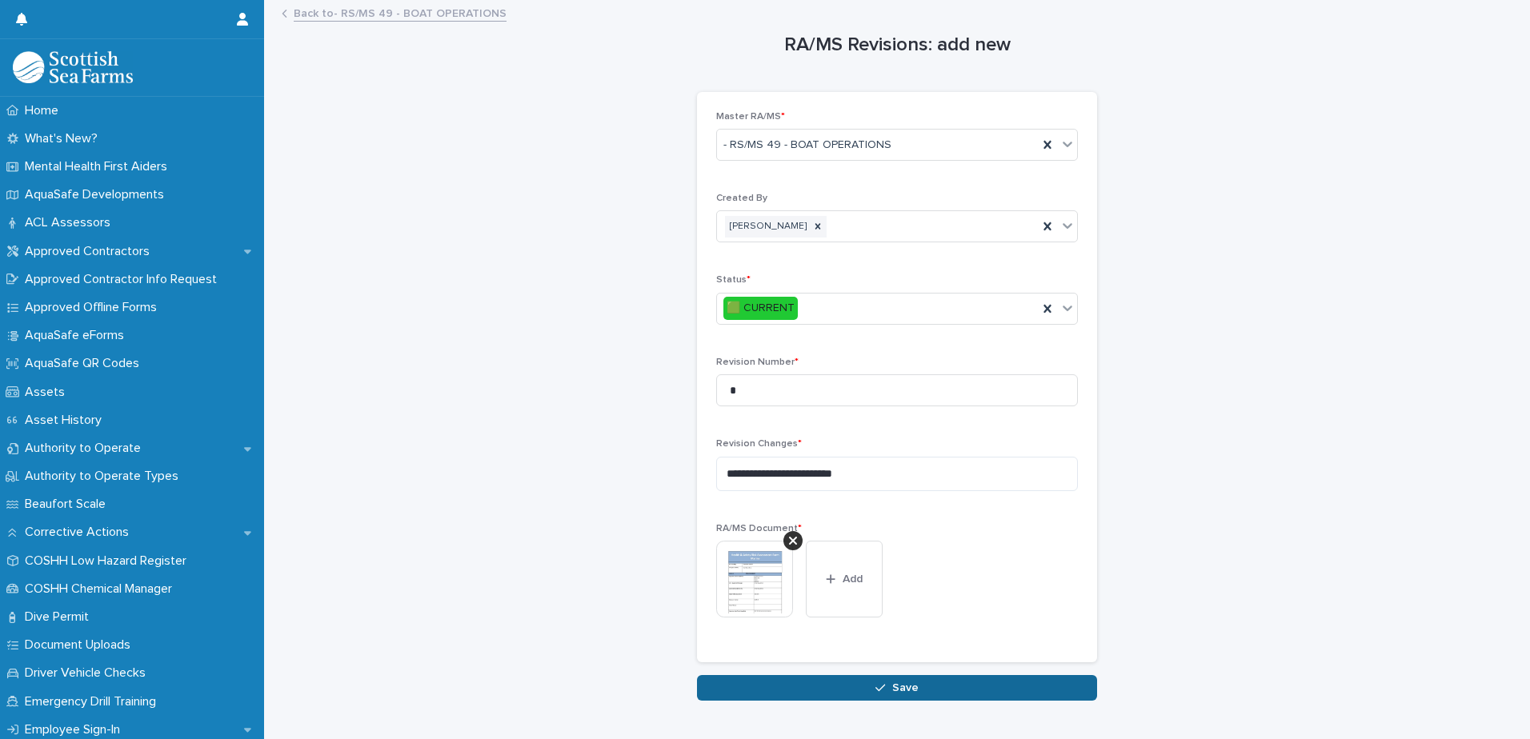
click at [912, 694] on button "Save" at bounding box center [897, 688] width 400 height 26
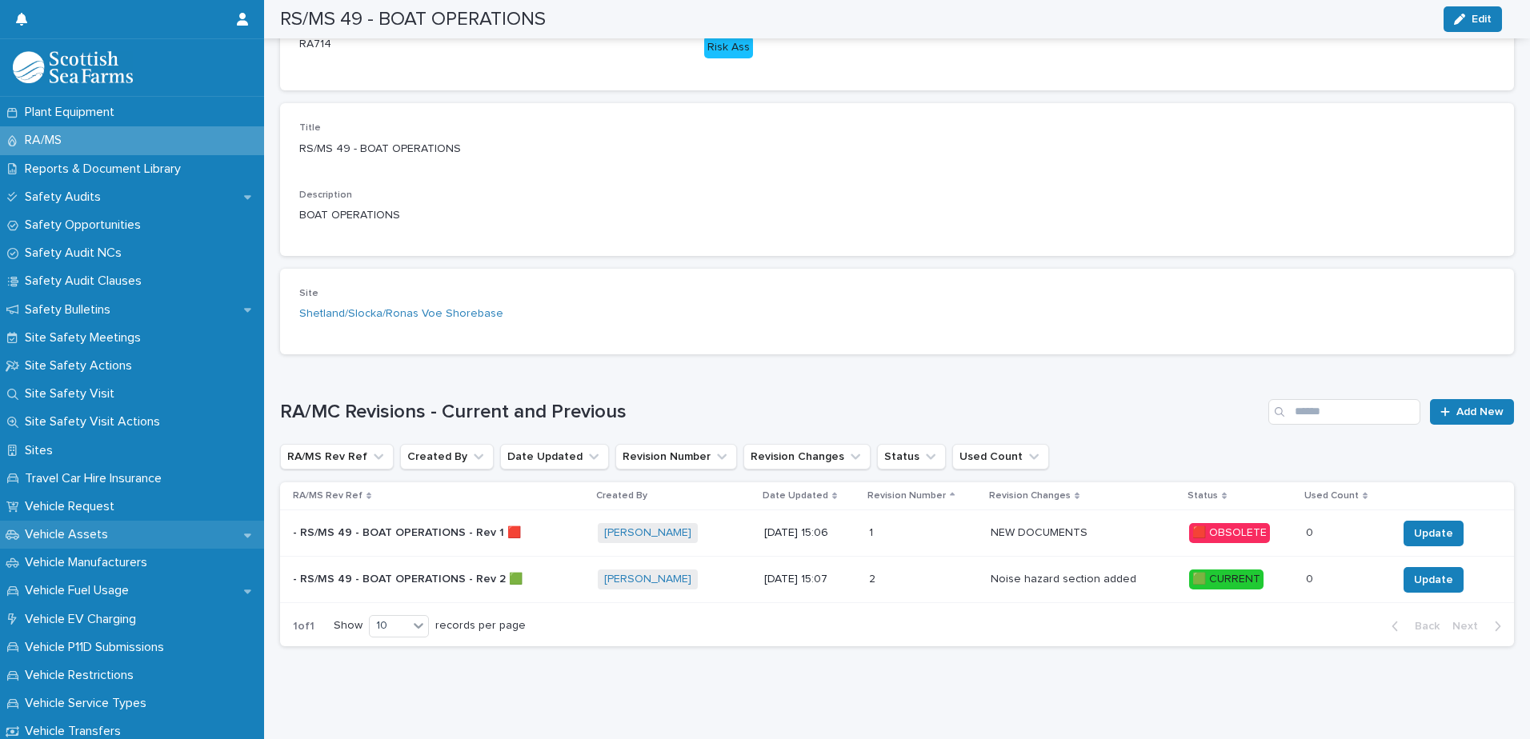
scroll to position [800, 0]
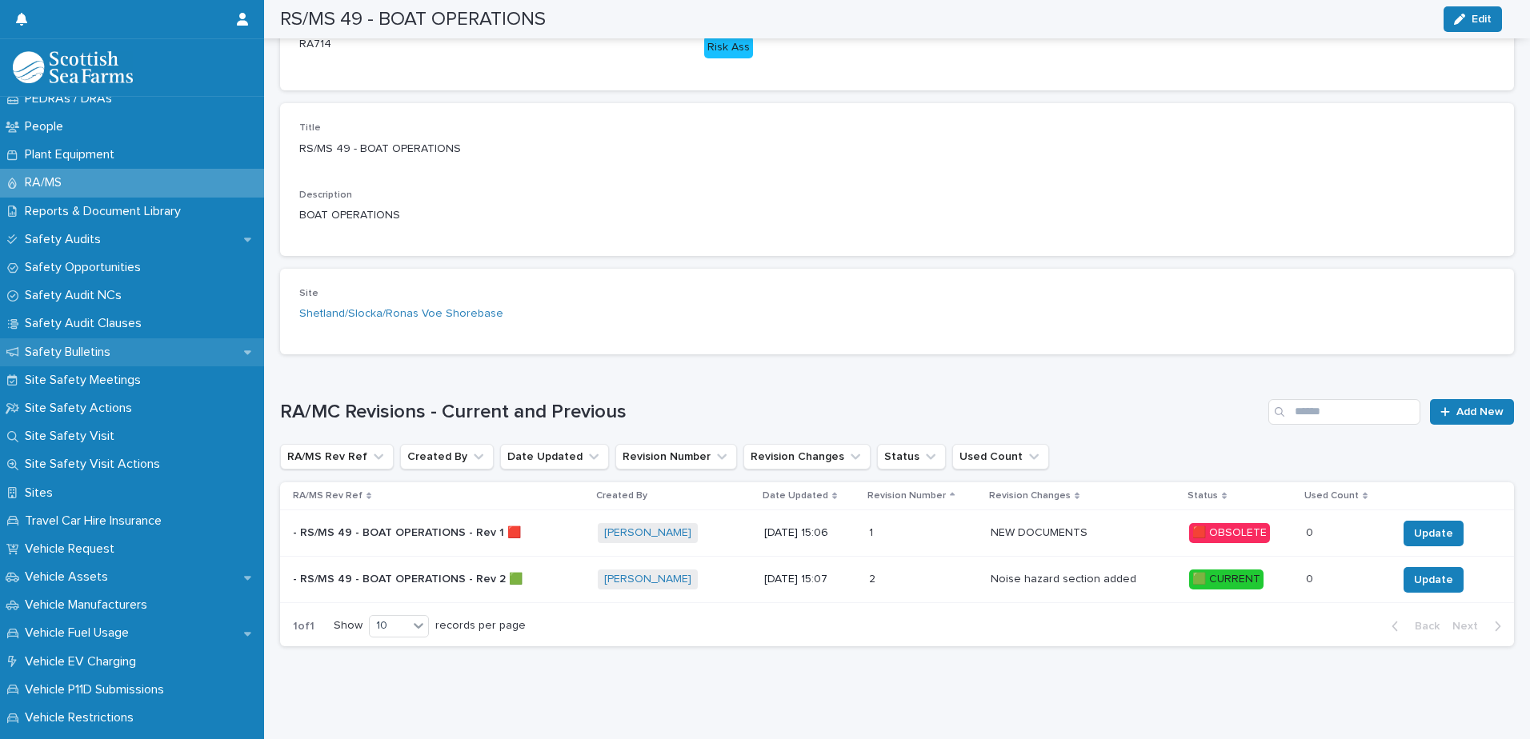
click at [76, 353] on p "Safety Bulletins" at bounding box center [70, 352] width 105 height 15
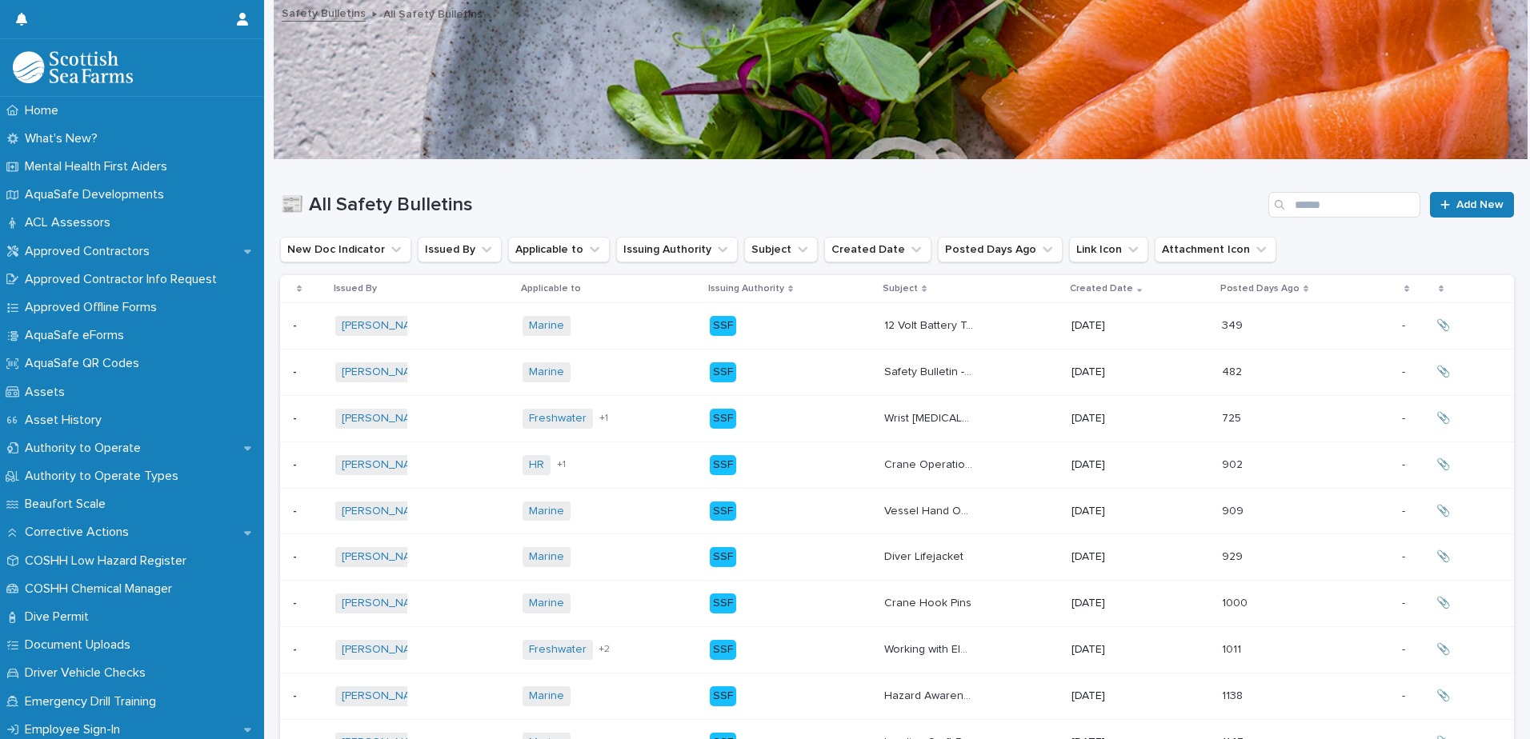
click at [866, 464] on div "SSF" at bounding box center [791, 465] width 162 height 33
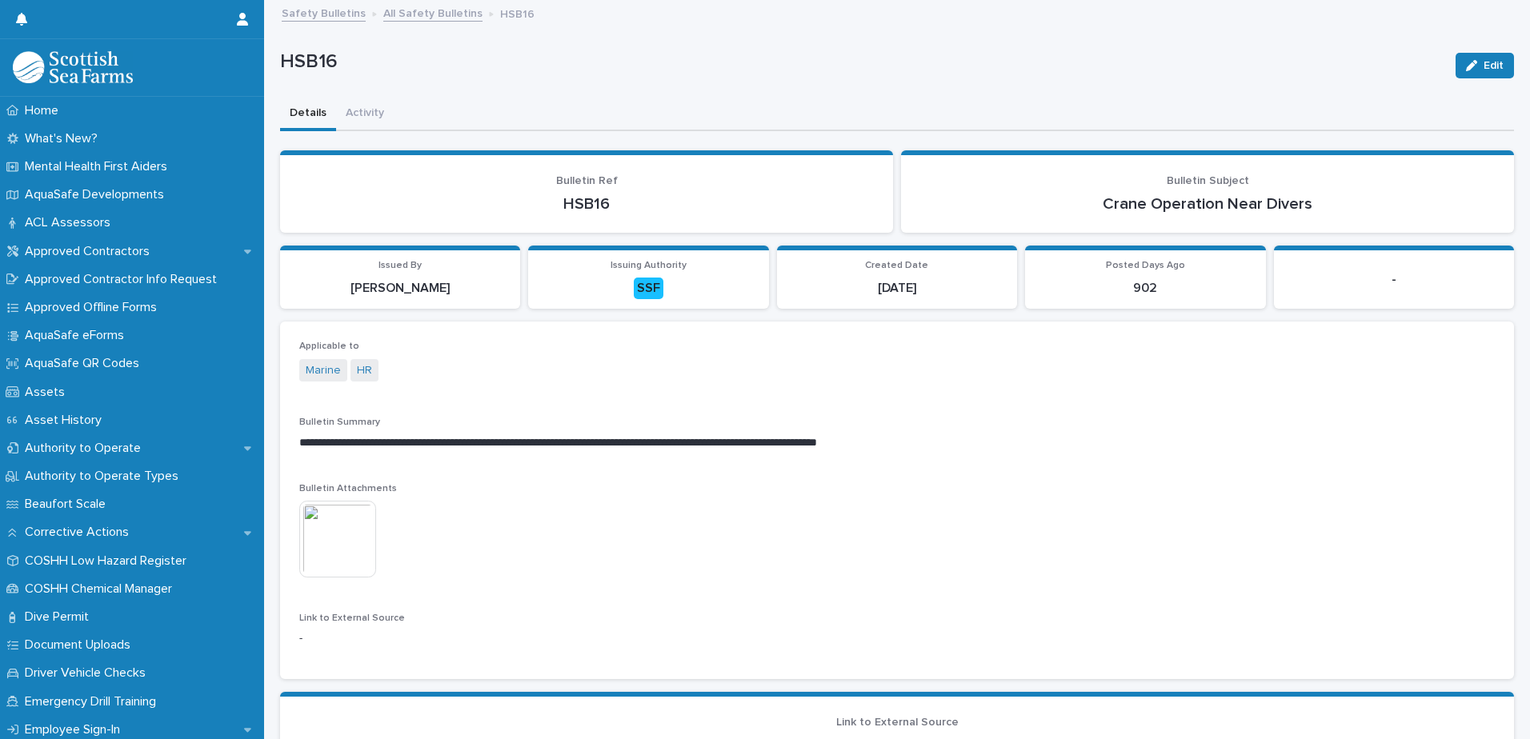
click at [334, 554] on img at bounding box center [337, 539] width 77 height 77
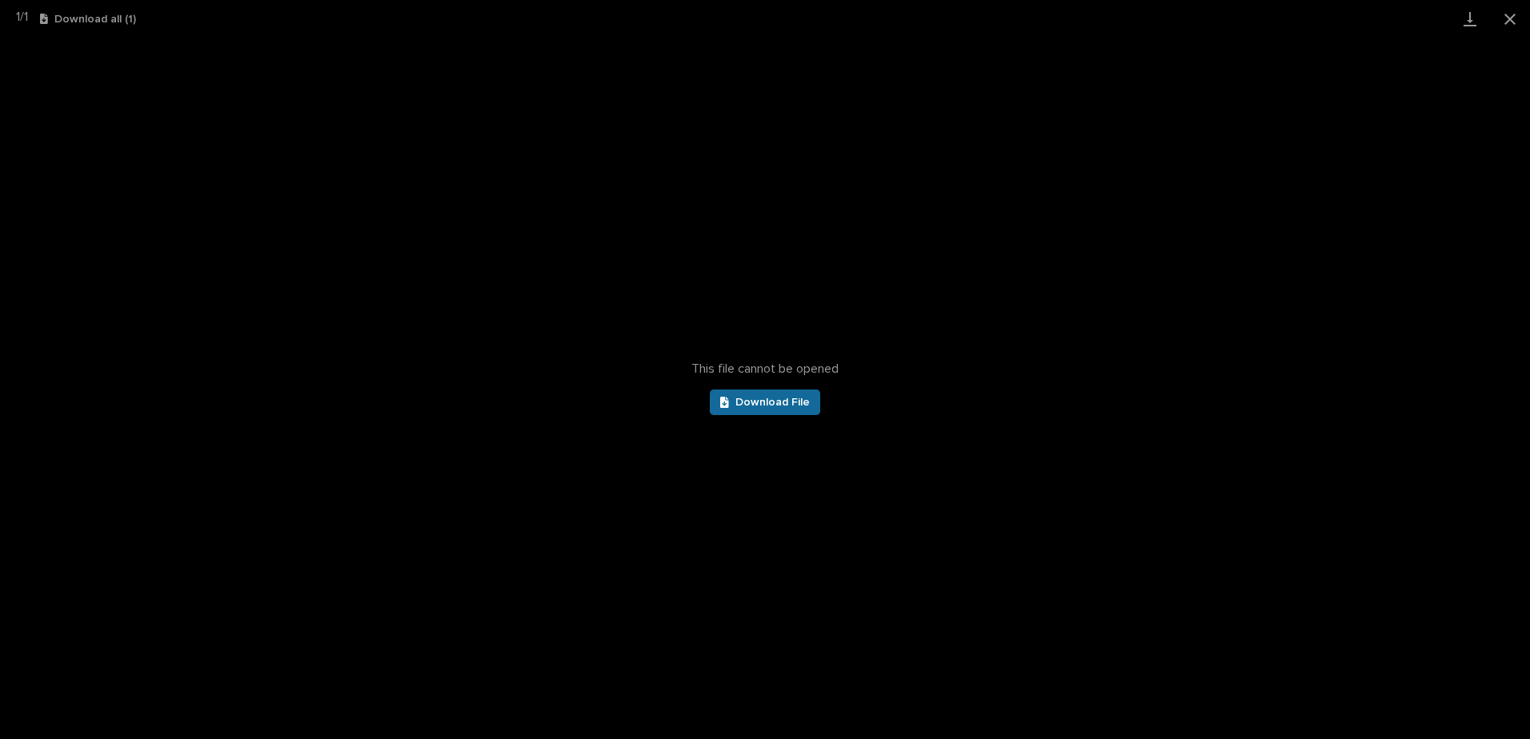
click at [781, 404] on span "Download File" at bounding box center [772, 402] width 74 height 11
click at [1515, 16] on button "Close gallery" at bounding box center [1510, 19] width 40 height 38
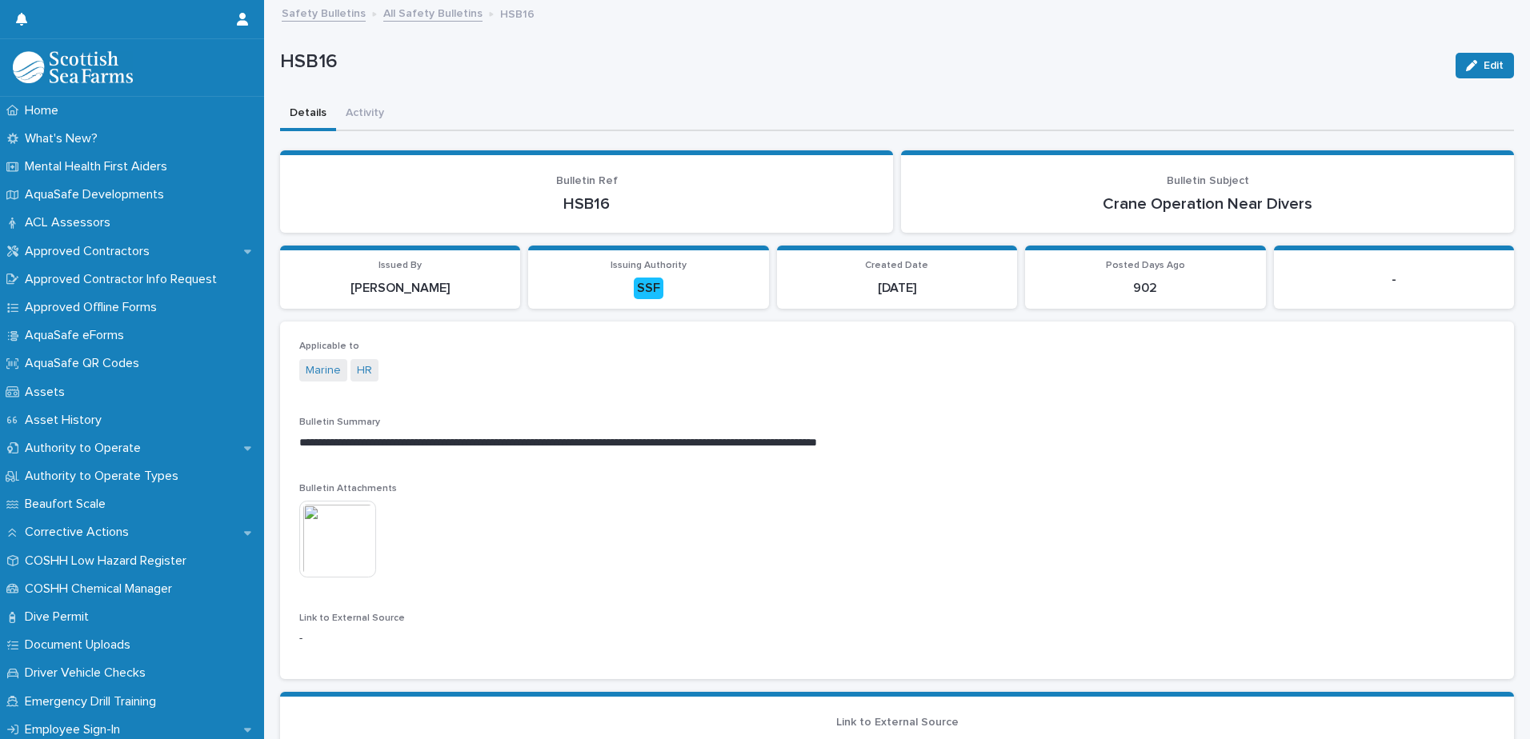
click at [332, 11] on link "Safety Bulletins" at bounding box center [324, 12] width 84 height 18
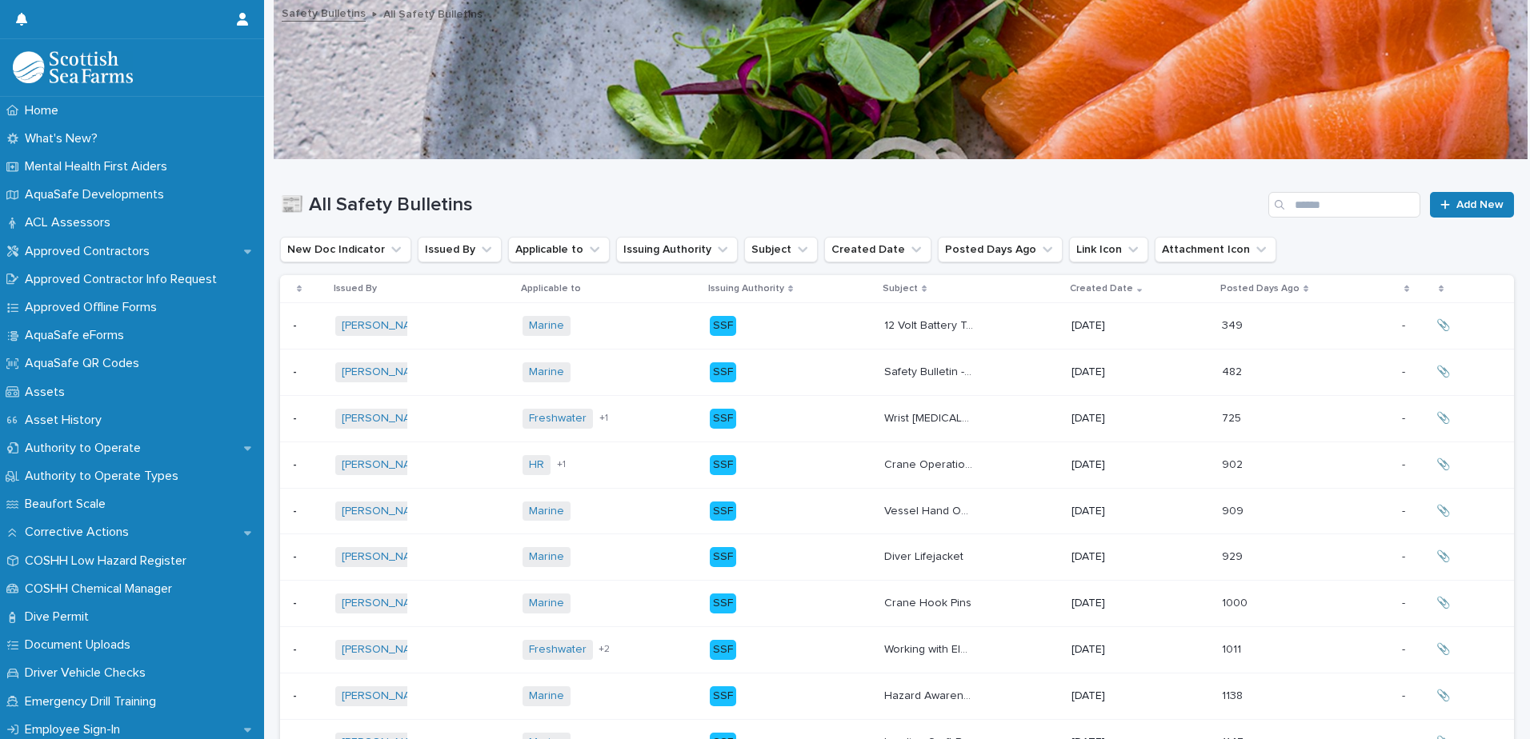
click at [864, 375] on div "SSF" at bounding box center [791, 372] width 162 height 33
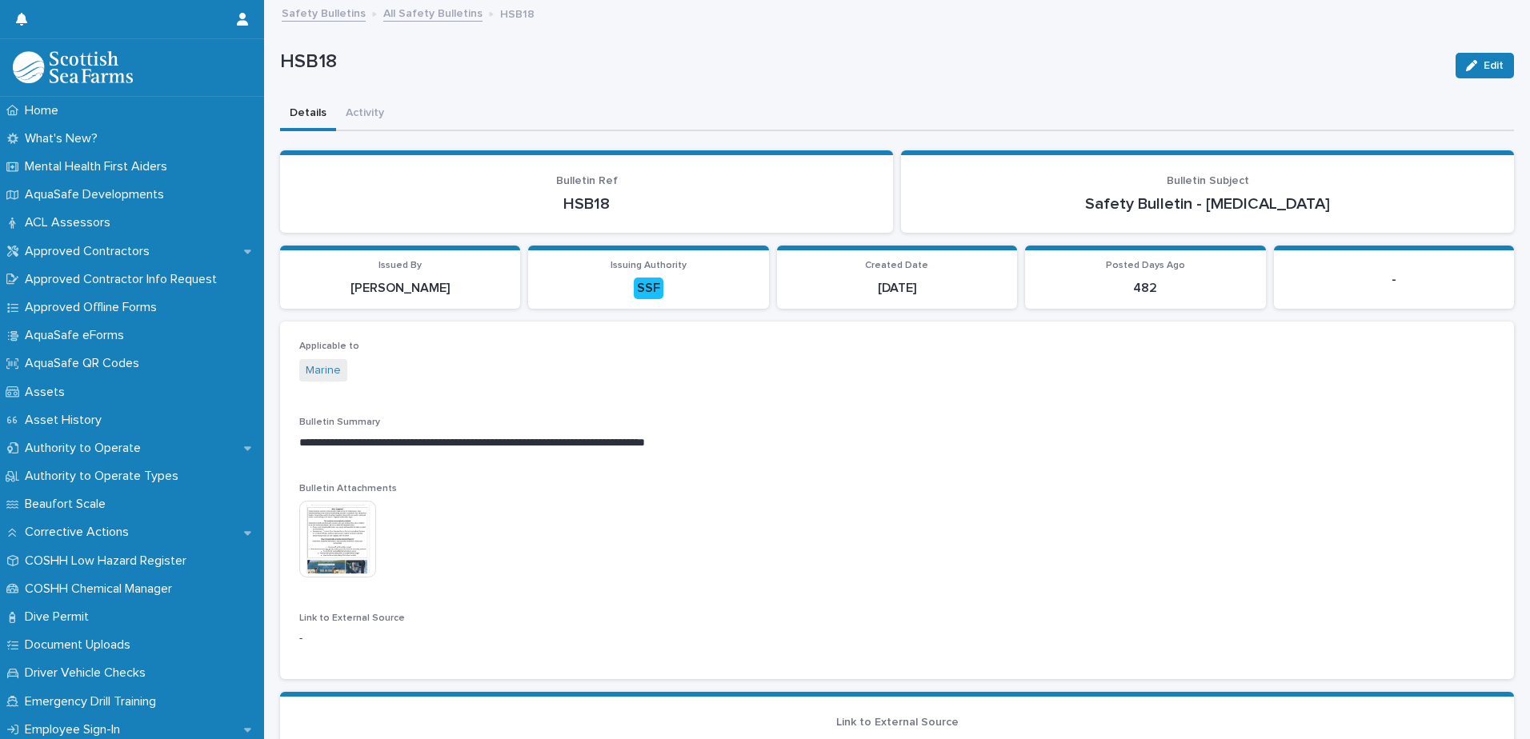
click at [358, 531] on img at bounding box center [337, 539] width 77 height 77
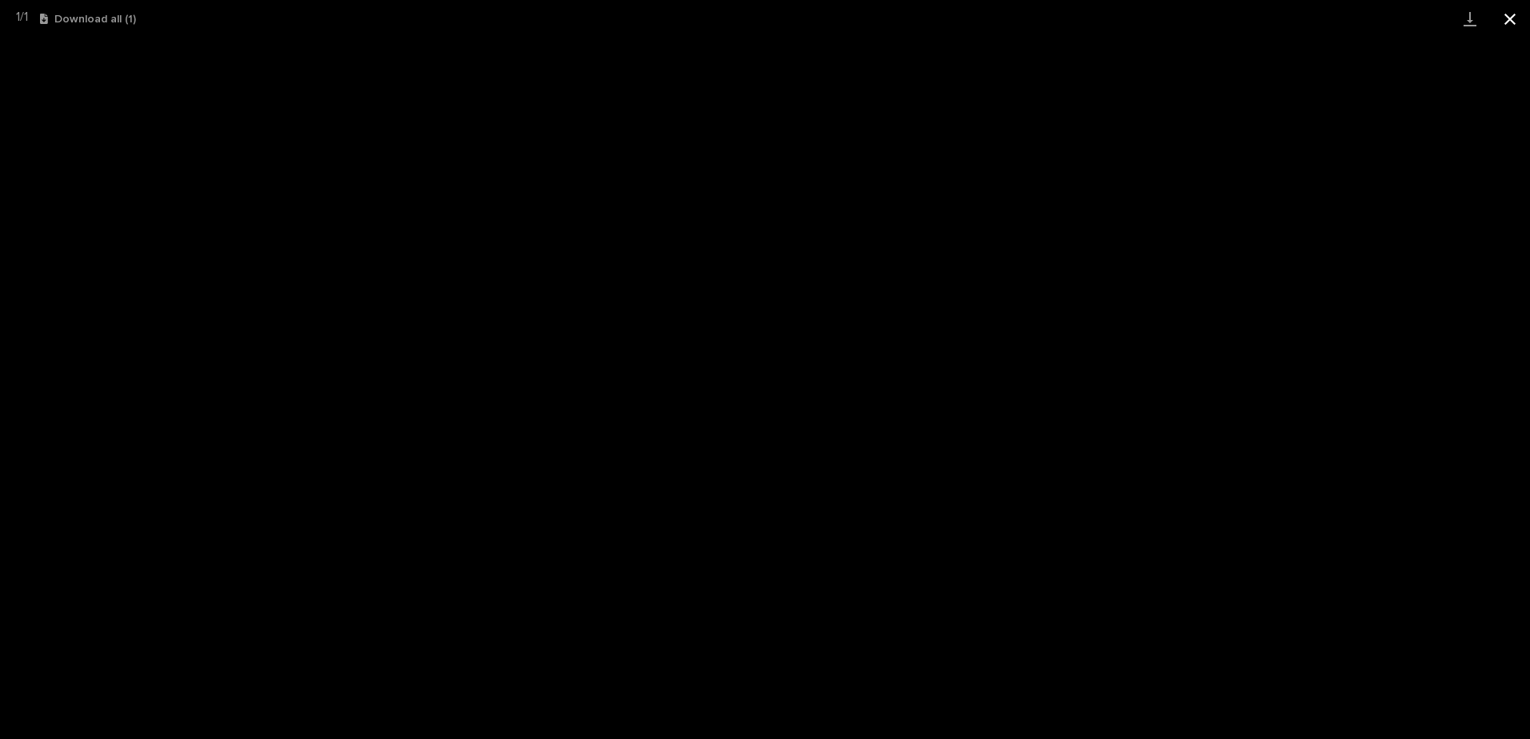
click at [1518, 19] on button "Close gallery" at bounding box center [1510, 19] width 40 height 38
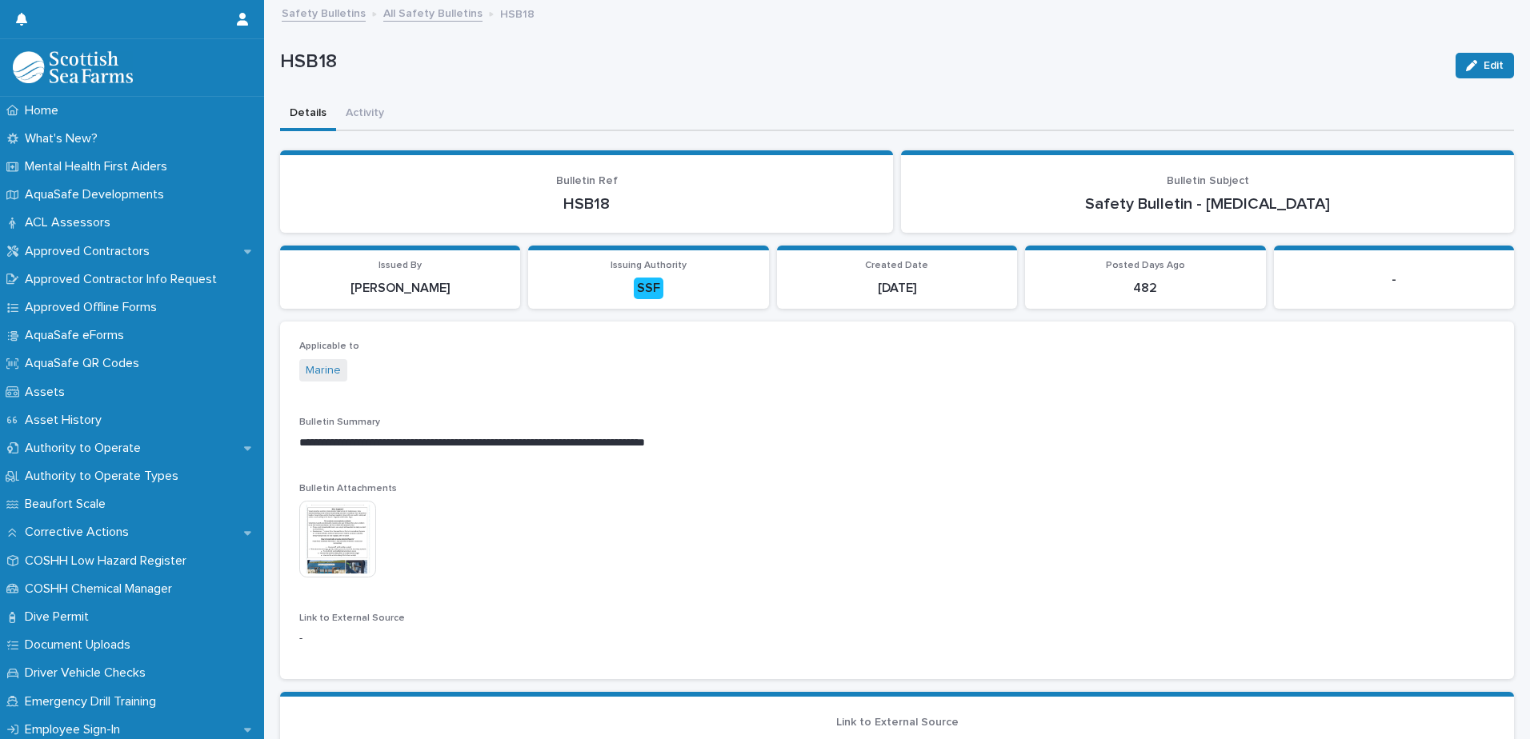
click at [313, 10] on link "Safety Bulletins" at bounding box center [324, 12] width 84 height 18
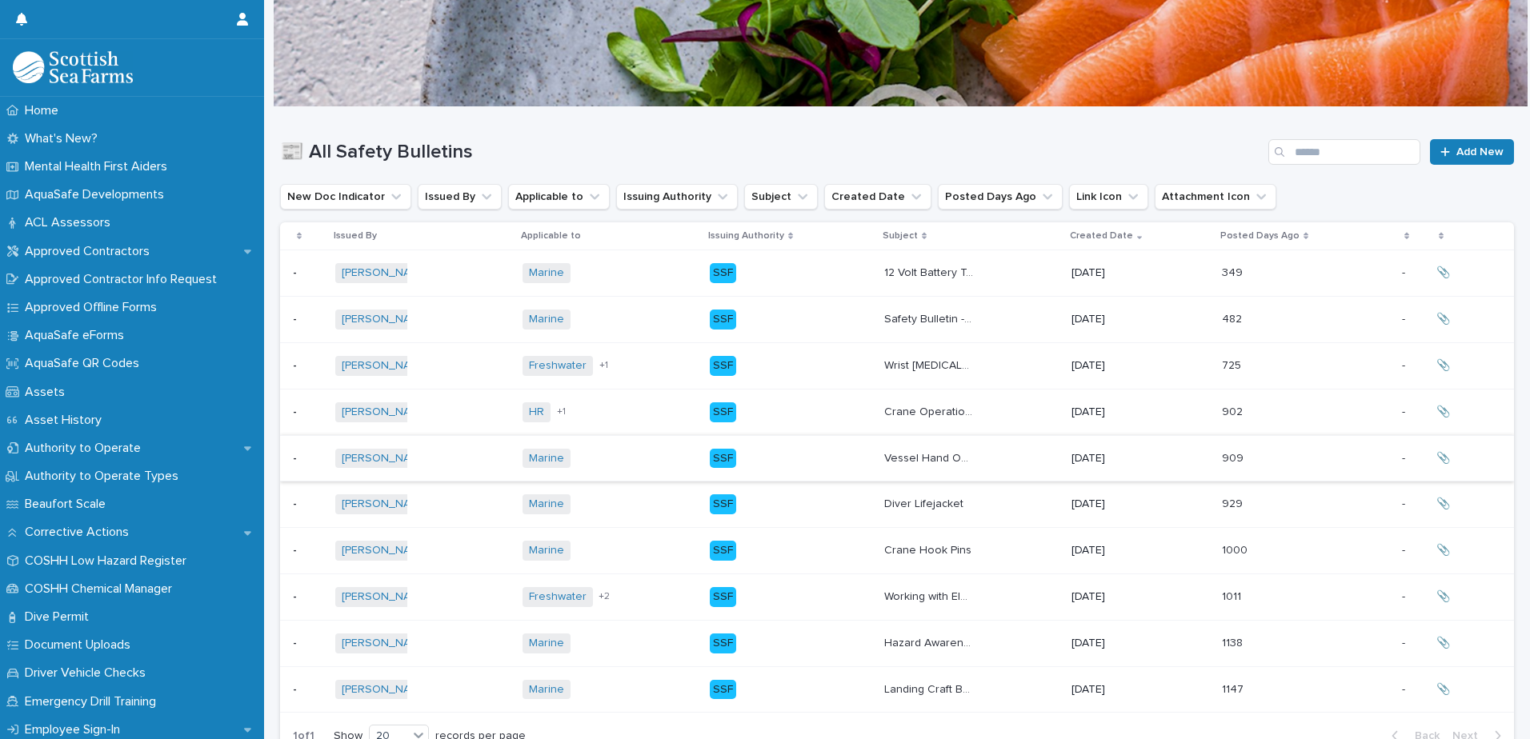
scroll to position [80, 0]
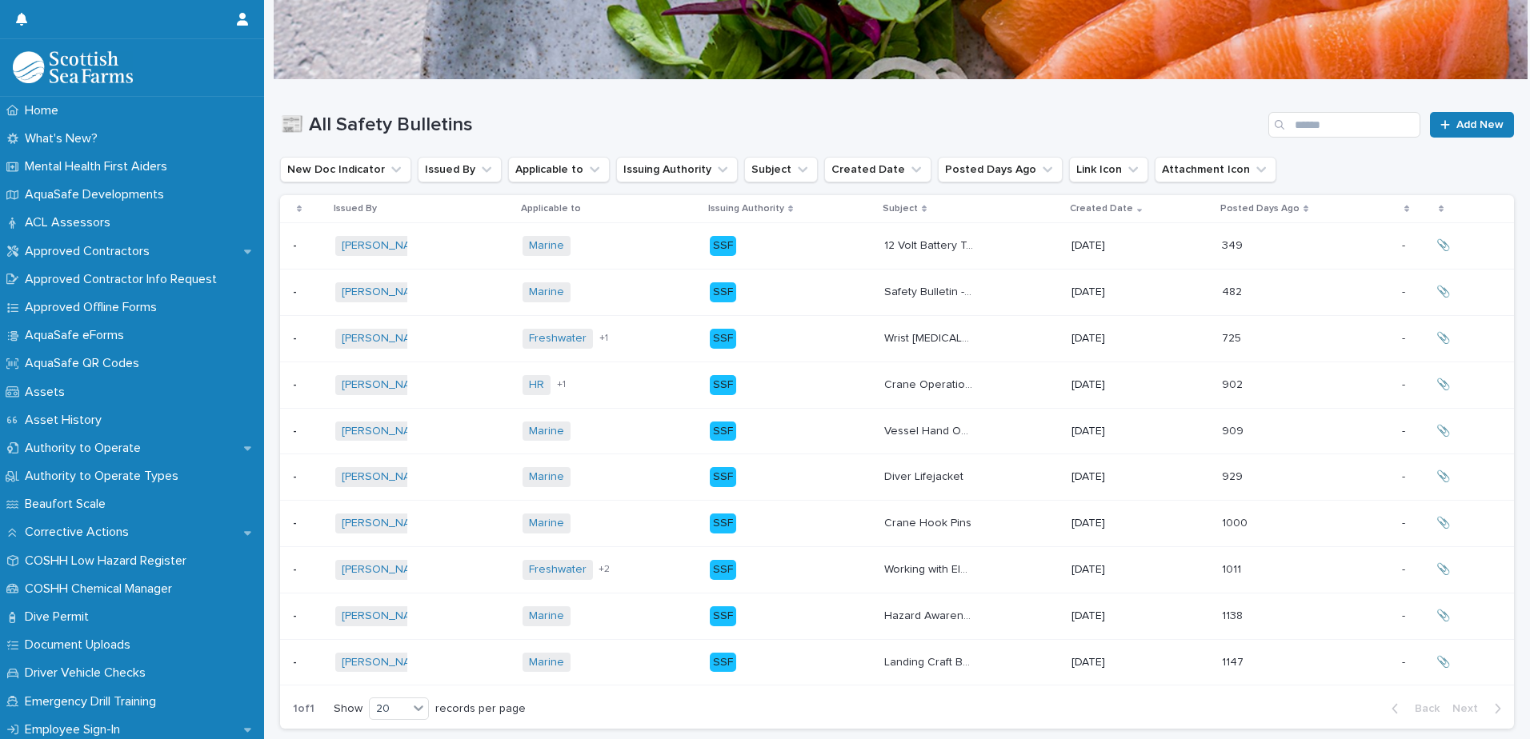
click at [631, 430] on div "Marine + 0" at bounding box center [609, 431] width 174 height 33
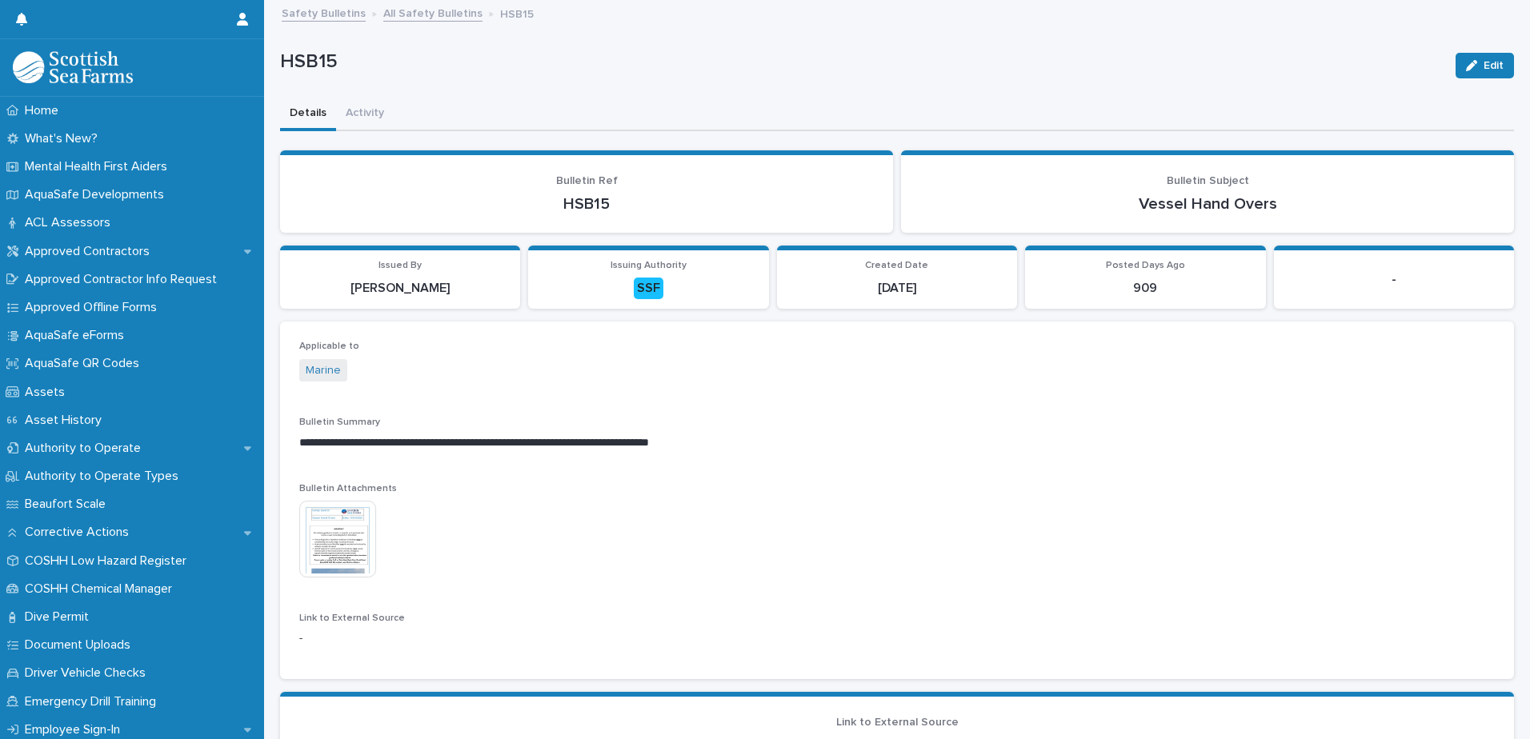
click at [348, 534] on img at bounding box center [337, 539] width 77 height 77
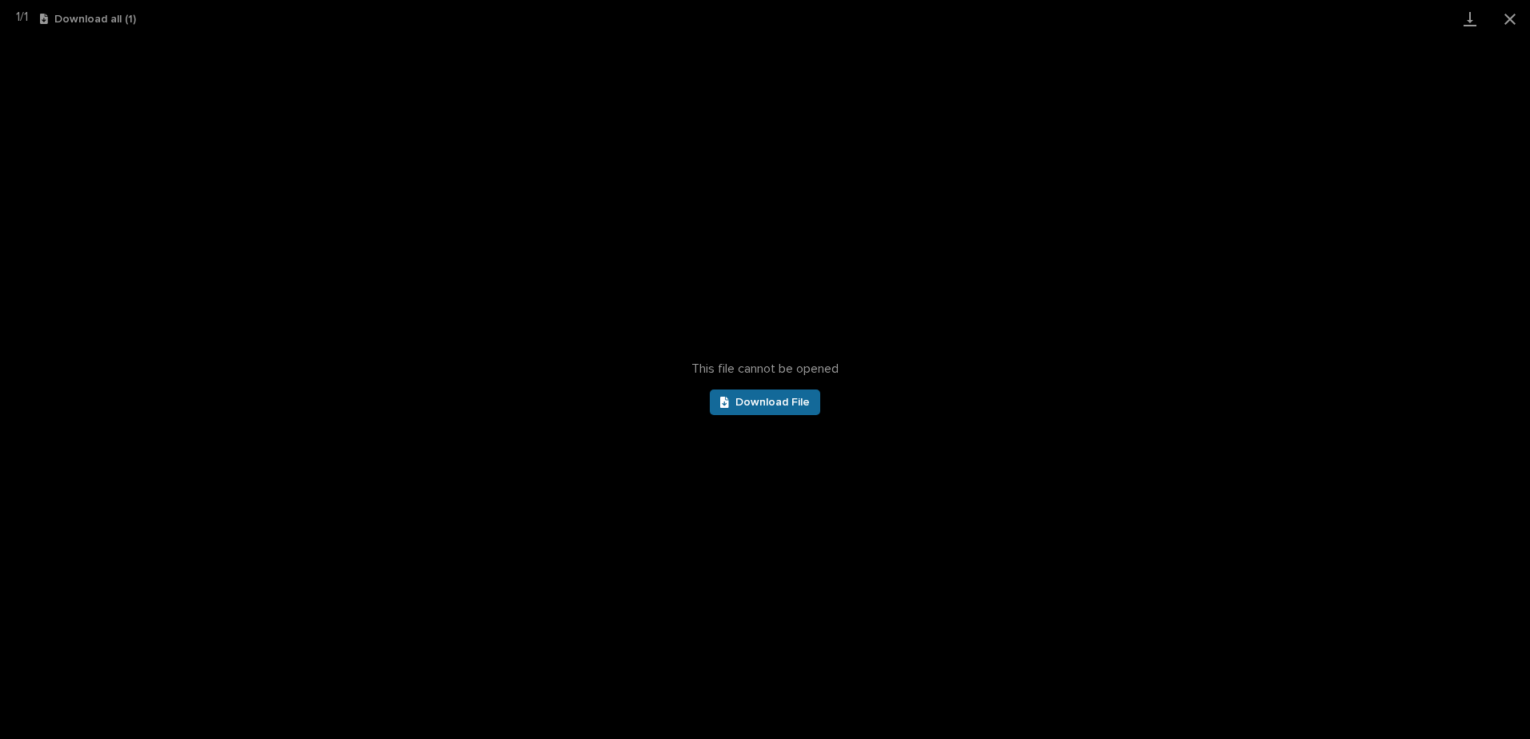
click at [758, 406] on span "Download File" at bounding box center [772, 402] width 74 height 11
click at [1510, 20] on button "Close gallery" at bounding box center [1510, 19] width 40 height 38
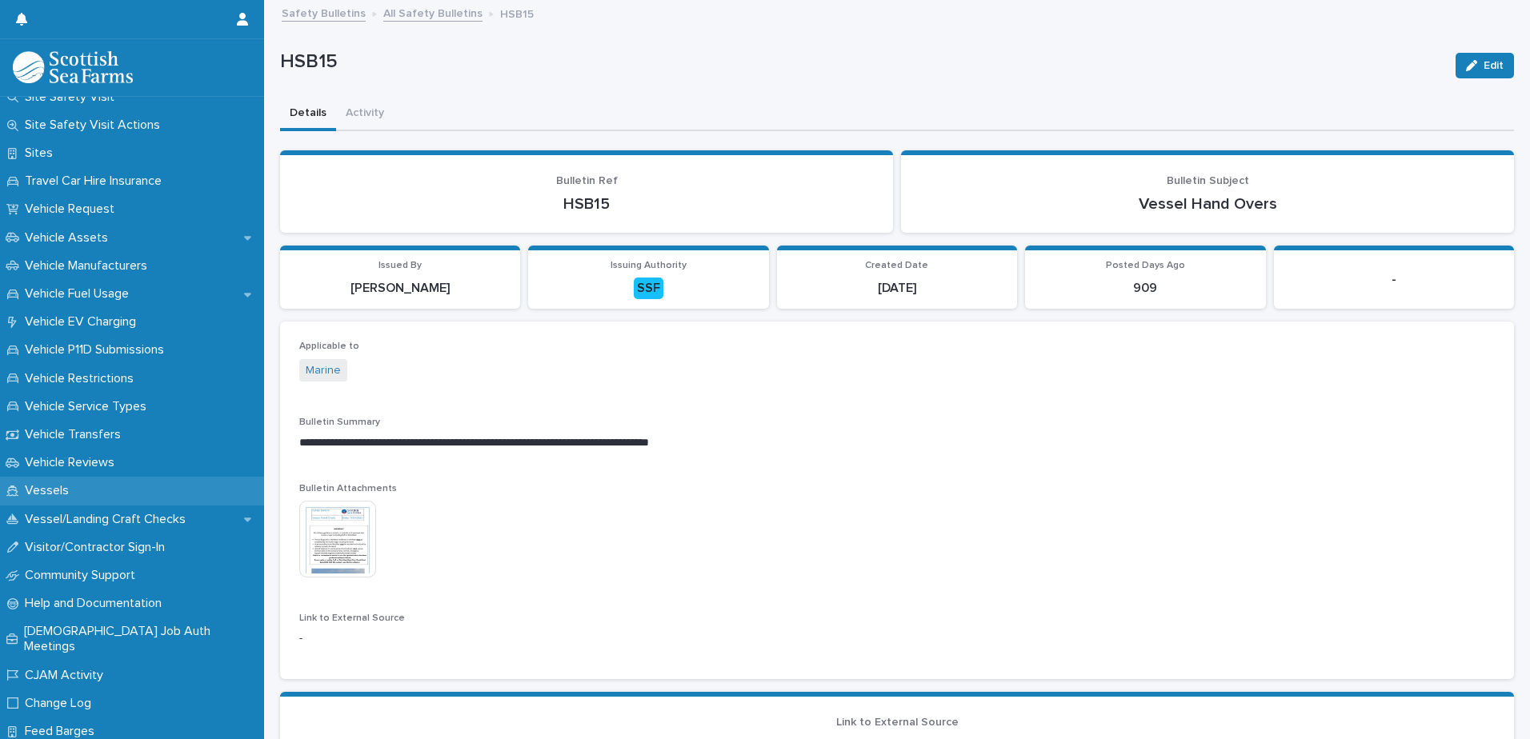
scroll to position [1280, 0]
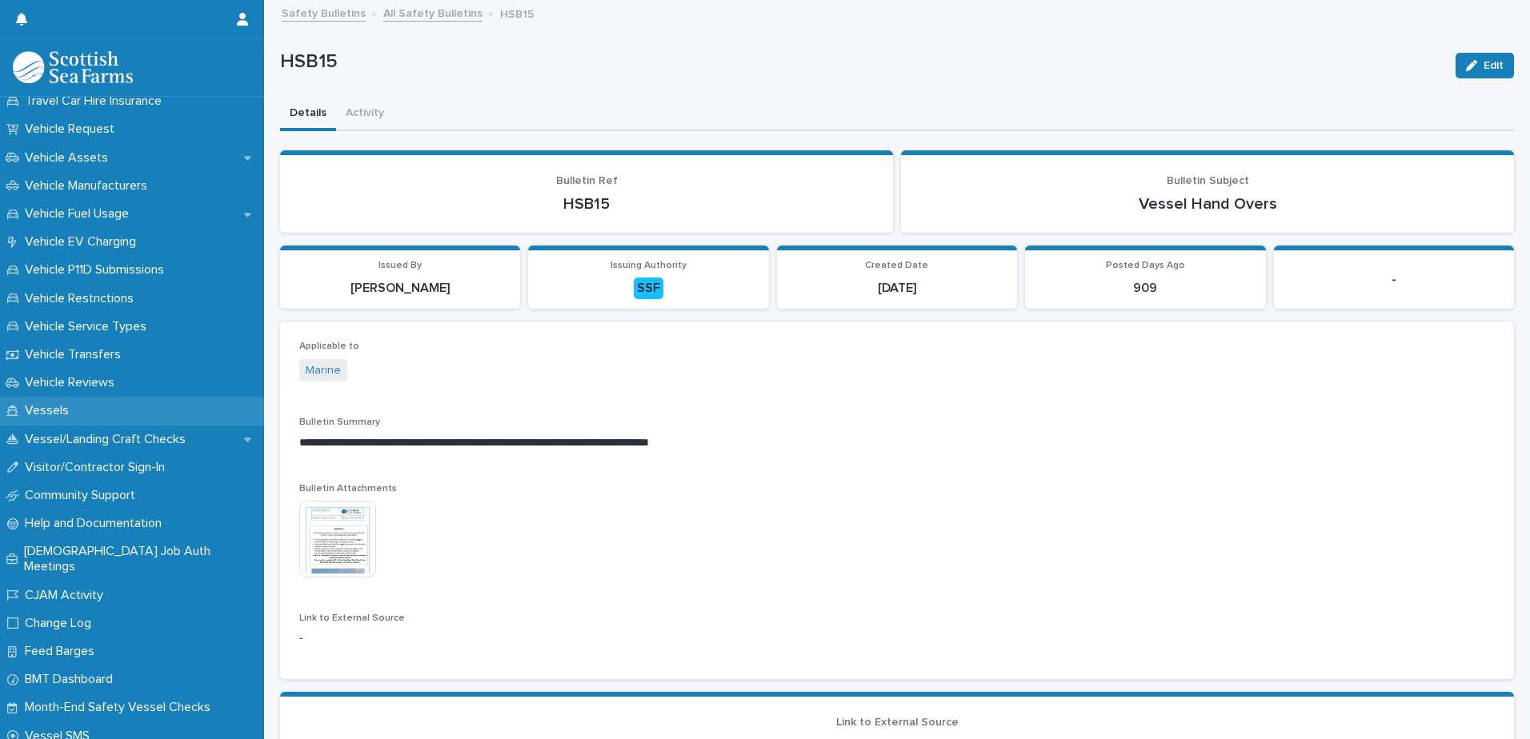
click at [106, 412] on div "Vessels" at bounding box center [132, 411] width 264 height 28
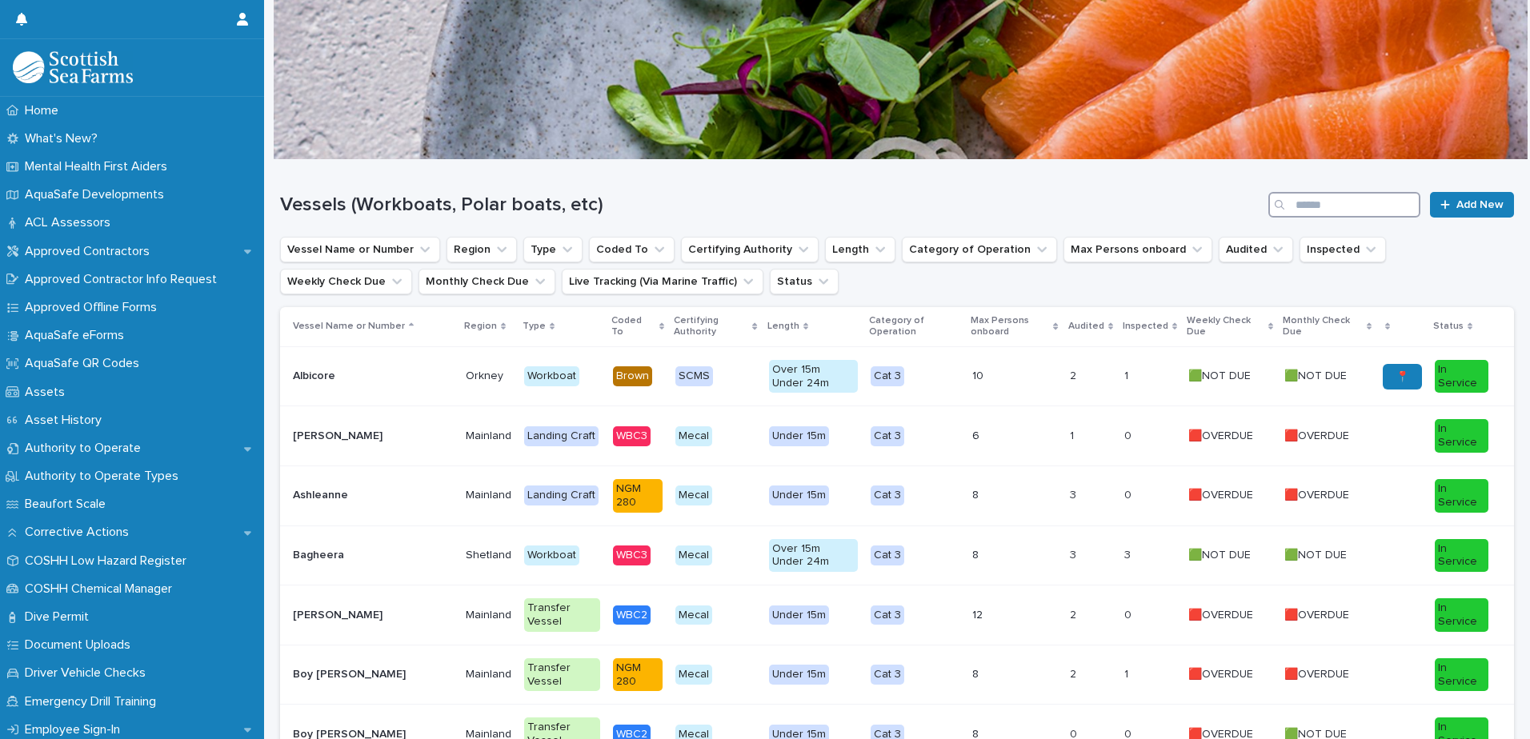
click at [1318, 205] on input "Search" at bounding box center [1344, 205] width 152 height 26
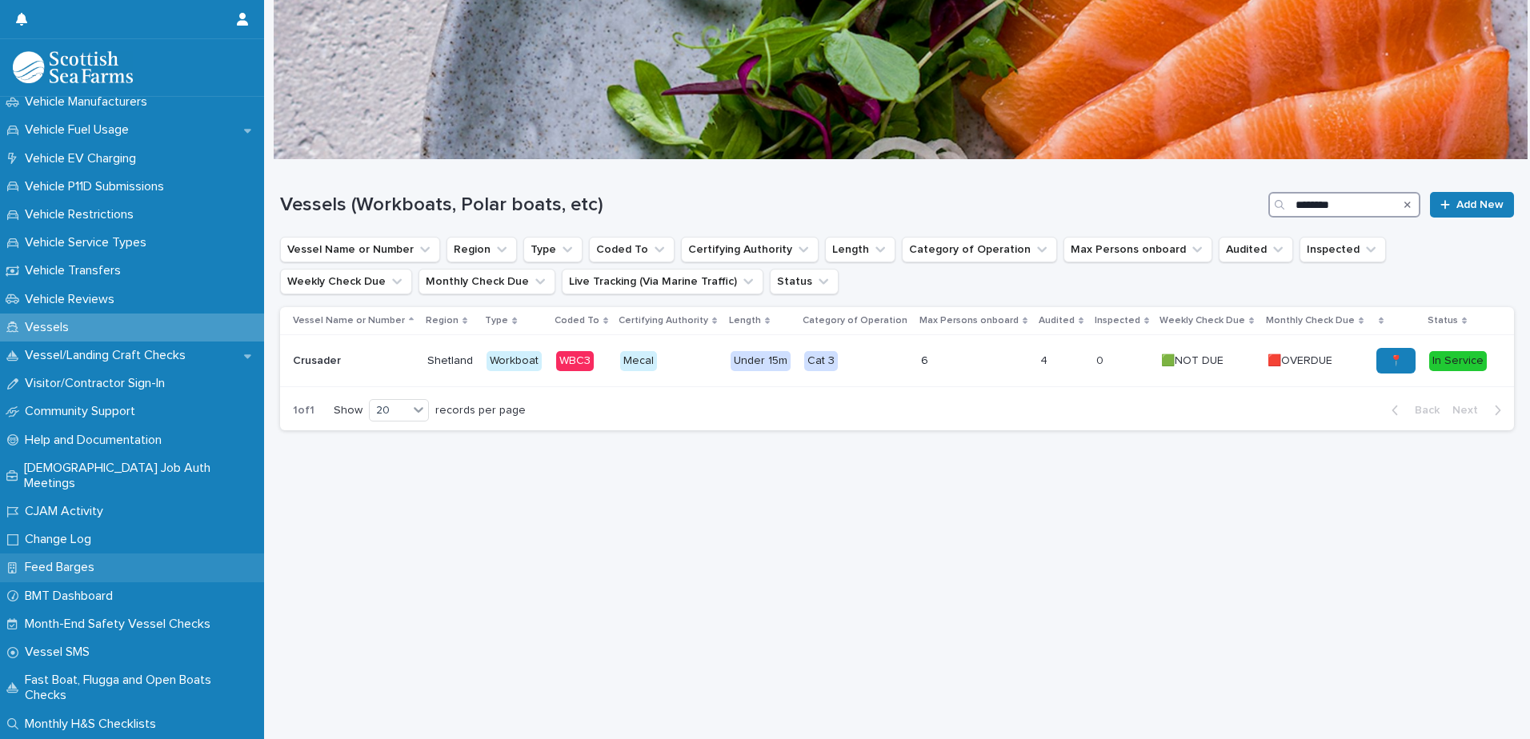
scroll to position [1315, 0]
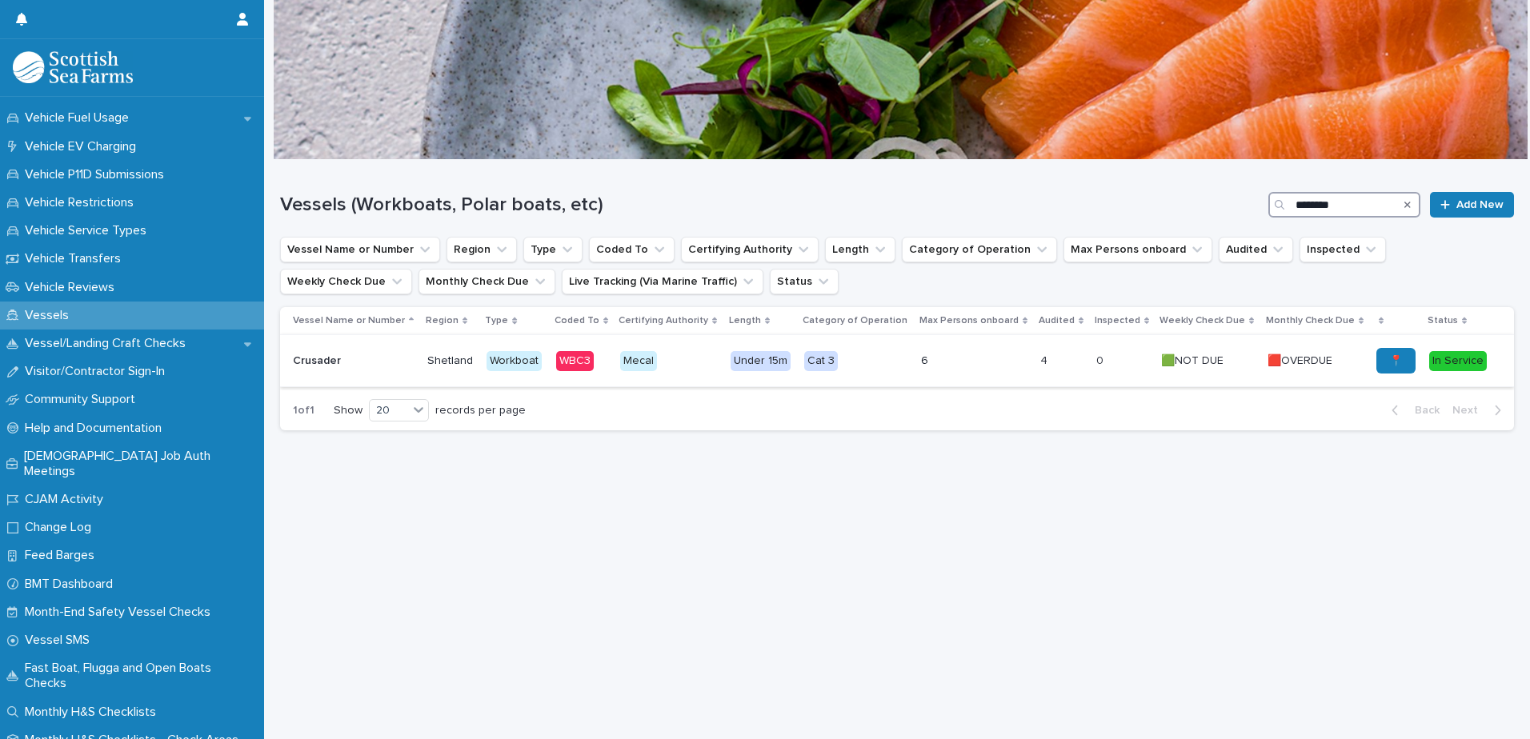
type input "********"
click at [974, 360] on p "6" at bounding box center [974, 361] width 107 height 14
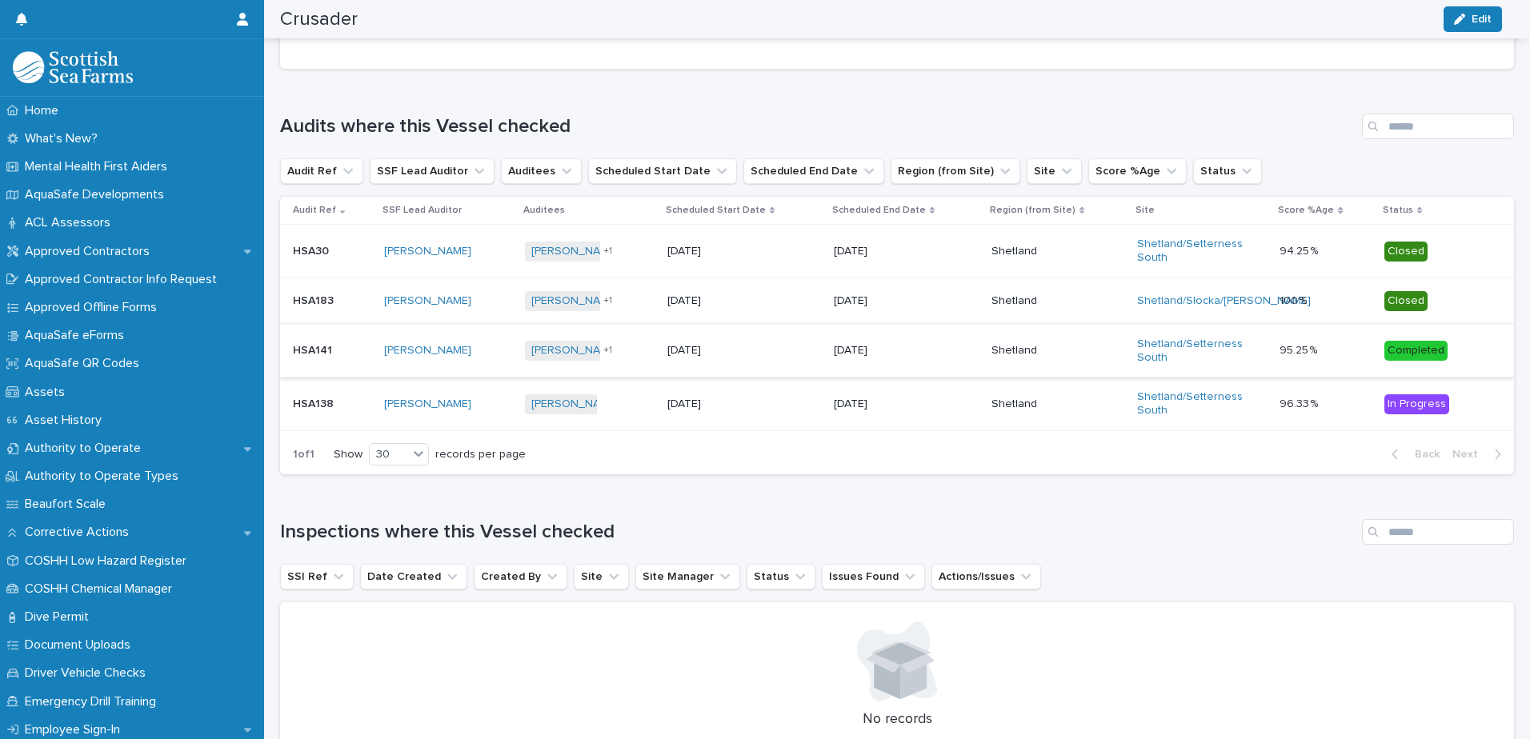
scroll to position [830, 0]
click at [755, 419] on div "[DATE]" at bounding box center [744, 406] width 154 height 26
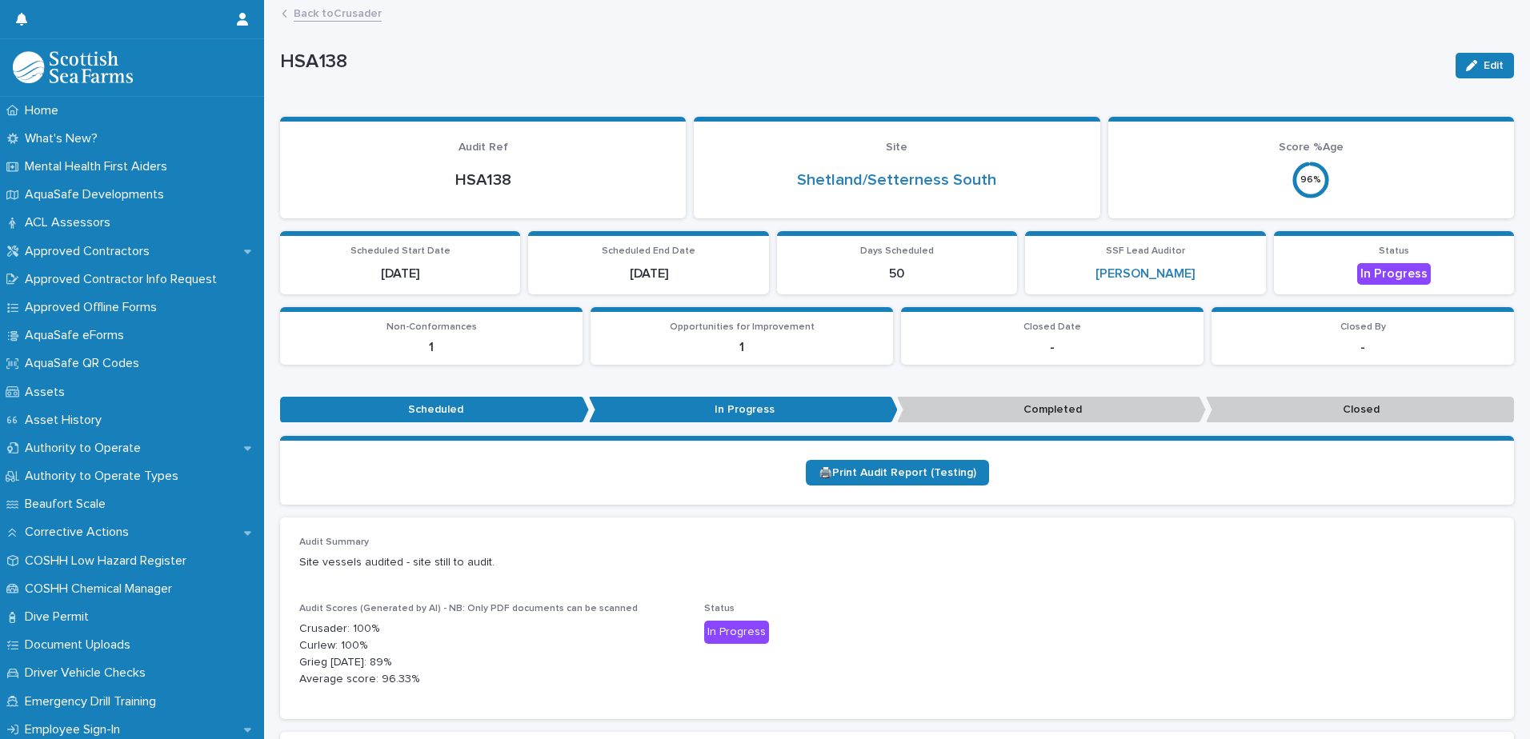
click at [310, 11] on link "Back to Crusader" at bounding box center [338, 12] width 88 height 18
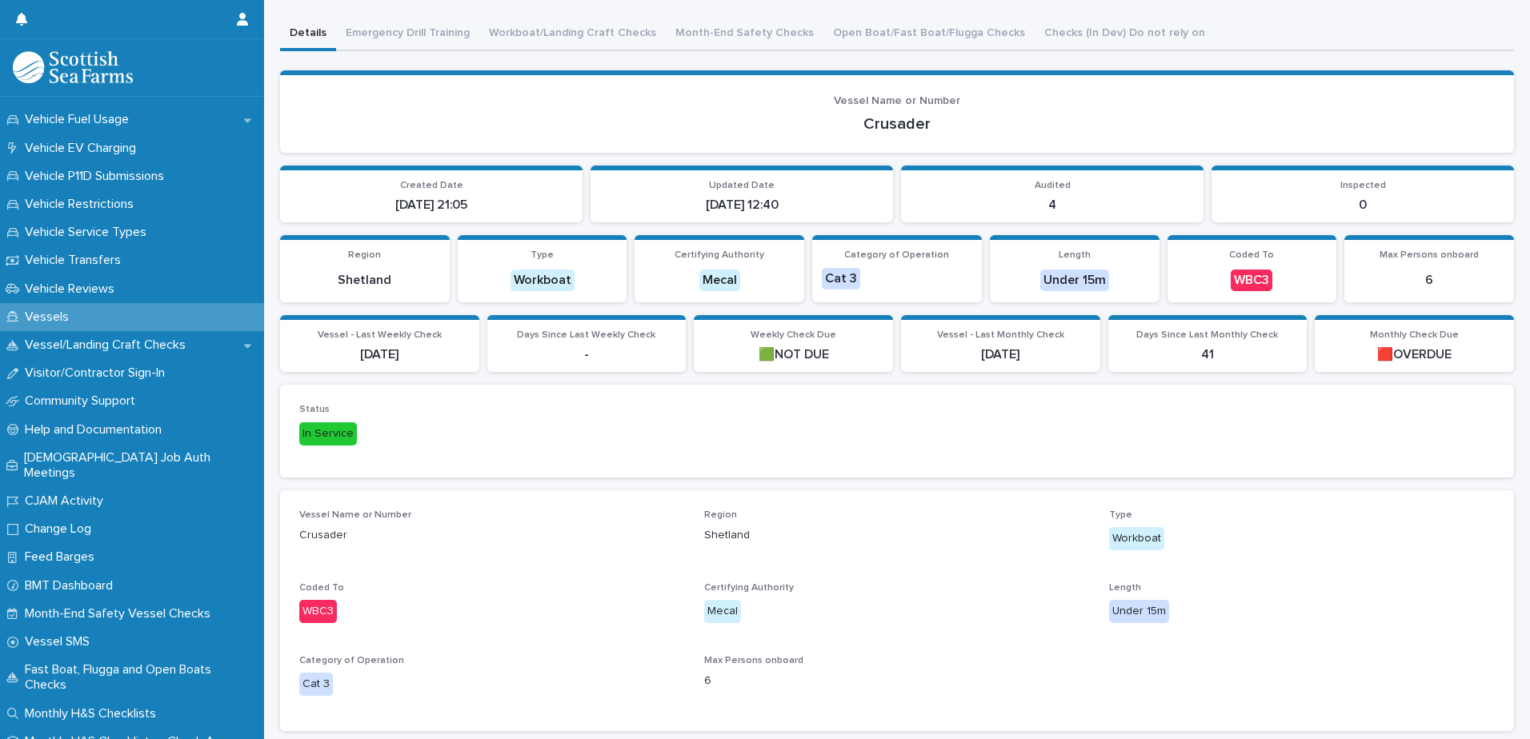
scroll to position [1315, 0]
click at [137, 342] on p "Vessel/Landing Craft Checks" at bounding box center [108, 343] width 180 height 15
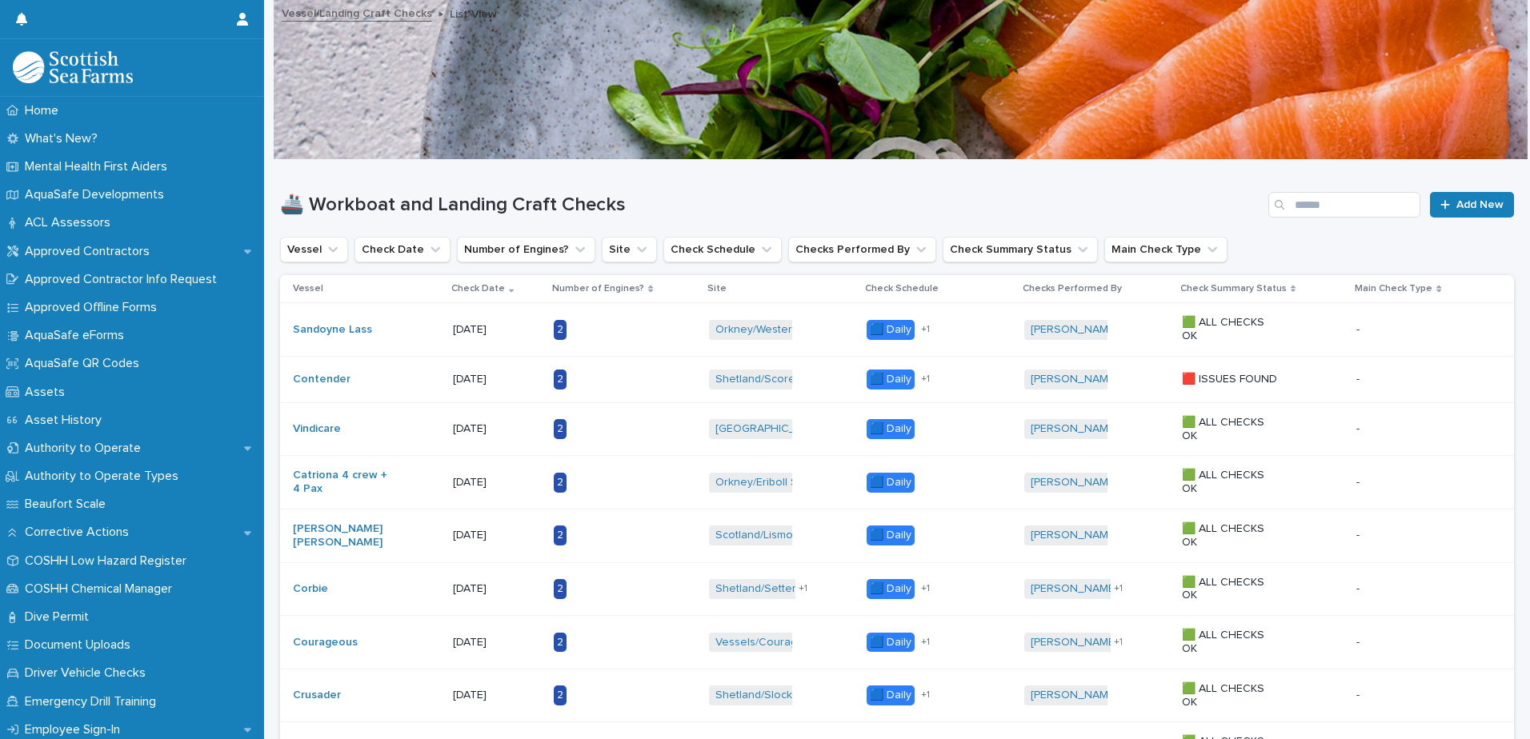
click at [1465, 191] on div "🚢 Workboat and Landing Craft Checks Add New" at bounding box center [897, 198] width 1234 height 77
click at [1457, 200] on span "Add New" at bounding box center [1479, 204] width 47 height 11
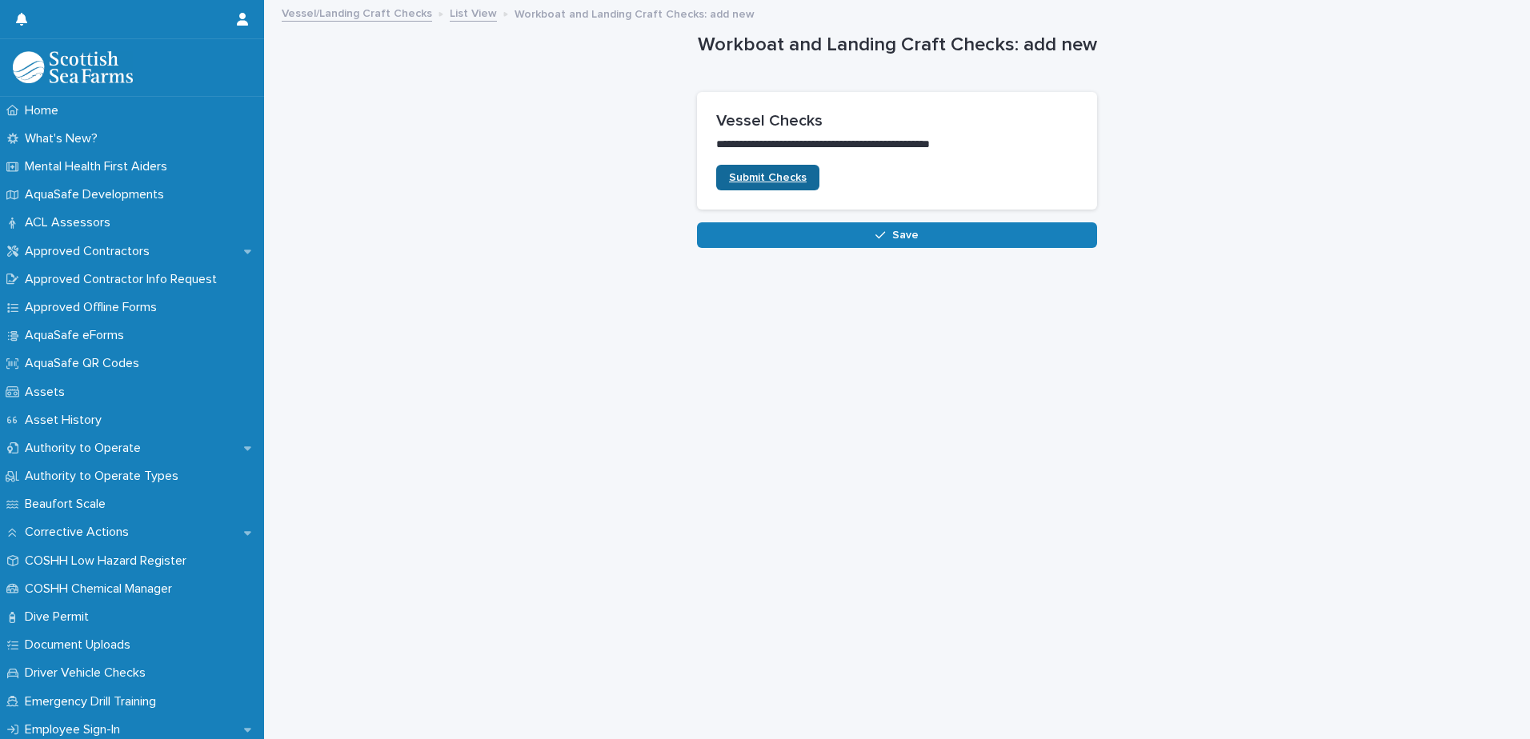
click at [774, 178] on span "Submit Checks" at bounding box center [768, 177] width 78 height 11
